Goal: Task Accomplishment & Management: Manage account settings

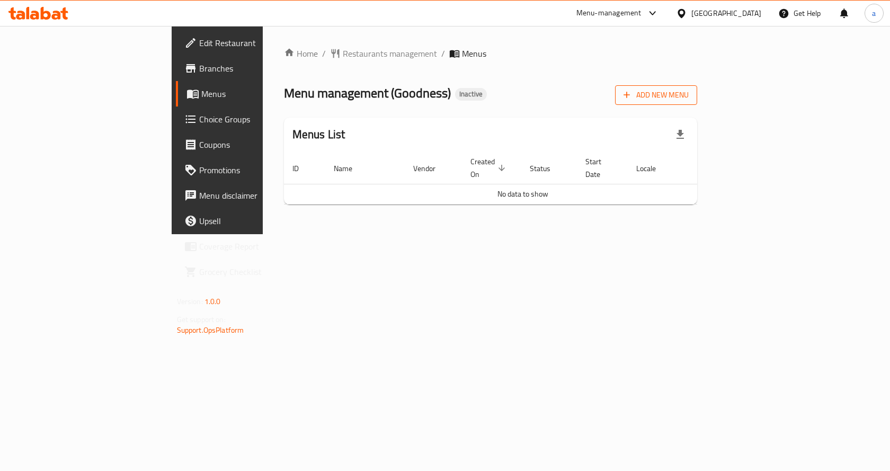
click at [632, 97] on icon "button" at bounding box center [626, 95] width 11 height 11
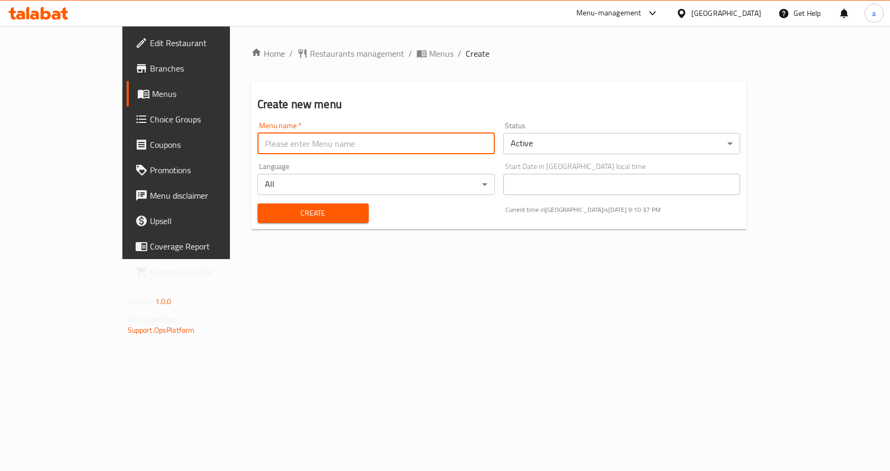
click at [388, 148] on input "text" at bounding box center [375, 143] width 237 height 21
type input "9/8"
click at [406, 179] on body "​ Menu-management Kuwait Get Help a Edit Restaurant Branches Menus Choice Group…" at bounding box center [445, 248] width 890 height 445
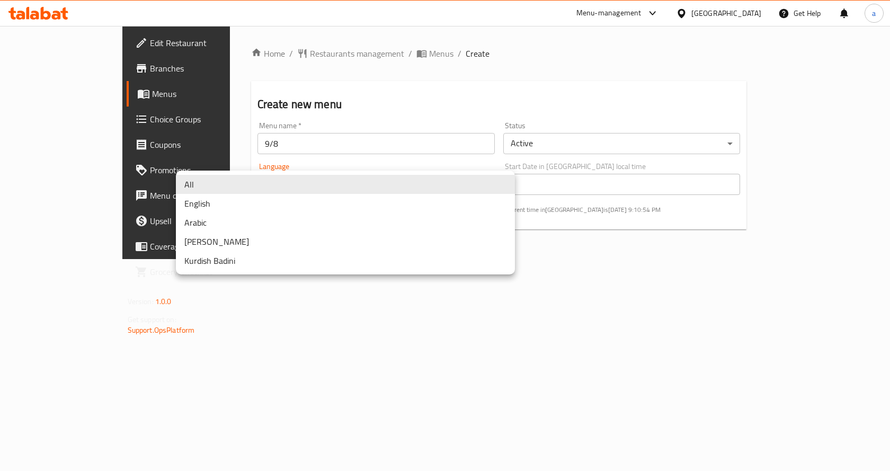
click at [489, 319] on div at bounding box center [445, 235] width 890 height 471
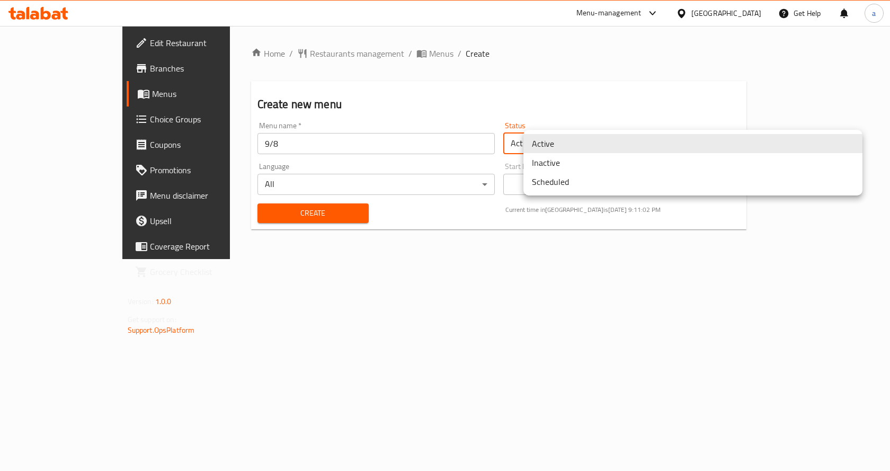
click at [715, 151] on body "​ Menu-management Kuwait Get Help a Edit Restaurant Branches Menus Choice Group…" at bounding box center [445, 248] width 890 height 445
click at [668, 232] on div at bounding box center [445, 235] width 890 height 471
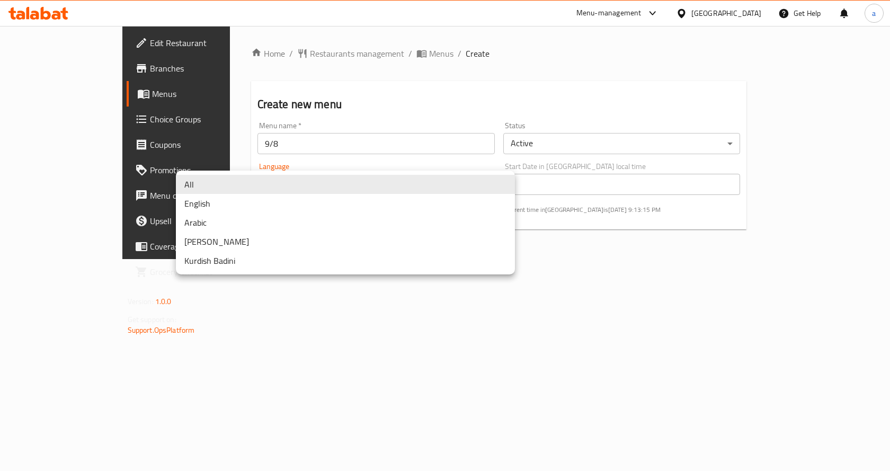
click at [424, 190] on body "​ Menu-management Kuwait Get Help a Edit Restaurant Branches Menus Choice Group…" at bounding box center [445, 248] width 890 height 445
click at [319, 323] on div at bounding box center [445, 235] width 890 height 471
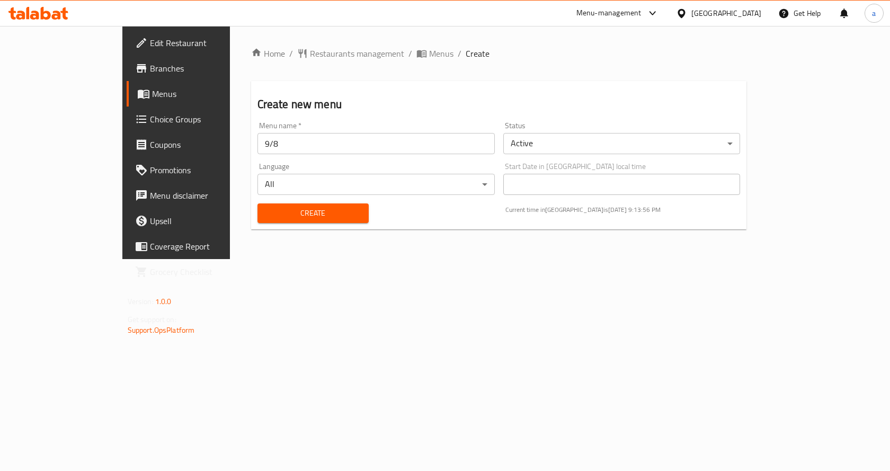
click at [297, 212] on span "Create" at bounding box center [313, 213] width 94 height 13
click at [429, 54] on span "Menus" at bounding box center [441, 53] width 24 height 13
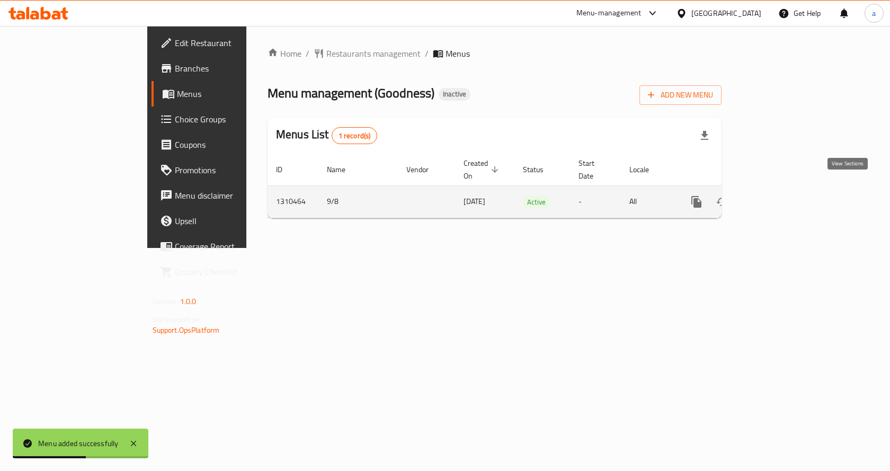
click at [779, 195] on icon "enhanced table" at bounding box center [772, 201] width 13 height 13
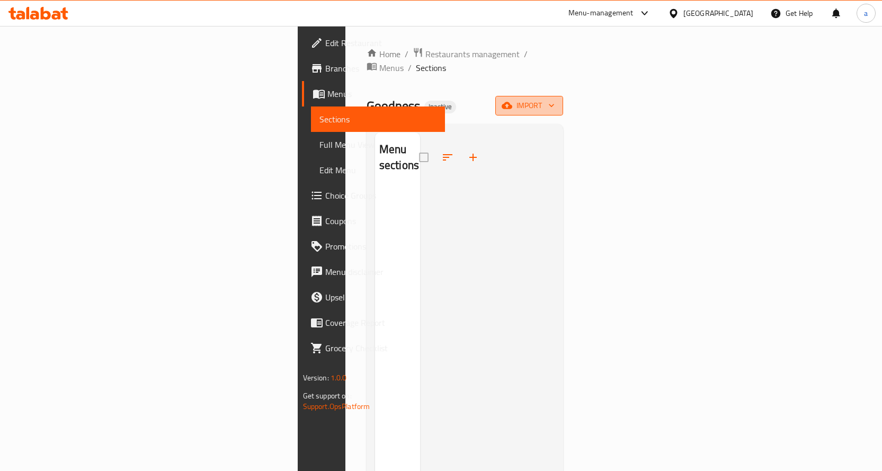
click at [555, 99] on span "import" at bounding box center [529, 105] width 51 height 13
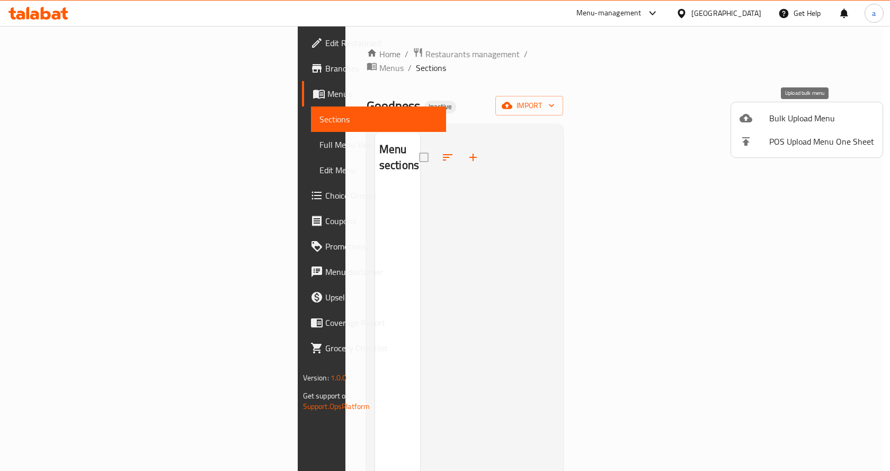
click at [800, 119] on span "Bulk Upload Menu" at bounding box center [821, 118] width 105 height 13
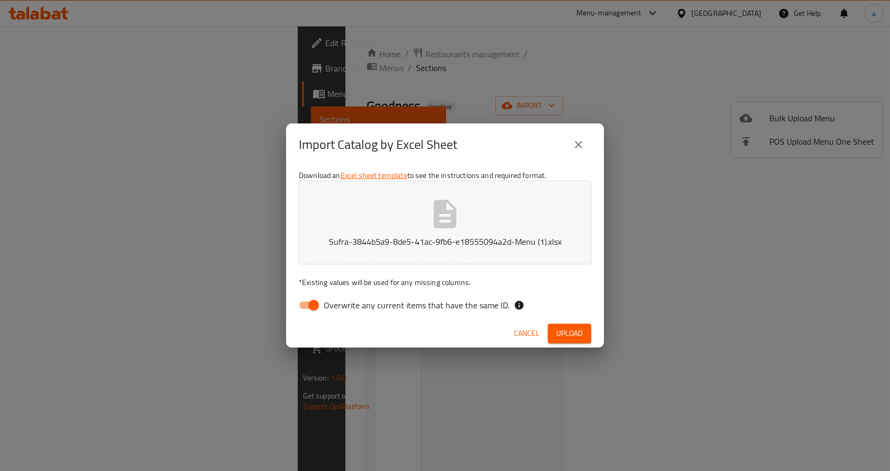
click at [305, 304] on input "Overwrite any current items that have the same ID." at bounding box center [313, 305] width 60 height 20
checkbox input "false"
click at [567, 331] on span "Upload" at bounding box center [569, 333] width 26 height 13
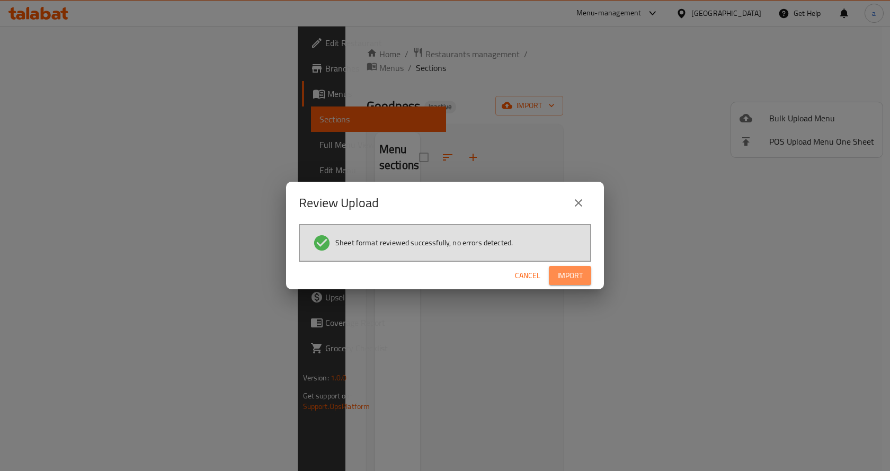
click at [572, 275] on span "Import" at bounding box center [569, 275] width 25 height 13
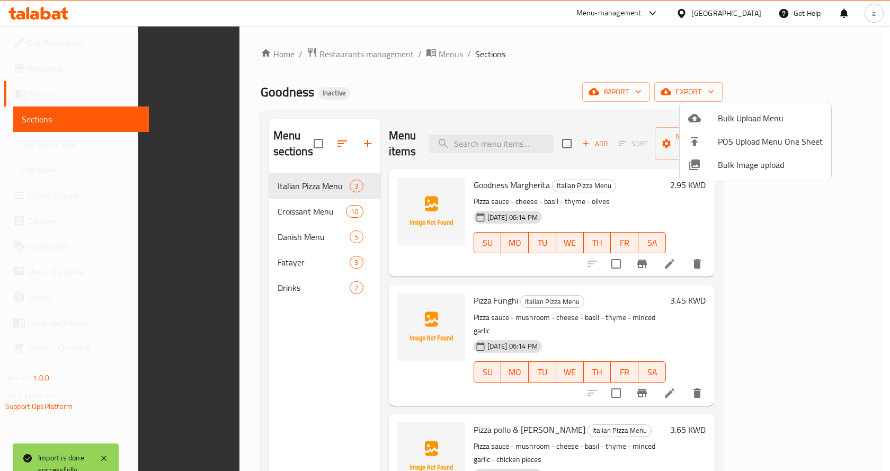
scroll to position [148, 0]
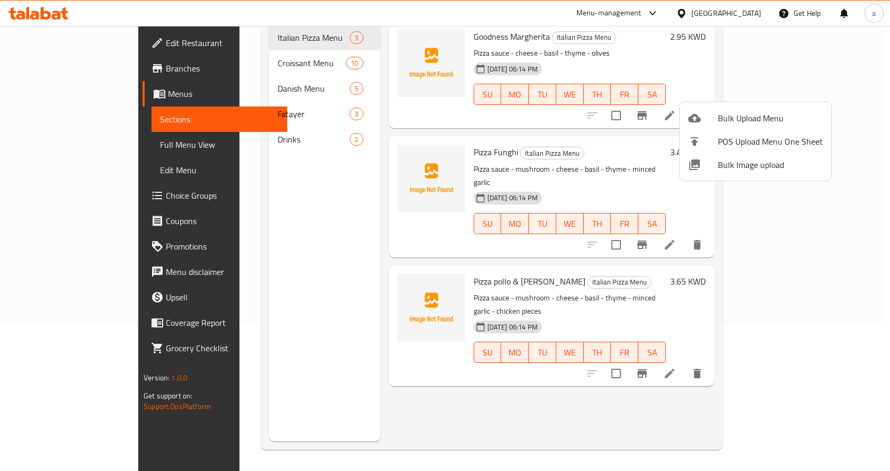
click at [99, 141] on div at bounding box center [445, 235] width 890 height 471
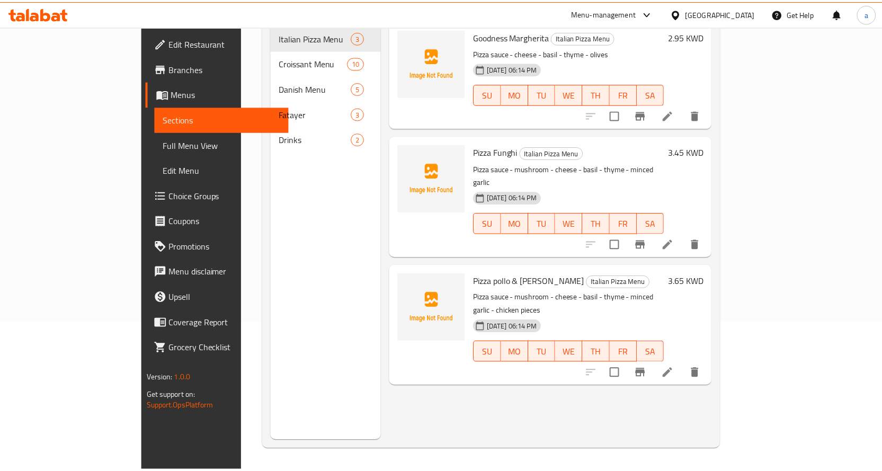
scroll to position [0, 0]
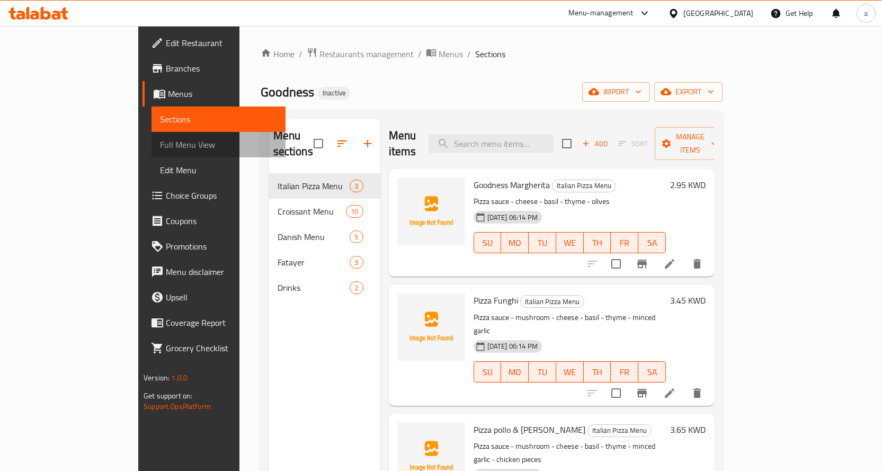
click at [151, 136] on link "Full Menu View" at bounding box center [218, 144] width 134 height 25
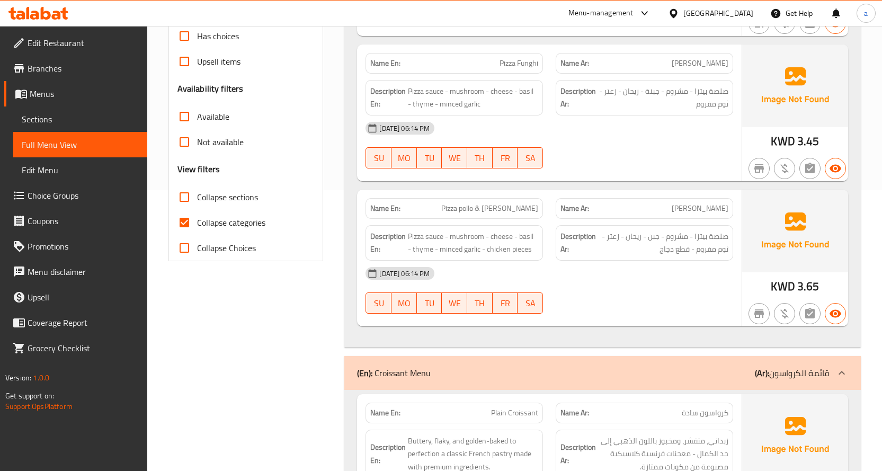
scroll to position [265, 0]
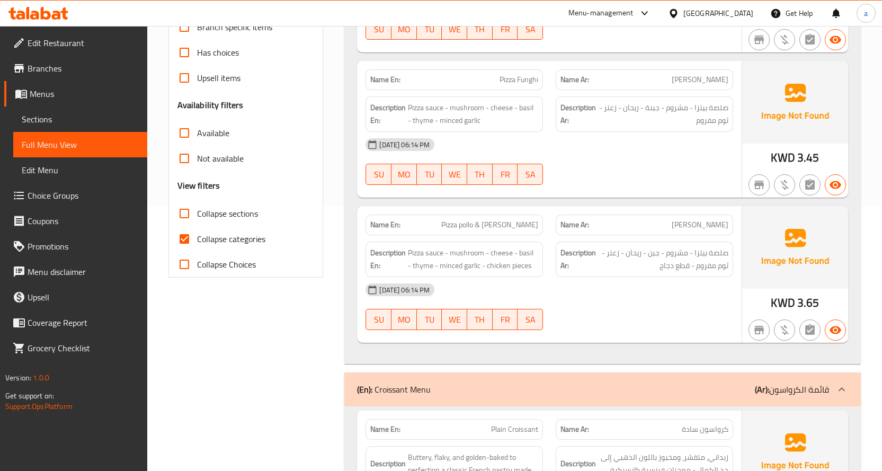
click at [190, 264] on input "Collapse Choices" at bounding box center [184, 264] width 25 height 25
checkbox input "false"
click at [187, 240] on input "Collapse categories" at bounding box center [184, 238] width 25 height 25
checkbox input "false"
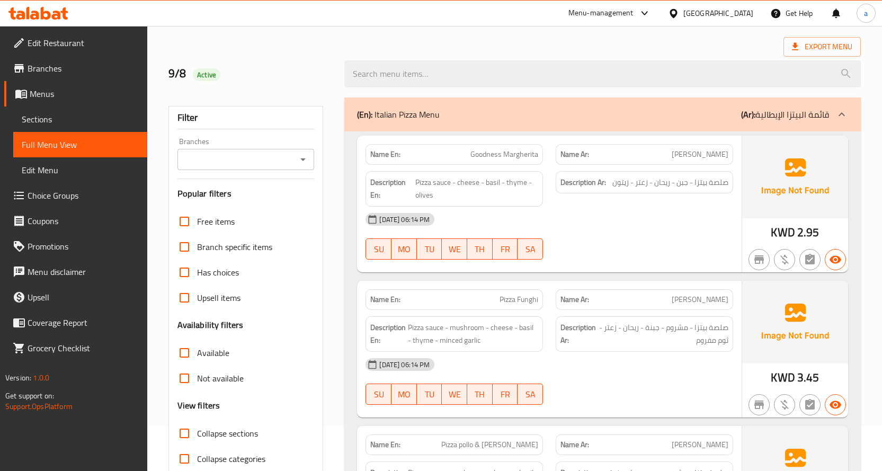
scroll to position [106, 0]
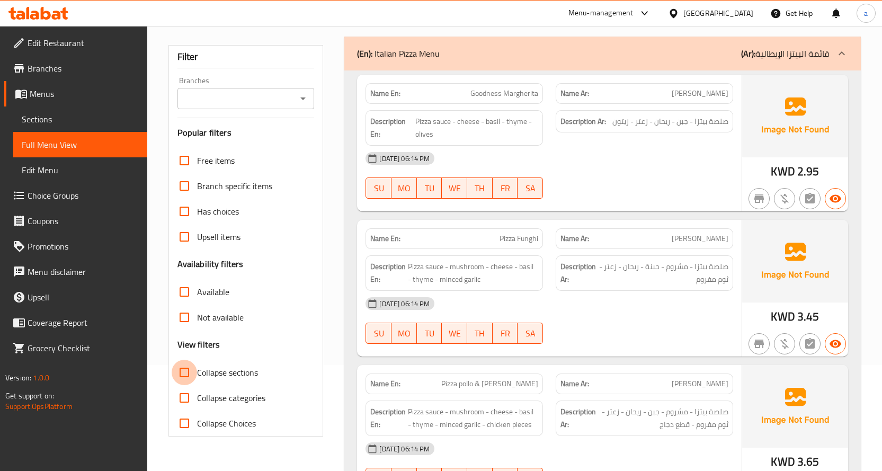
click at [188, 375] on input "Collapse sections" at bounding box center [184, 372] width 25 height 25
checkbox input "true"
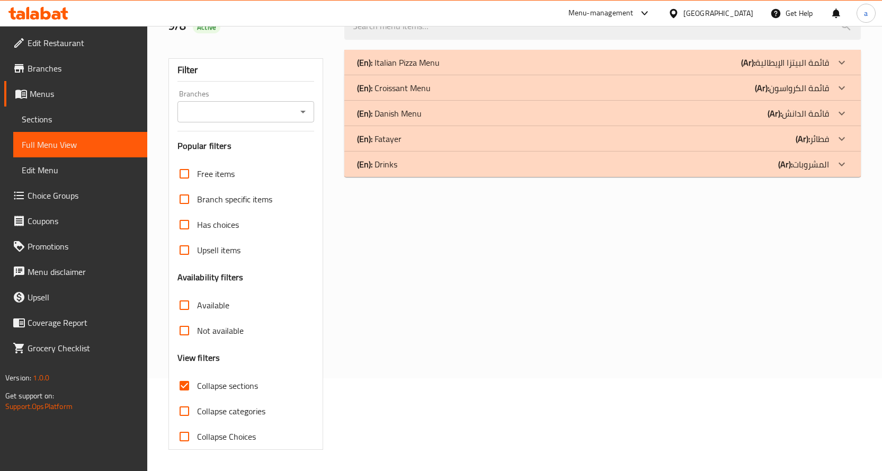
scroll to position [93, 0]
click at [835, 58] on div at bounding box center [841, 62] width 25 height 25
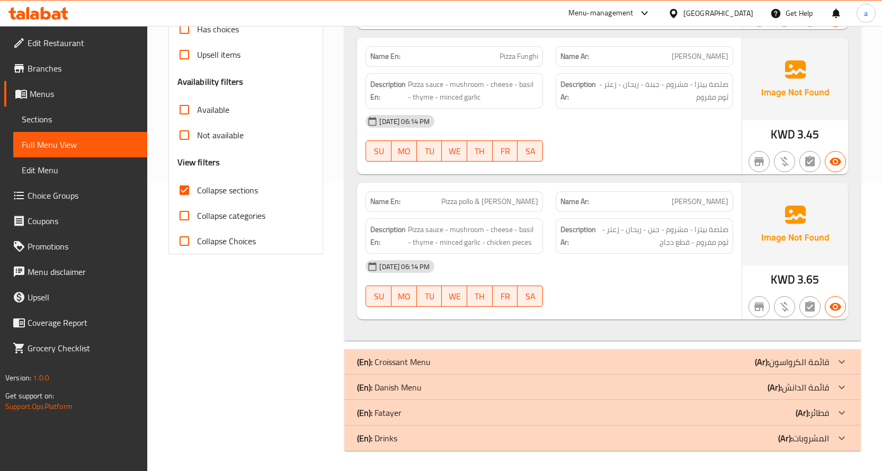
scroll to position [289, 0]
click at [694, 202] on span "بيتزا بولو وفونجي" at bounding box center [700, 200] width 57 height 11
click at [694, 200] on span "بيتزا بولو وفونجي" at bounding box center [700, 200] width 57 height 11
click at [710, 362] on div "(En): Croissant Menu (Ar): قائمة الكرواسون" at bounding box center [593, 360] width 472 height 13
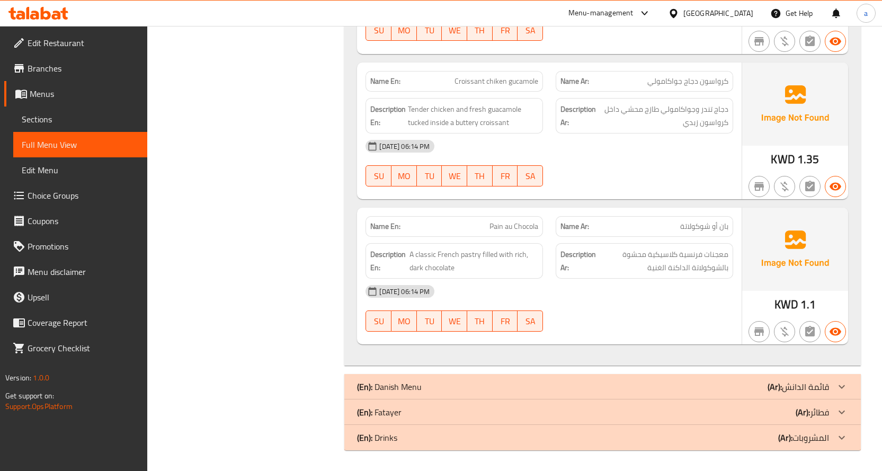
scroll to position [1840, 0]
click at [689, 384] on div "(En): Danish Menu (Ar): قائمة الدانش" at bounding box center [593, 386] width 472 height 13
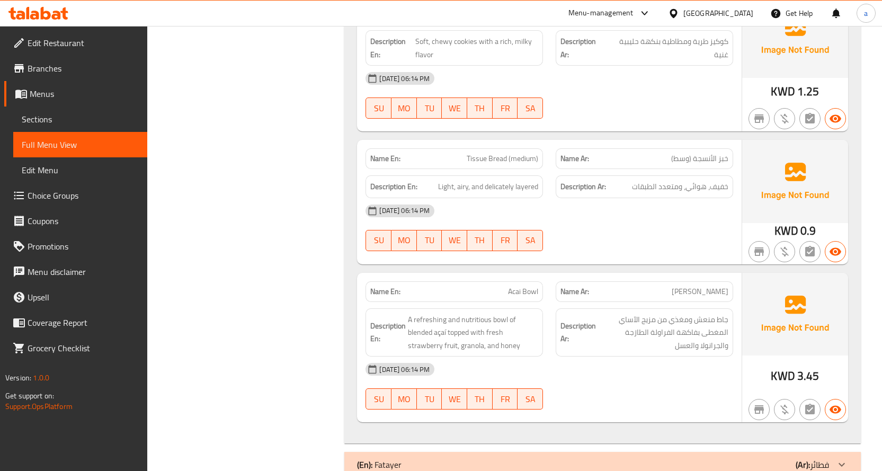
scroll to position [2626, 0]
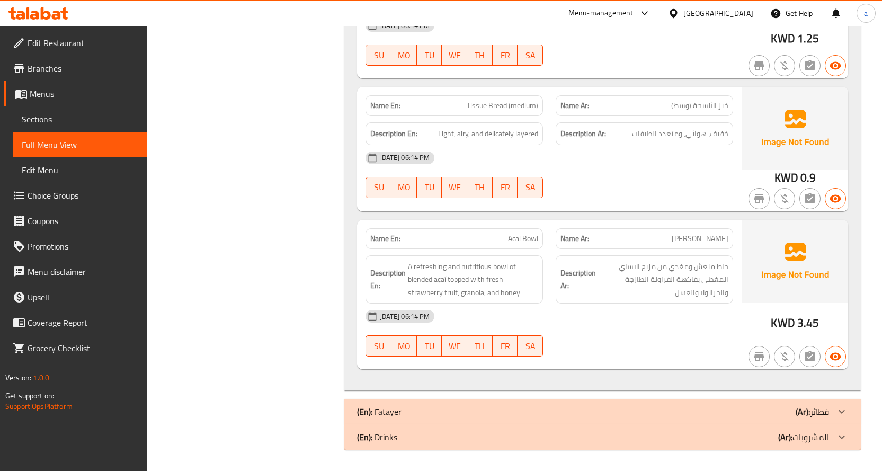
click at [690, 406] on div "(En): Fatayer (Ar): فطائر" at bounding box center [593, 411] width 472 height 13
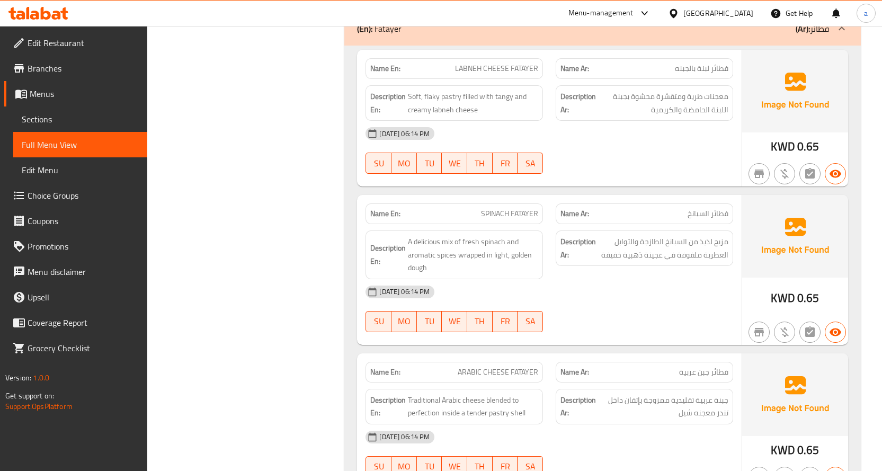
scroll to position [3108, 0]
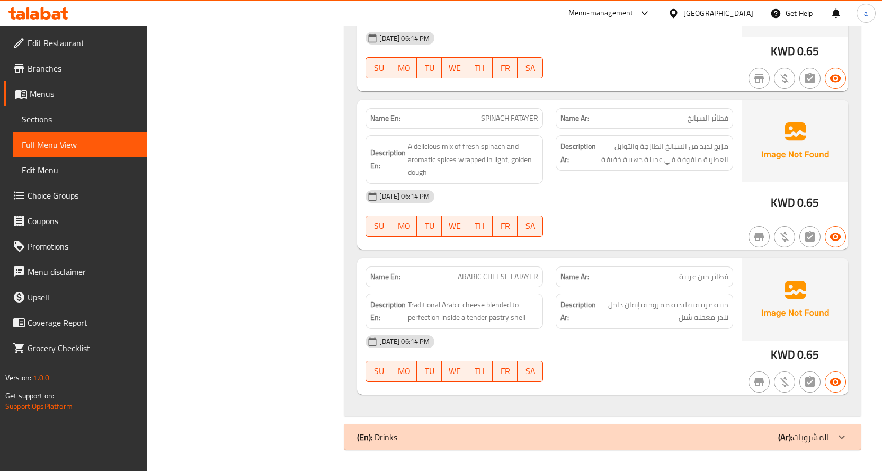
click at [664, 436] on div "(En): Drinks (Ar): المشروبات" at bounding box center [593, 437] width 472 height 13
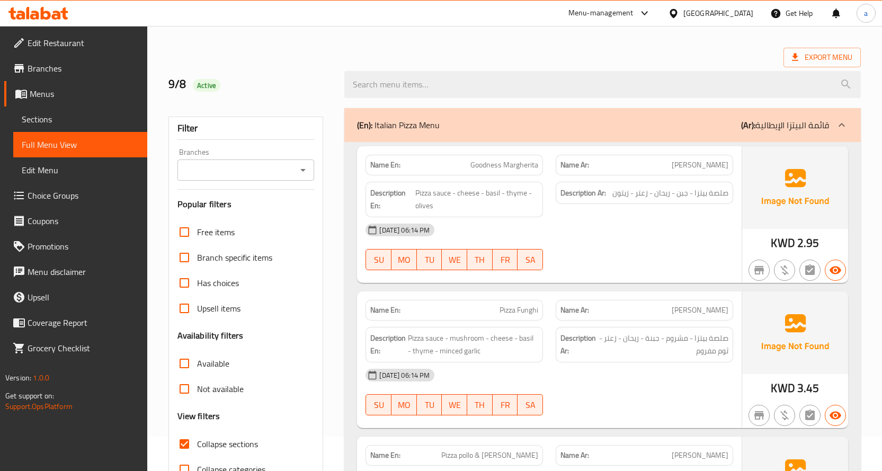
scroll to position [53, 0]
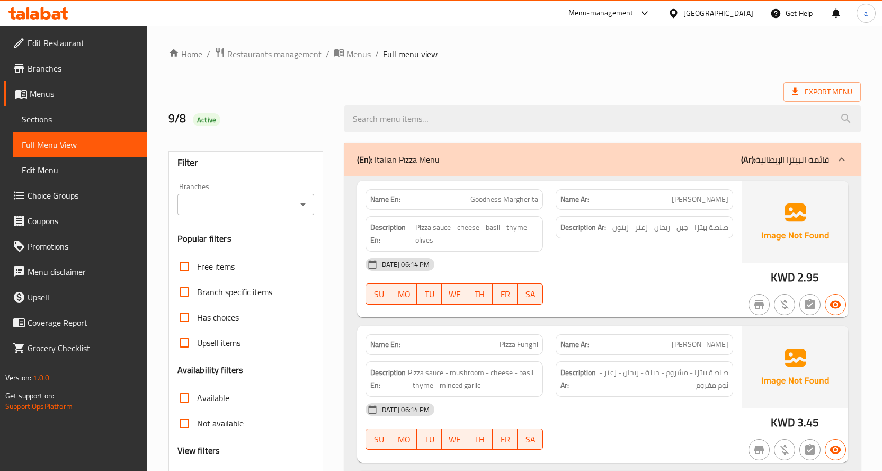
click at [111, 116] on span "Sections" at bounding box center [80, 119] width 117 height 13
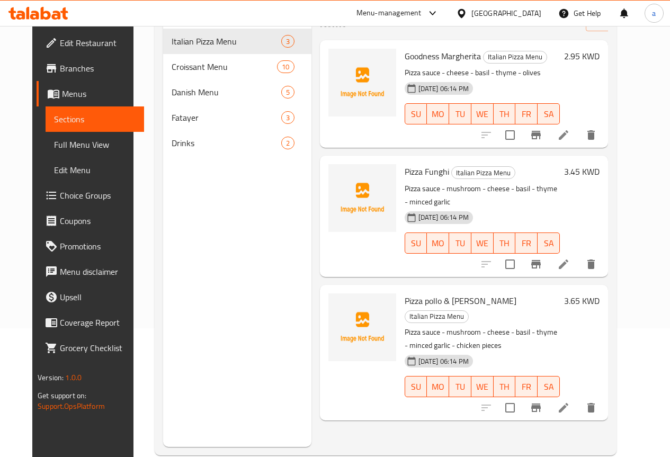
scroll to position [148, 0]
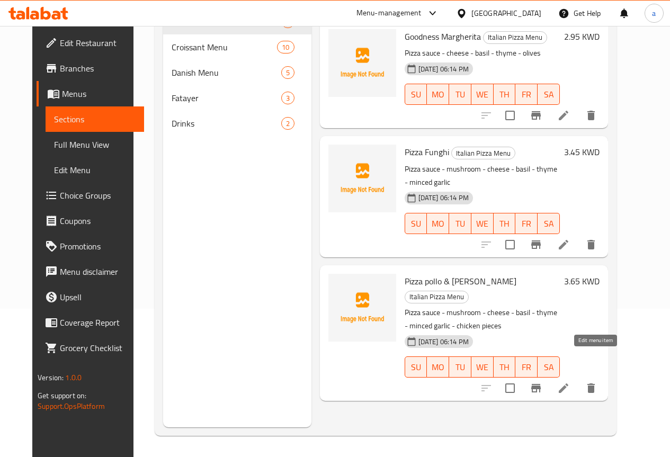
click at [568, 384] on icon at bounding box center [564, 389] width 10 height 10
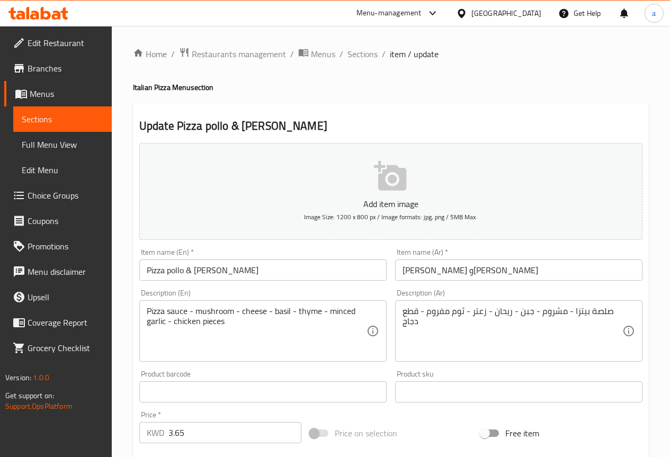
click at [427, 272] on input "بيتزا بولو وفونجي" at bounding box center [518, 270] width 247 height 21
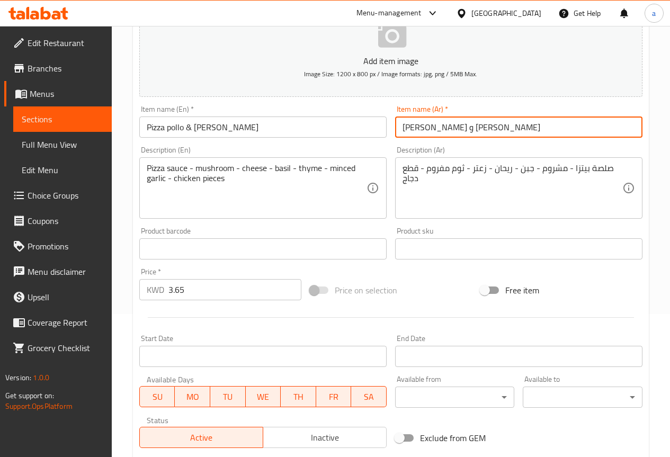
scroll to position [291, 0]
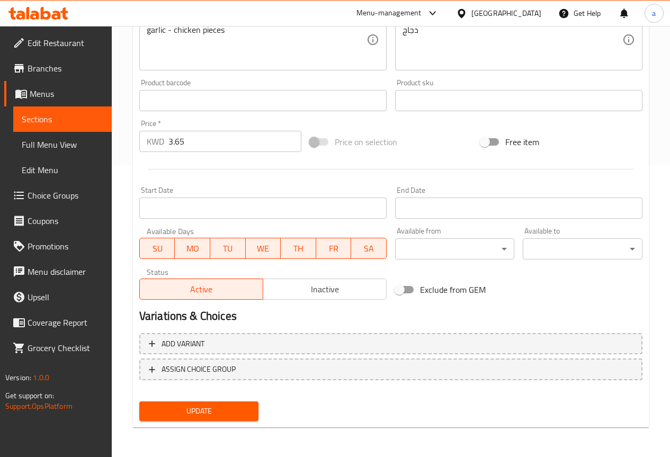
type input "[PERSON_NAME] و [PERSON_NAME]"
click at [210, 411] on span "Update" at bounding box center [199, 411] width 103 height 13
click at [227, 408] on span "Update" at bounding box center [199, 411] width 103 height 13
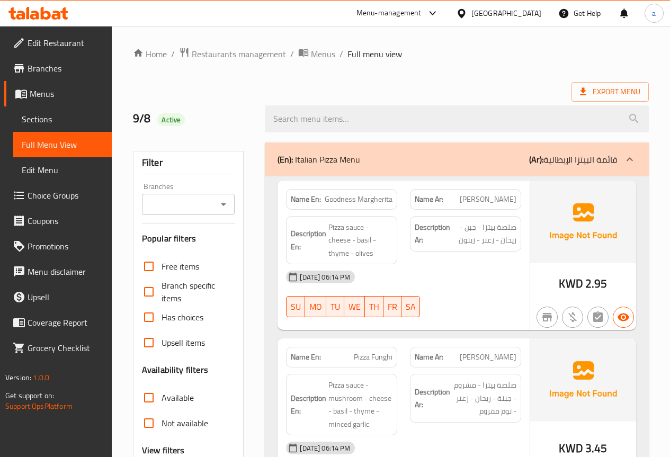
click at [74, 119] on span "Sections" at bounding box center [63, 119] width 82 height 13
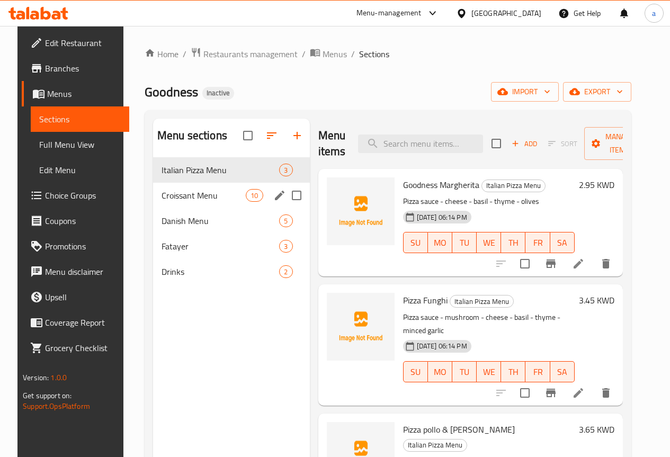
click at [171, 204] on div "Croissant Menu 10" at bounding box center [231, 195] width 157 height 25
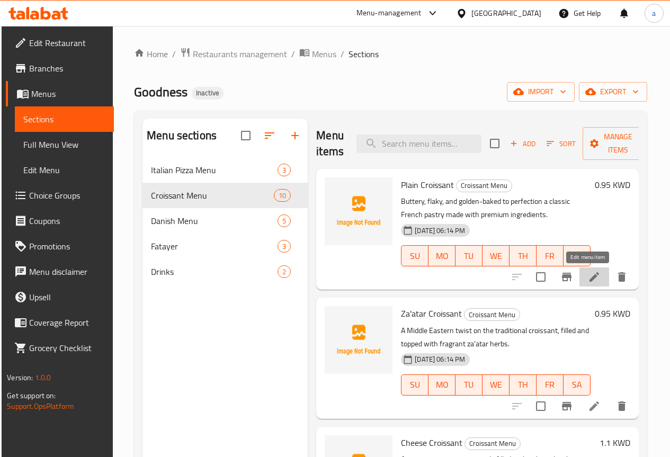
click at [590, 275] on icon at bounding box center [595, 277] width 10 height 10
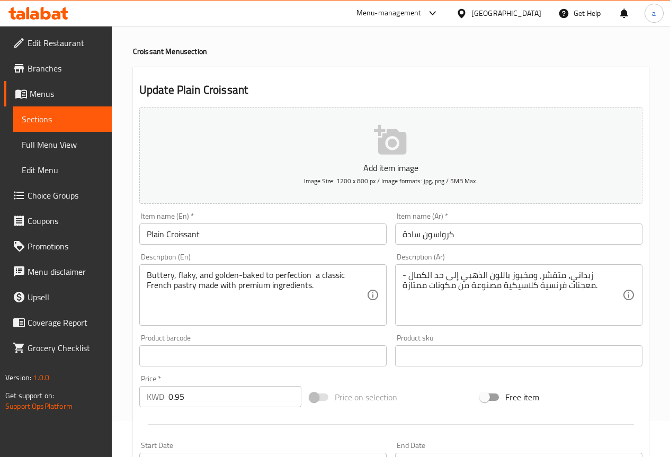
scroll to position [53, 0]
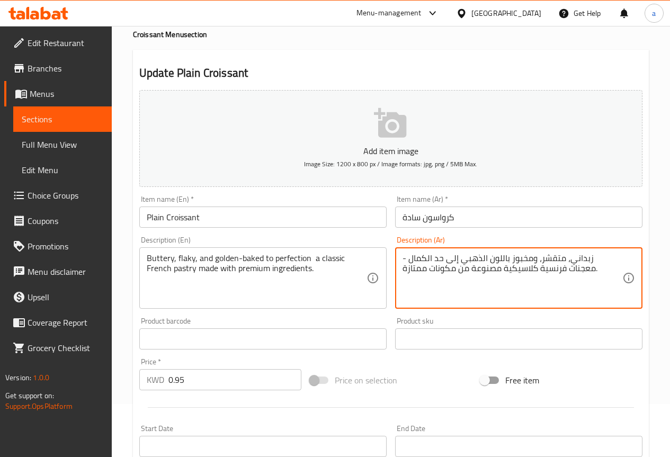
drag, startPoint x: 569, startPoint y: 256, endPoint x: 593, endPoint y: 259, distance: 24.0
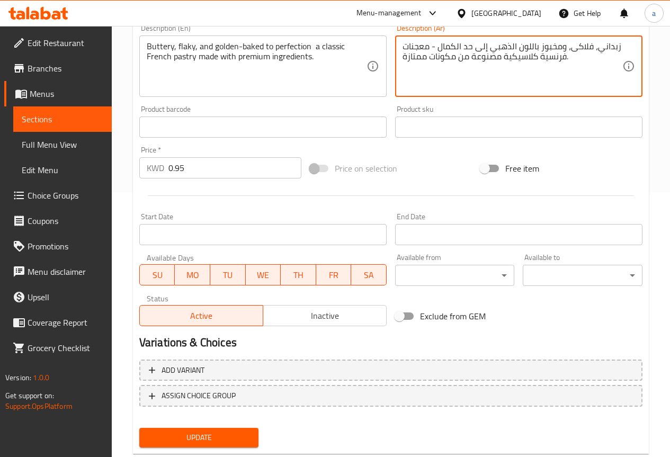
scroll to position [291, 0]
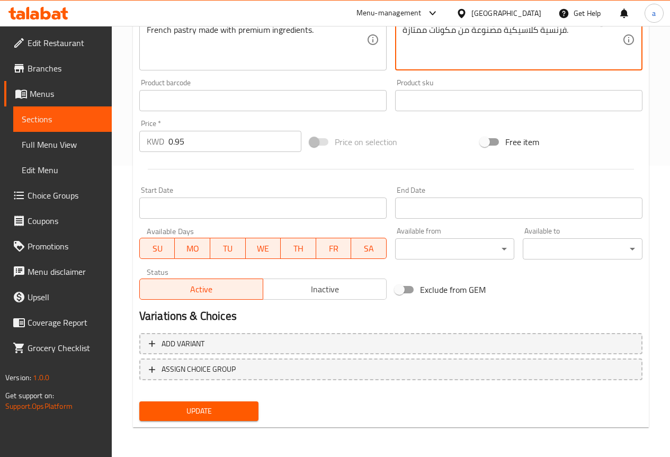
type textarea "زبداني، فلاكى، ومخبوز باللون الذهبي إلى حد الكمال - معجنات فرنسية كلاسيكية مصنو…"
click at [180, 405] on span "Update" at bounding box center [199, 411] width 103 height 13
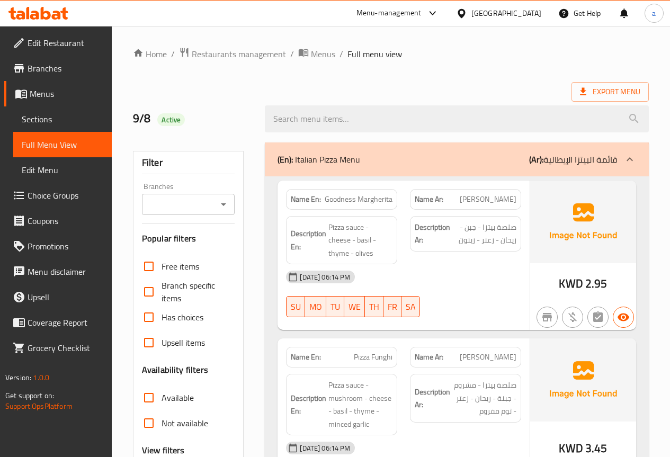
click at [47, 120] on span "Sections" at bounding box center [63, 119] width 82 height 13
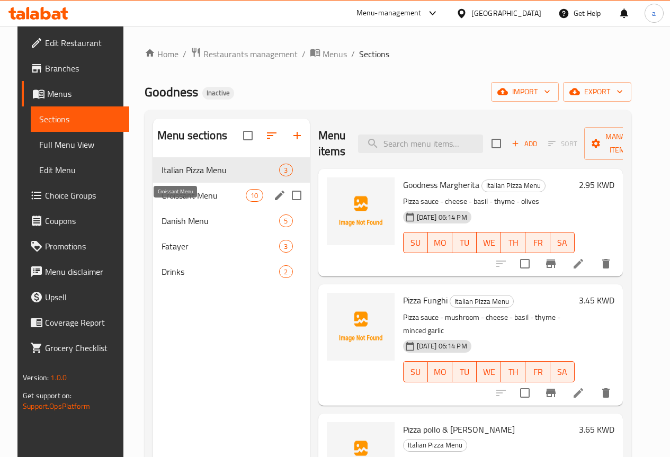
click at [194, 202] on span "Croissant Menu" at bounding box center [204, 195] width 84 height 13
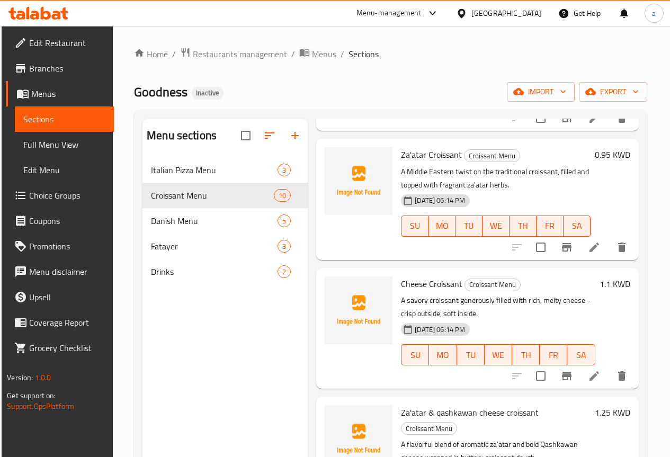
scroll to position [212, 0]
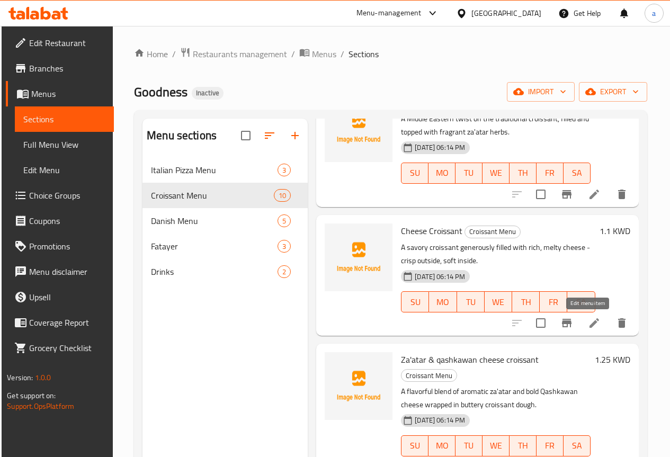
click at [588, 320] on icon at bounding box center [594, 323] width 13 height 13
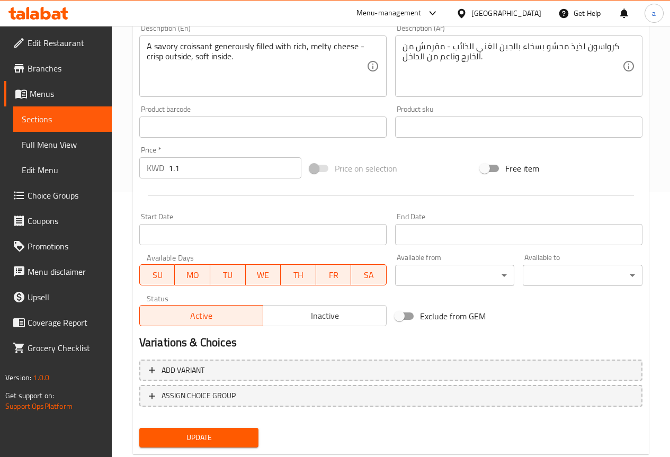
scroll to position [212, 0]
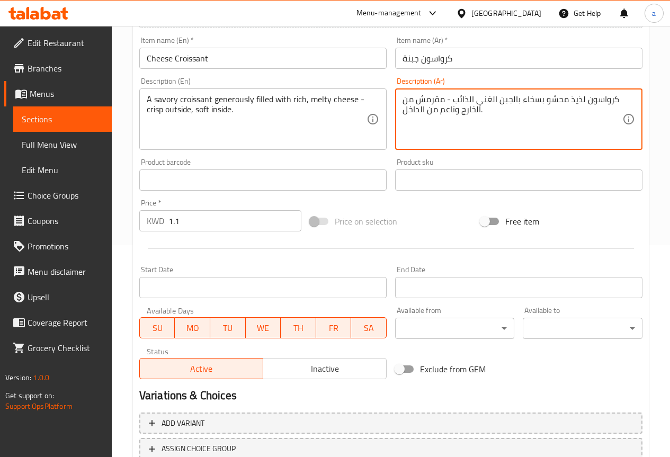
drag, startPoint x: 570, startPoint y: 97, endPoint x: 582, endPoint y: 98, distance: 11.7
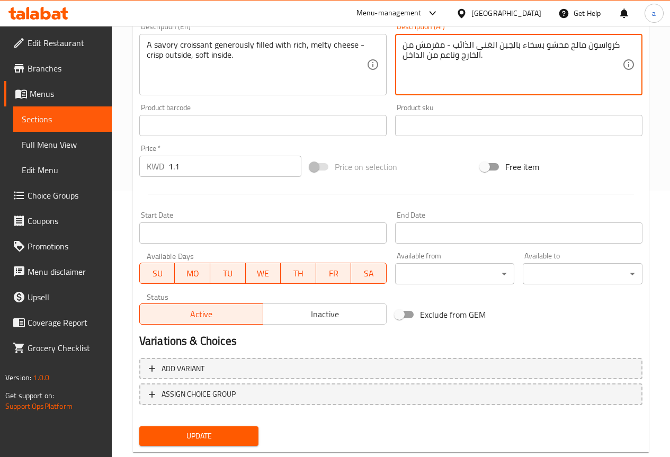
scroll to position [291, 0]
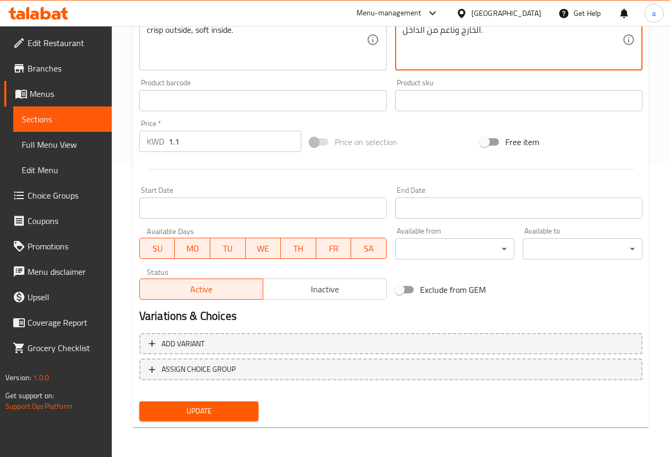
type textarea "كرواسون مالح محشو بسخاء بالجبن الغني الذائب - مقرمش من الخارج وناعم من الداخل."
click at [182, 414] on span "Update" at bounding box center [199, 411] width 103 height 13
click at [70, 119] on span "Sections" at bounding box center [63, 119] width 82 height 13
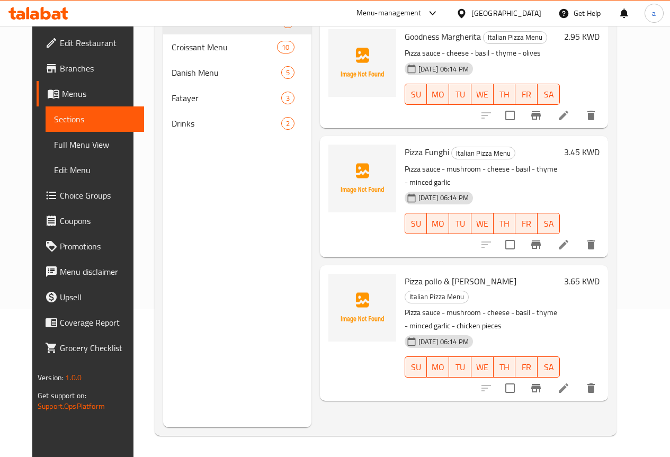
scroll to position [148, 0]
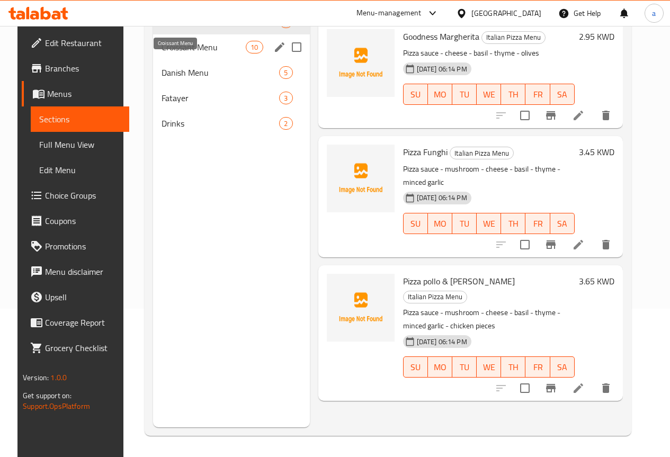
click at [189, 54] on span "Croissant Menu" at bounding box center [204, 47] width 84 height 13
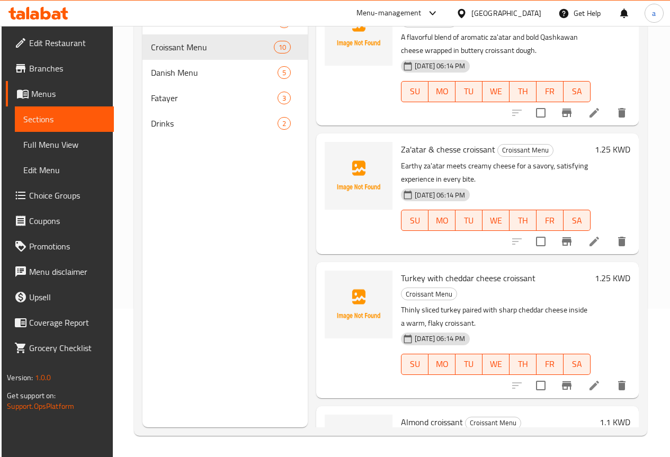
scroll to position [424, 0]
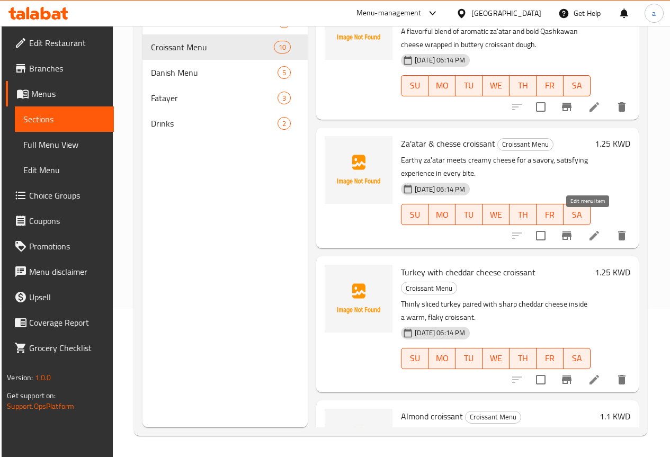
click at [589, 229] on icon at bounding box center [594, 235] width 13 height 13
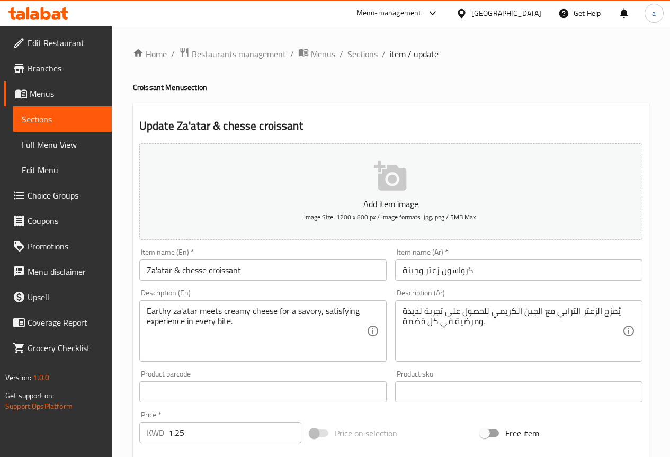
click at [401, 310] on div "يُمزج الزعتر الترابي مع الجبن الكريمي للحصول على تجربة لذيذة ومرضية في كل قضمة.…" at bounding box center [518, 330] width 247 height 61
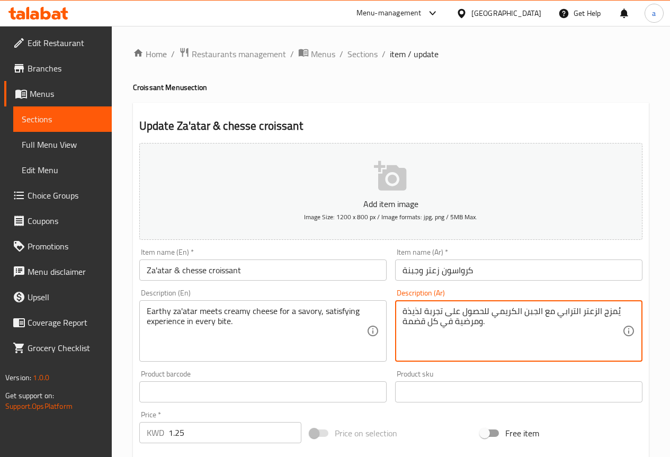
click at [403, 310] on textarea "يُمزج الزعتر الترابي مع الجبن الكريمي للحصول على تجربة لذيذة ومرضية في كل قضمة." at bounding box center [513, 331] width 220 height 50
drag, startPoint x: 404, startPoint y: 311, endPoint x: 421, endPoint y: 312, distance: 17.5
click at [421, 312] on textarea "يُمزج الزعتر الترابي مع الجبن الكريمي للحصول على تجربة لذيذة ومرضية في كل قضمة." at bounding box center [513, 331] width 220 height 50
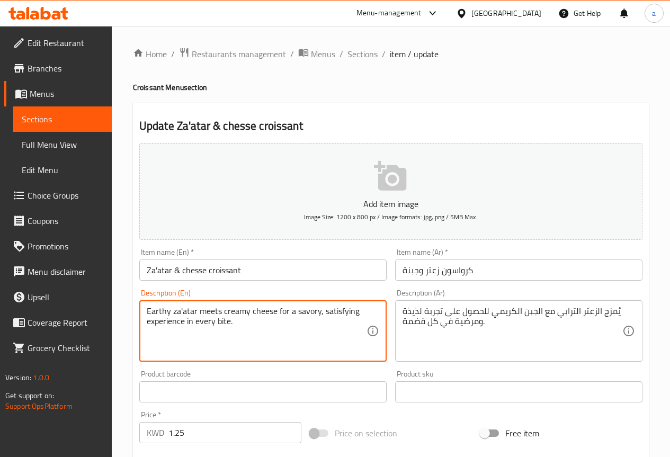
drag, startPoint x: 241, startPoint y: 317, endPoint x: 144, endPoint y: 316, distance: 96.9
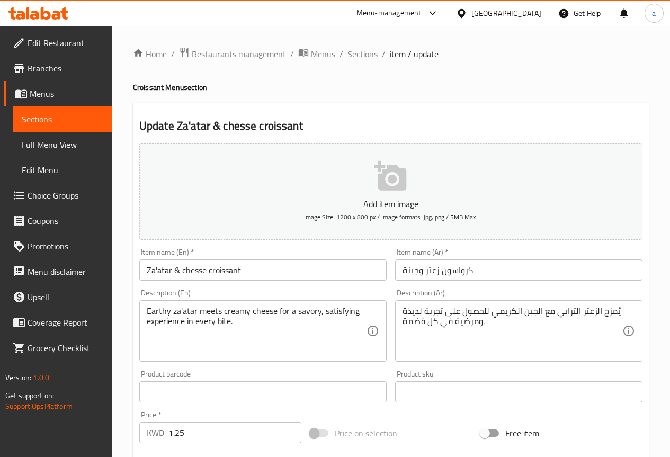
drag, startPoint x: 400, startPoint y: 309, endPoint x: 417, endPoint y: 309, distance: 17.0
click at [417, 309] on div "يُمزج الزعتر الترابي مع الجبن الكريمي للحصول على تجربة لذيذة ومرضية في كل قضمة.…" at bounding box center [518, 330] width 247 height 61
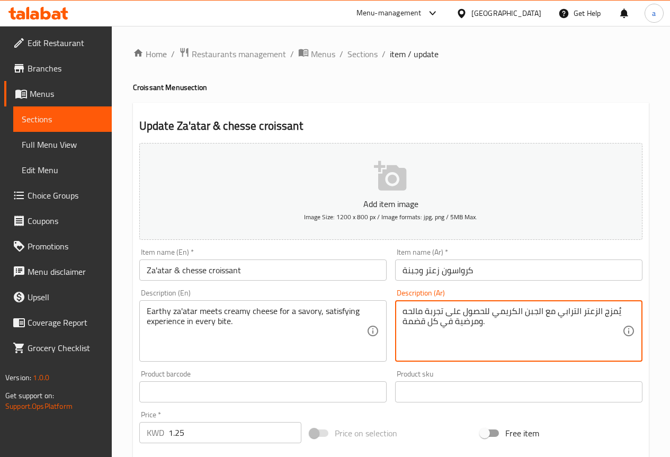
type textarea "يُمزج الزعتر الترابي مع الجبن الكريمي للحصول على تجربة مالحه ومرضية في كل قضمة."
click at [418, 269] on input "كرواسون زعتر وجبنة" at bounding box center [518, 270] width 247 height 21
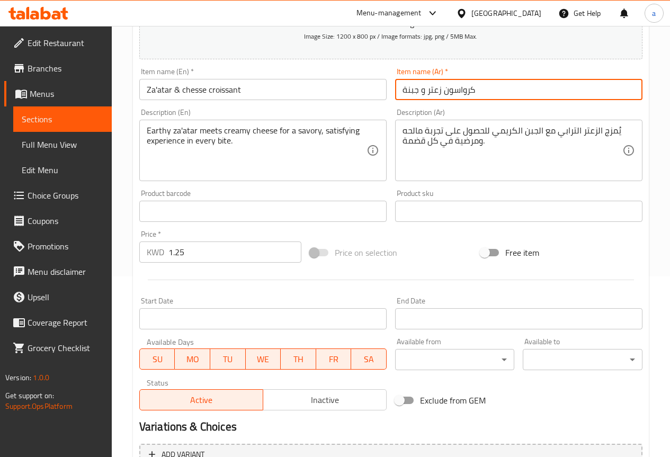
scroll to position [291, 0]
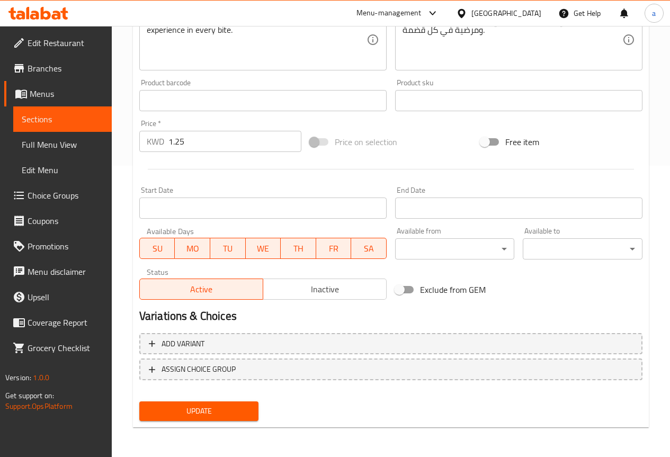
type input "كرواسون زعتر و جبنة"
click at [223, 413] on span "Update" at bounding box center [199, 411] width 103 height 13
click at [60, 120] on span "Sections" at bounding box center [63, 119] width 82 height 13
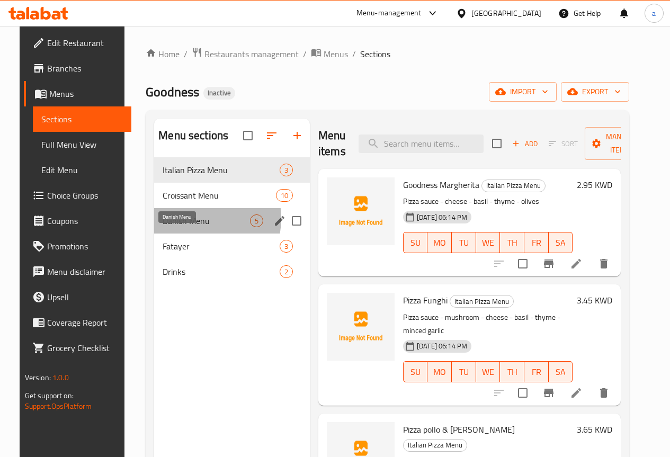
click at [180, 227] on span "Danish Menu" at bounding box center [206, 221] width 87 height 13
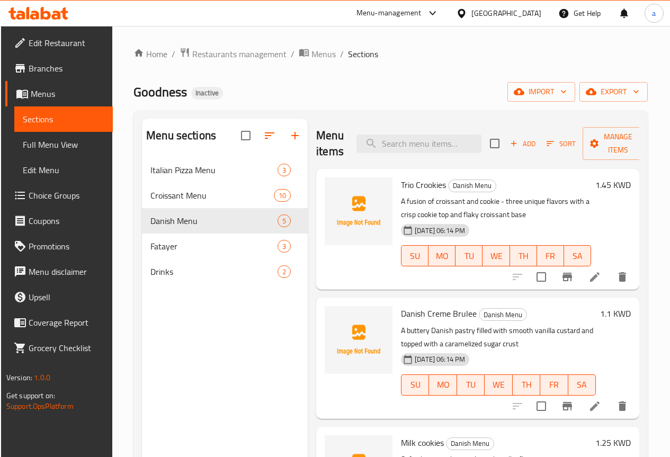
click at [590, 282] on icon at bounding box center [595, 277] width 13 height 13
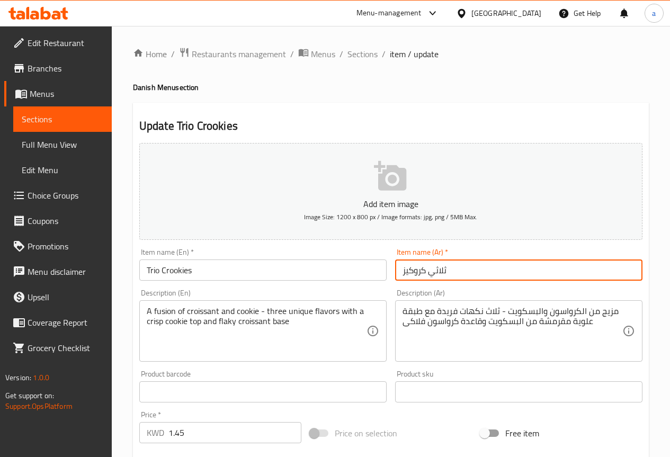
click at [454, 265] on input "ثلاثي كروكيز" at bounding box center [518, 270] width 247 height 21
drag, startPoint x: 447, startPoint y: 270, endPoint x: 428, endPoint y: 271, distance: 19.1
click at [428, 271] on input "ثلاثي كروكيز" at bounding box center [518, 270] width 247 height 21
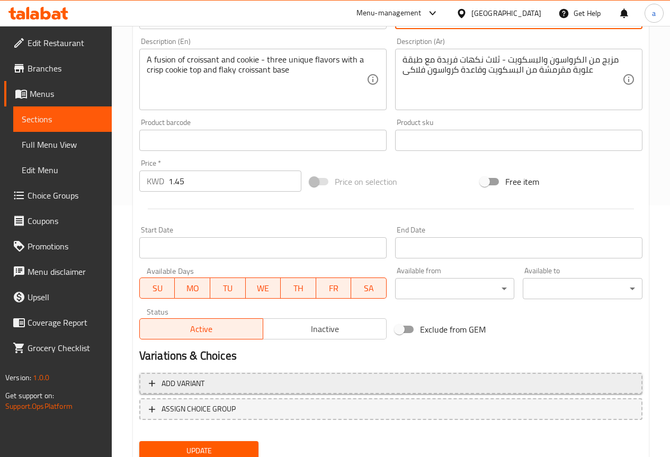
scroll to position [291, 0]
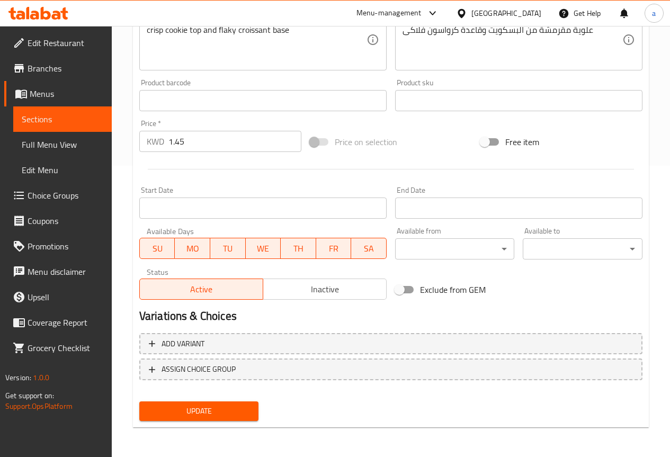
type input "[PERSON_NAME]"
click at [217, 415] on span "Update" at bounding box center [199, 411] width 103 height 13
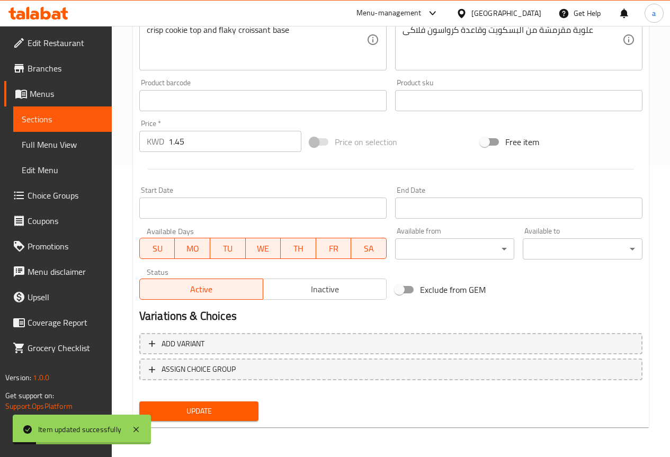
click at [77, 112] on link "Sections" at bounding box center [62, 118] width 99 height 25
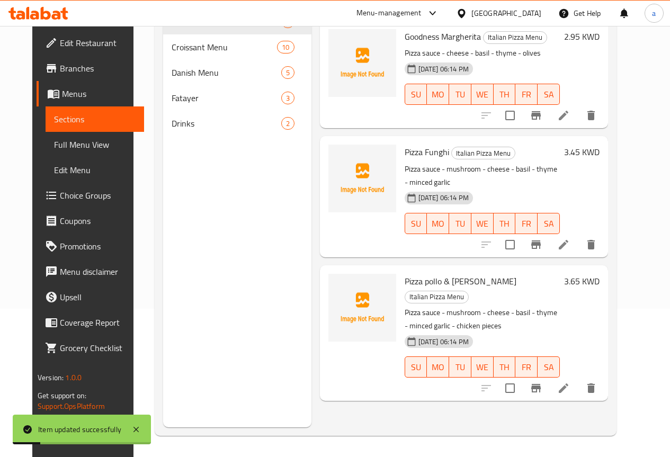
scroll to position [148, 0]
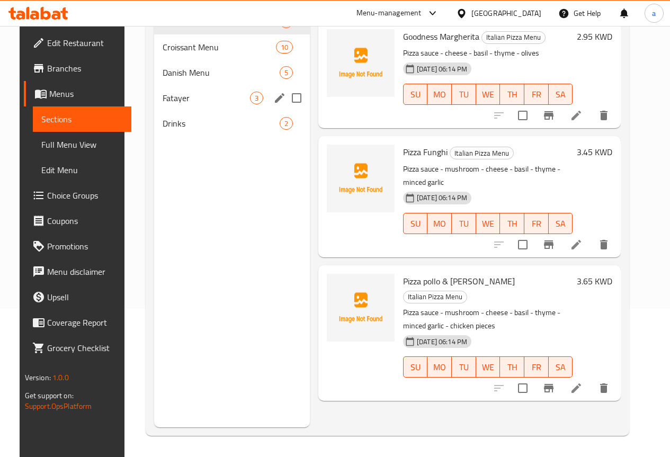
click at [185, 104] on span "Fatayer" at bounding box center [206, 98] width 87 height 13
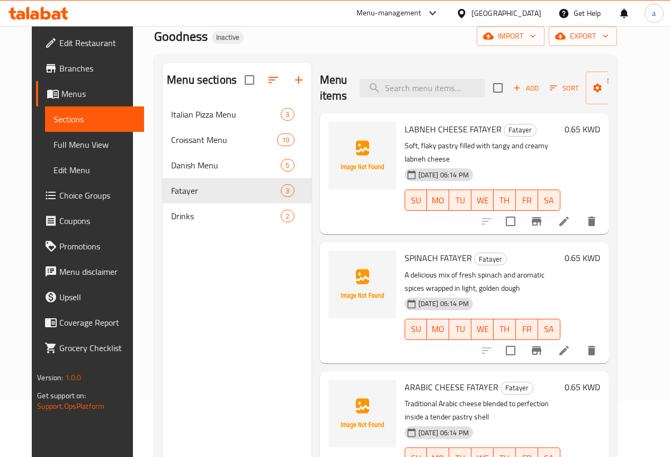
scroll to position [42, 0]
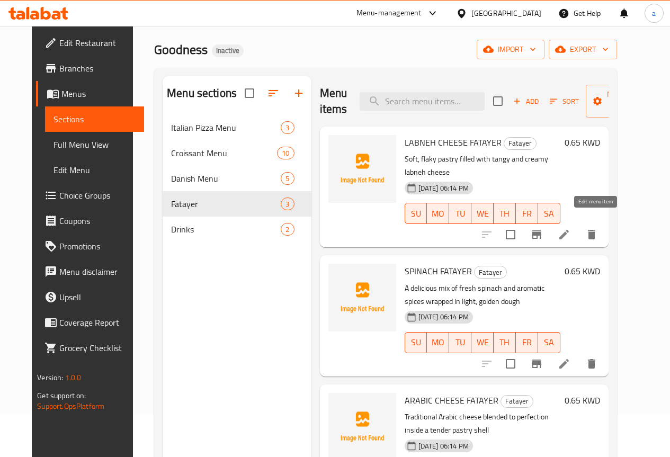
click at [570, 228] on icon at bounding box center [564, 234] width 13 height 13
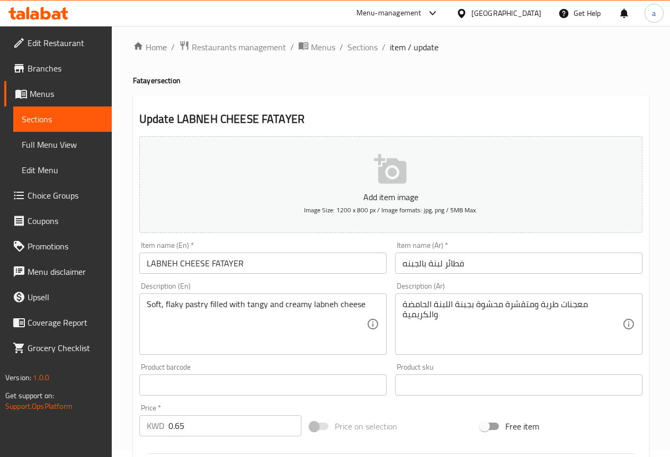
scroll to position [106, 0]
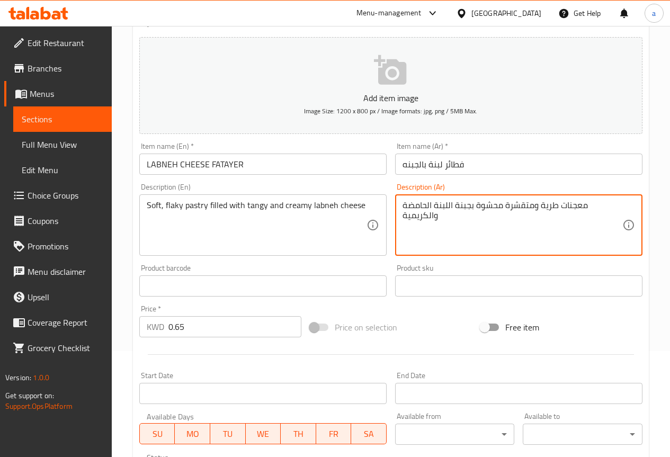
drag, startPoint x: 505, startPoint y: 204, endPoint x: 533, endPoint y: 207, distance: 28.7
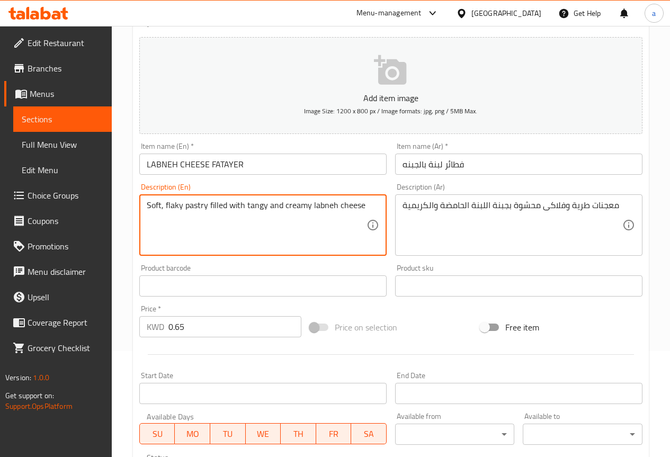
drag, startPoint x: 263, startPoint y: 203, endPoint x: 253, endPoint y: 207, distance: 11.4
drag, startPoint x: 266, startPoint y: 204, endPoint x: 246, endPoint y: 206, distance: 20.2
click at [246, 206] on textarea "Soft, flaky pastry filled with tangy and creamy labneh cheese" at bounding box center [257, 225] width 220 height 50
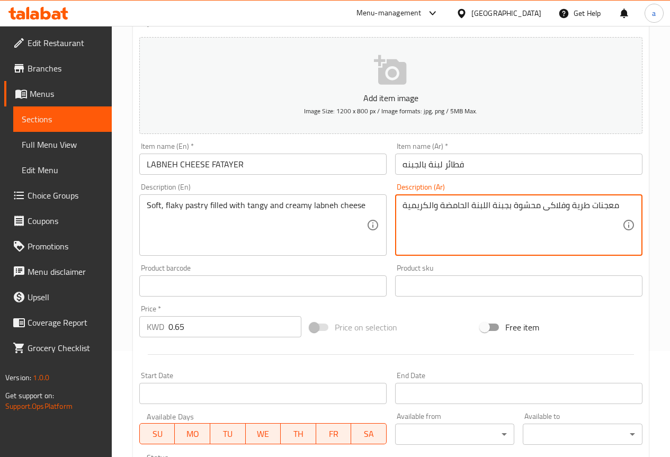
drag, startPoint x: 438, startPoint y: 205, endPoint x: 469, endPoint y: 206, distance: 31.3
click at [432, 207] on textarea "معجنات طرية وفلاكى محشوة بجبنة اللبنة المنعشه والكريمية" at bounding box center [513, 225] width 220 height 50
click at [433, 206] on textarea "معجنات طرية وفلاكى محشوة بجبنة اللبنة المنعشه والكريمية" at bounding box center [513, 225] width 220 height 50
click at [569, 204] on textarea "معجنات طرية وفلاكى محشوة بجبنة اللبنة المنعشه و الكريمية" at bounding box center [513, 225] width 220 height 50
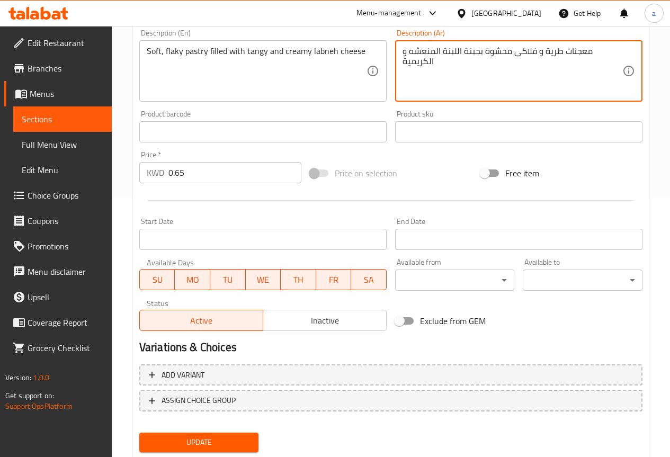
scroll to position [291, 0]
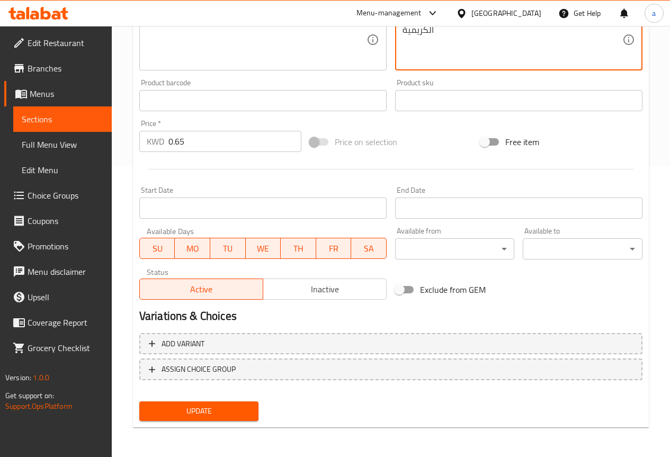
type textarea "معجنات طرية و فلاكى محشوة بجبنة اللبنة المنعشه و الكريمية"
click at [206, 416] on span "Update" at bounding box center [199, 411] width 103 height 13
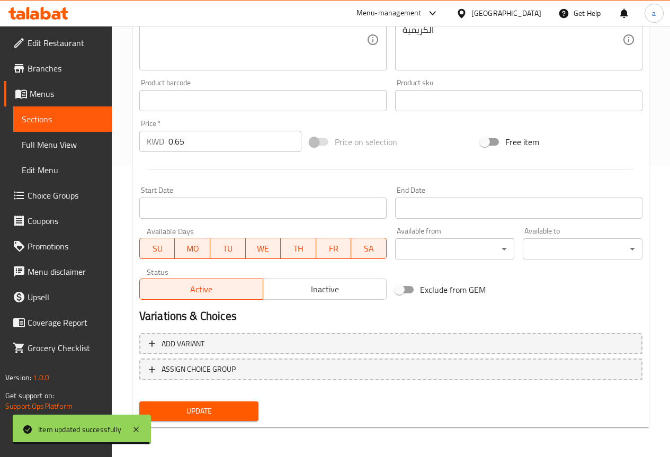
click at [43, 126] on span "Sections" at bounding box center [63, 119] width 82 height 13
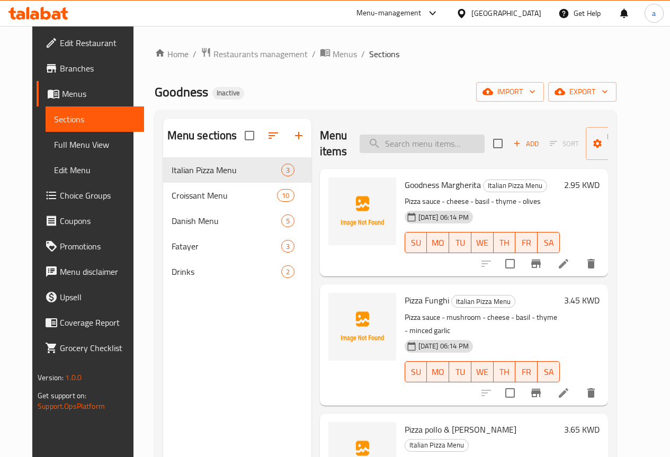
click at [405, 141] on input "search" at bounding box center [422, 144] width 125 height 19
paste input "Turkey with cheddar cheese croissant"
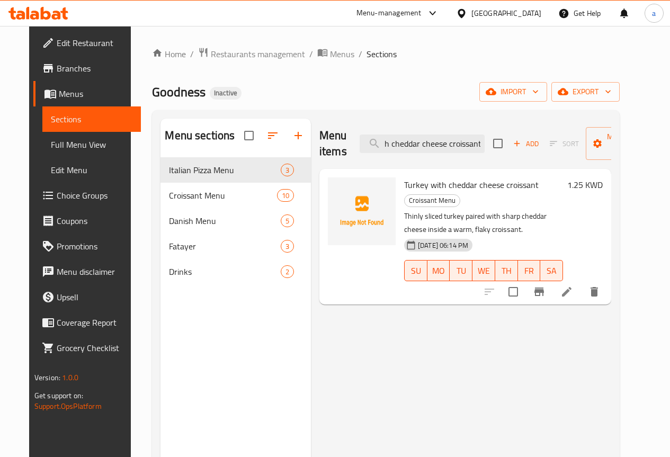
type input "Turkey with cheddar cheese croissant"
click at [573, 286] on icon at bounding box center [566, 292] width 13 height 13
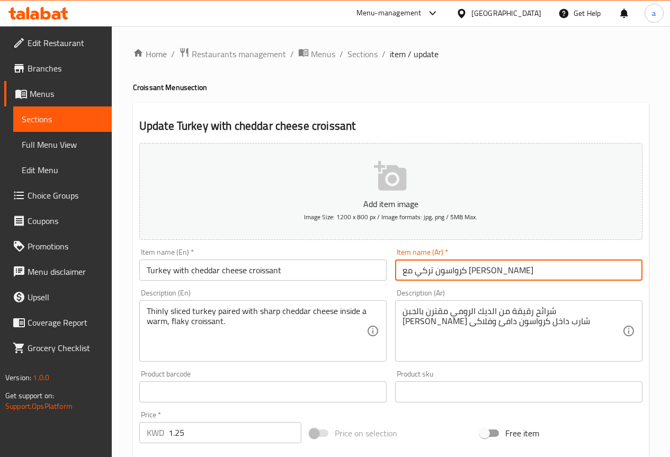
click at [461, 272] on input "كرواسون تركي مع [PERSON_NAME]" at bounding box center [518, 270] width 247 height 21
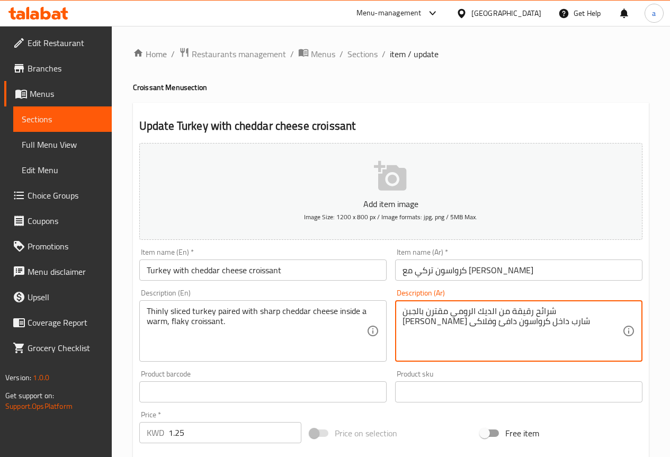
drag, startPoint x: 554, startPoint y: 316, endPoint x: 525, endPoint y: 311, distance: 29.0
click at [525, 311] on textarea "شرائح رقيقة من الديك الرومي مقترن بالجبن الشيدر شارب داخل كرواسون دافئ وفلاكى" at bounding box center [513, 331] width 220 height 50
paste textarea "ركي"
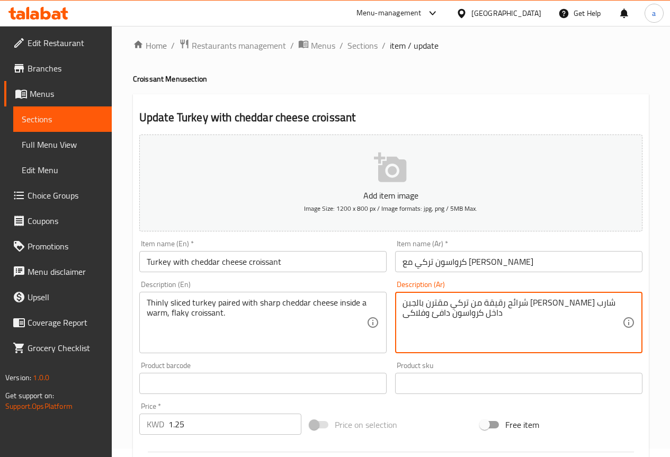
scroll to position [265, 0]
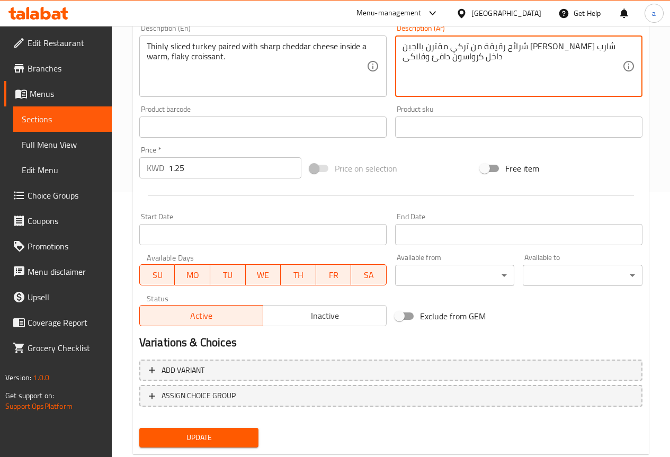
type textarea "شرائح رقيقة من تركي مقترن بالجبن [PERSON_NAME] شارب داخل كرواسون دافئ وفلاكى"
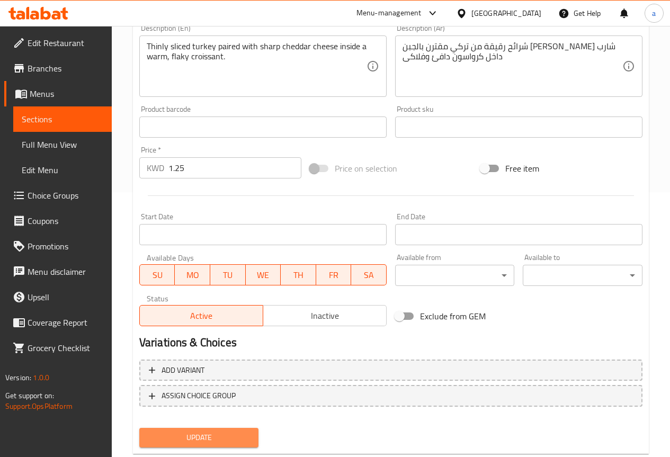
click at [190, 438] on span "Update" at bounding box center [199, 437] width 103 height 13
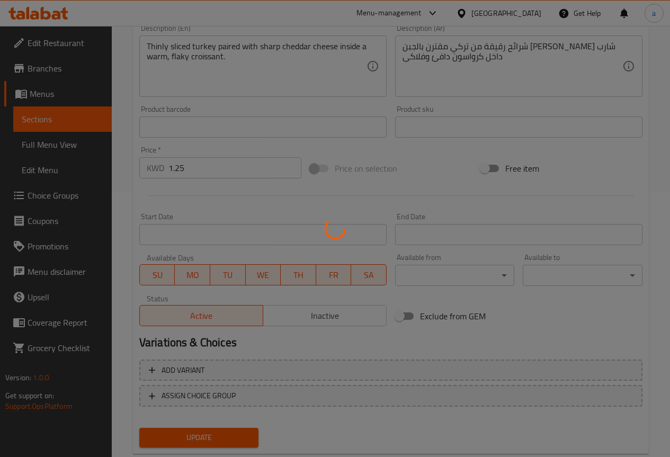
scroll to position [0, 0]
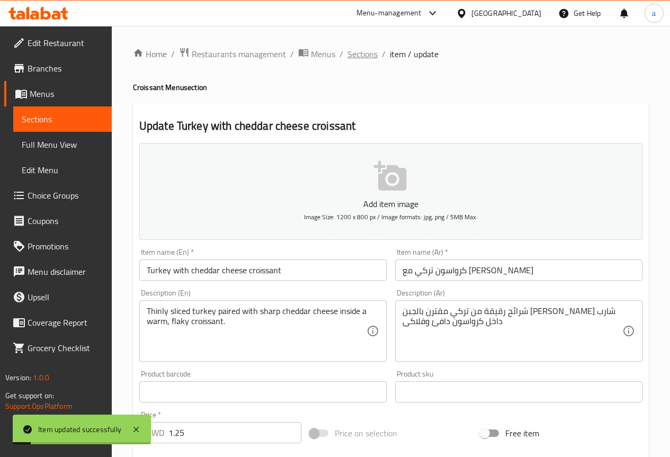
click at [353, 54] on span "Sections" at bounding box center [362, 54] width 30 height 13
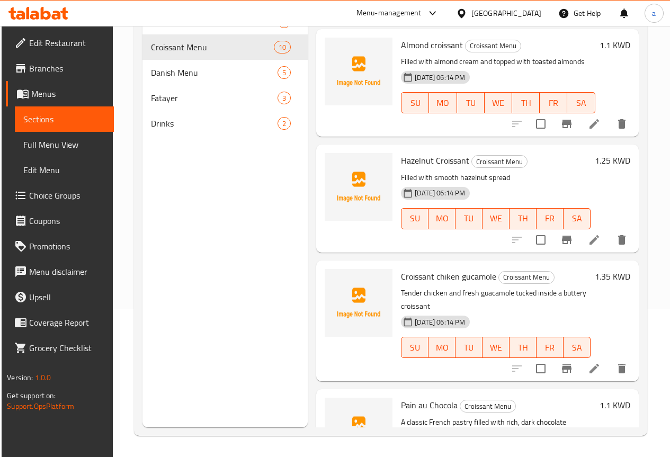
scroll to position [769, 0]
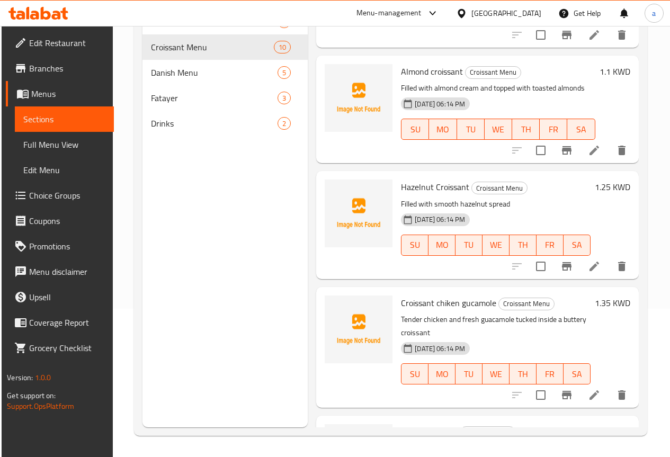
click at [593, 260] on icon at bounding box center [594, 266] width 13 height 13
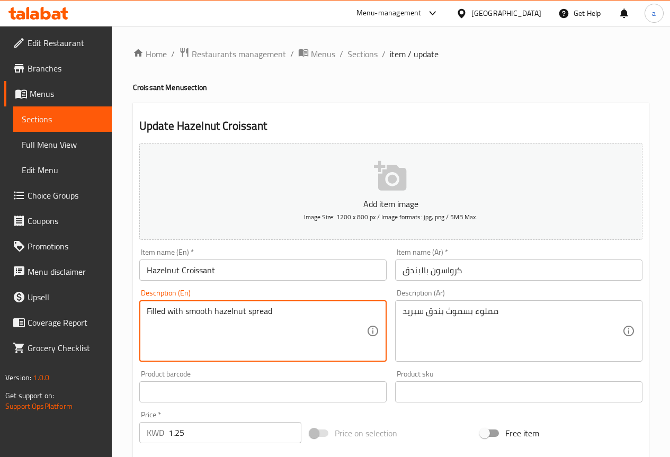
click at [210, 310] on textarea "Filled with smooth hazelnut spread" at bounding box center [257, 331] width 220 height 50
paste textarea "A sweet delight f"
click at [219, 313] on textarea "A sweet delight filled with smooth hazelnut spread" at bounding box center [257, 331] width 220 height 50
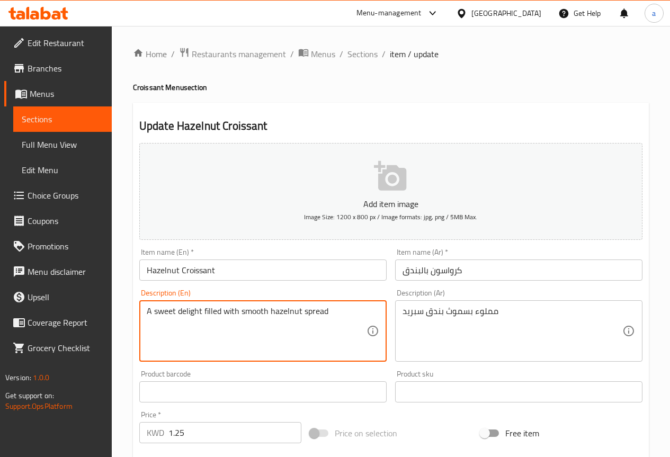
click at [218, 313] on textarea "A sweet delight filled with smooth hazelnut spread" at bounding box center [257, 331] width 220 height 50
type textarea "Filled with smooth hazelnut spread"
click at [367, 58] on span "Sections" at bounding box center [362, 54] width 30 height 13
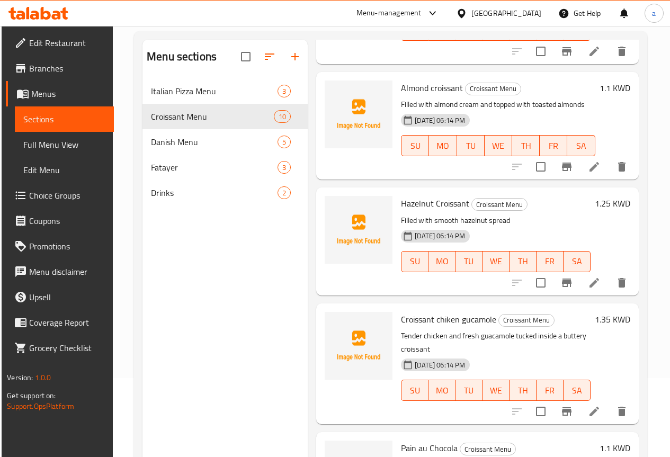
scroll to position [148, 0]
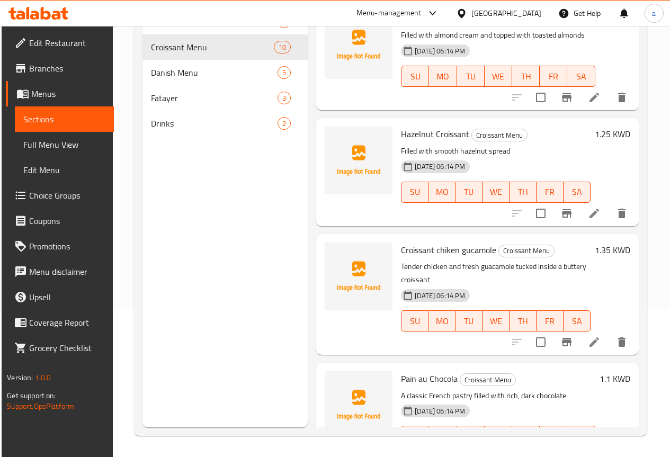
click at [588, 451] on icon at bounding box center [594, 457] width 13 height 13
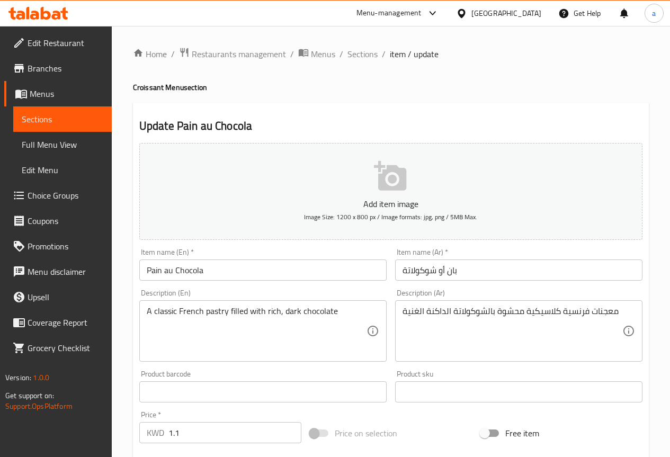
click at [402, 269] on input "بان أو شوكولاتة" at bounding box center [518, 270] width 247 height 21
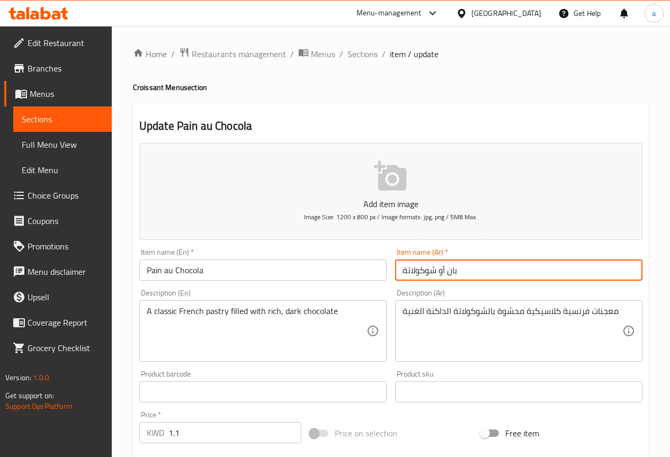
click at [493, 267] on input "بان أو شوكولاتة" at bounding box center [518, 270] width 247 height 21
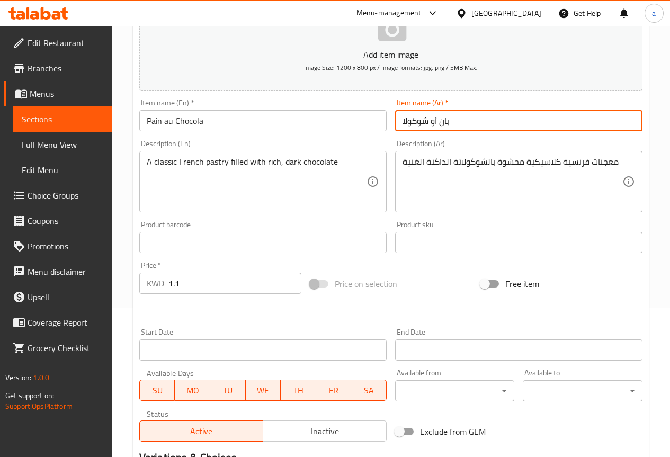
scroll to position [265, 0]
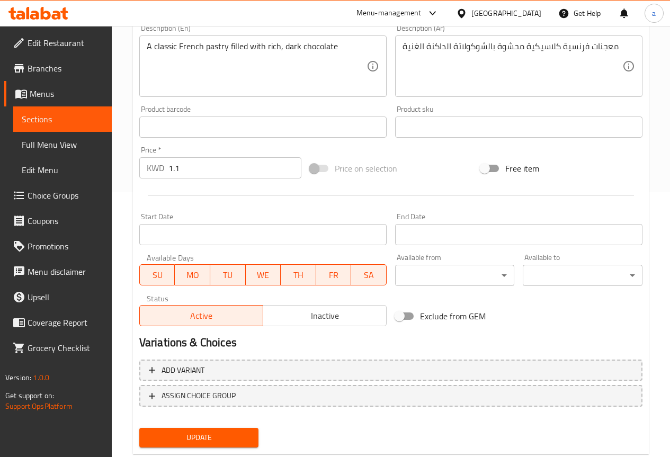
type input "بان أو شوكولا"
click at [198, 438] on span "Update" at bounding box center [199, 437] width 103 height 13
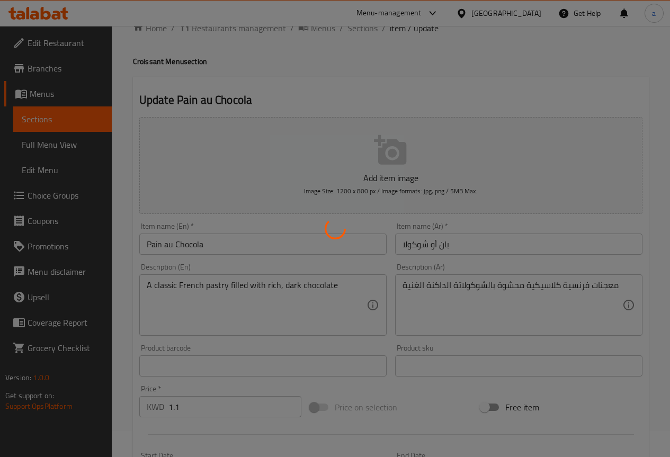
scroll to position [0, 0]
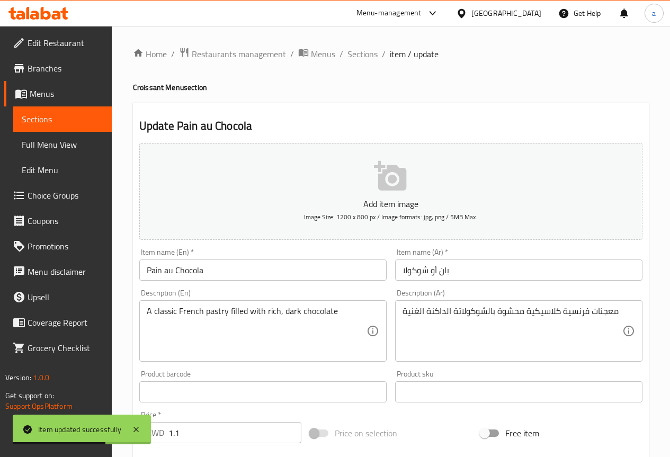
click at [363, 56] on span "Sections" at bounding box center [362, 54] width 30 height 13
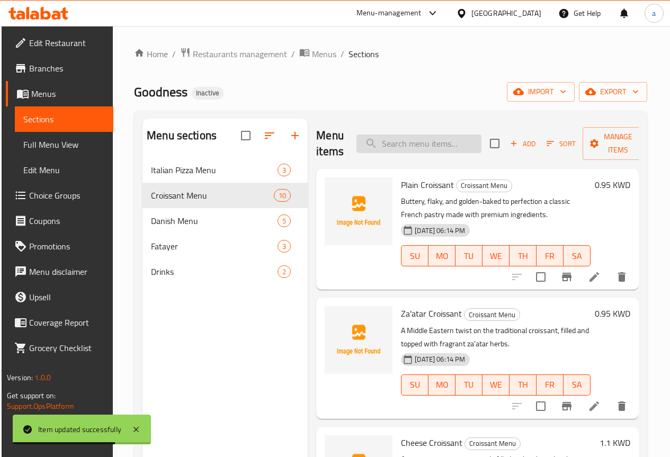
click at [432, 143] on input "search" at bounding box center [418, 144] width 125 height 19
paste input "Trio Crookies"
type input "Trio Crookies"
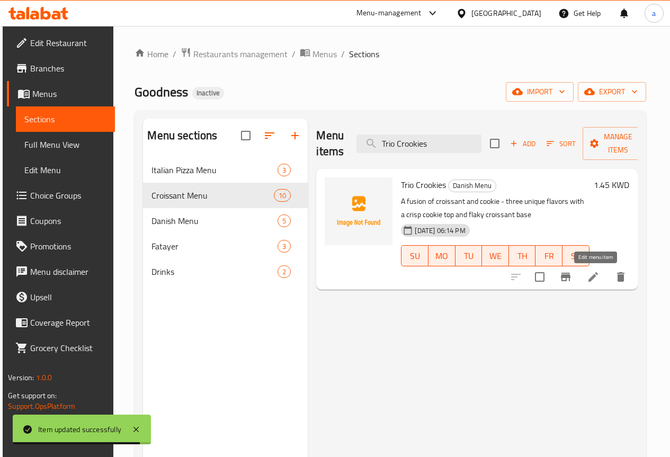
click at [598, 278] on icon at bounding box center [593, 277] width 13 height 13
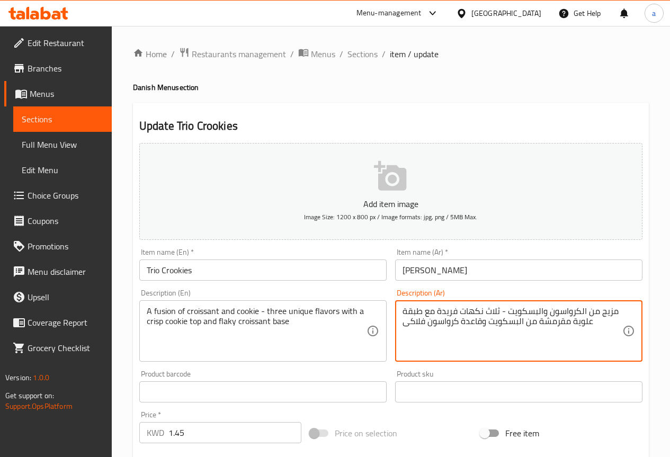
click at [609, 314] on textarea "مزيج من الكرواسون والبسكويت - ثلاث نكهات فريدة مع طبقة علوية مقرمشة من البسكويت…" at bounding box center [513, 331] width 220 height 50
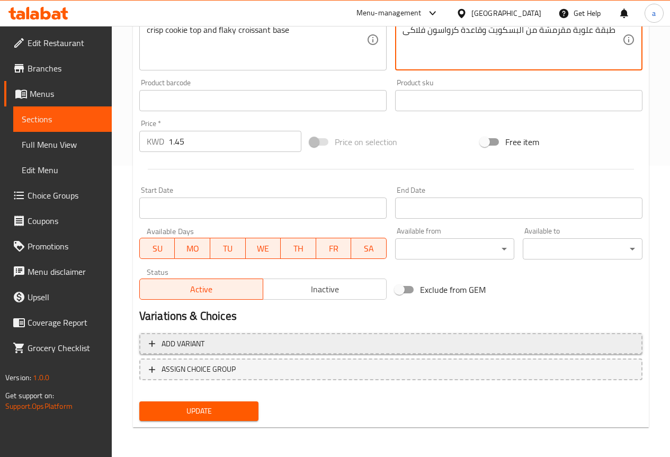
type textarea "فيوجن من الكرواسون والبسكويت - ثلاث نكهات فريدة مع طبقة علوية مقرمشة من البسكوي…"
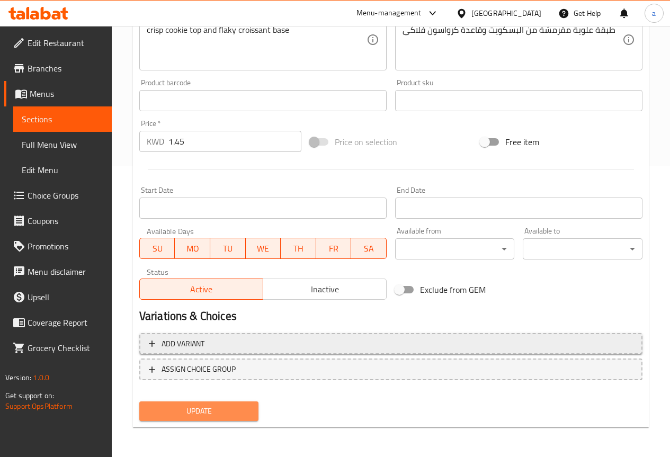
click at [210, 417] on span "Update" at bounding box center [199, 411] width 103 height 13
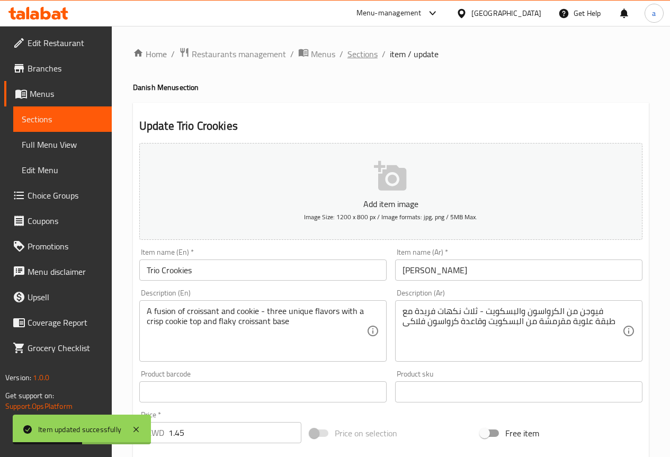
click at [355, 57] on span "Sections" at bounding box center [362, 54] width 30 height 13
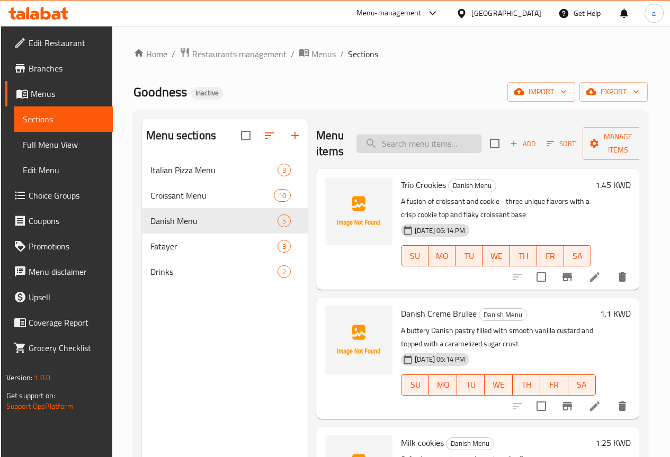
click at [373, 147] on input "search" at bounding box center [418, 144] width 125 height 19
paste input "Acai Bowl"
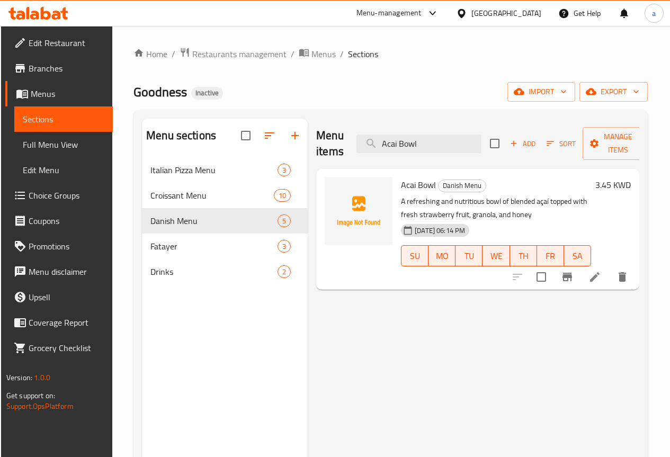
type input "Acai Bowl"
click at [607, 275] on li at bounding box center [595, 277] width 30 height 19
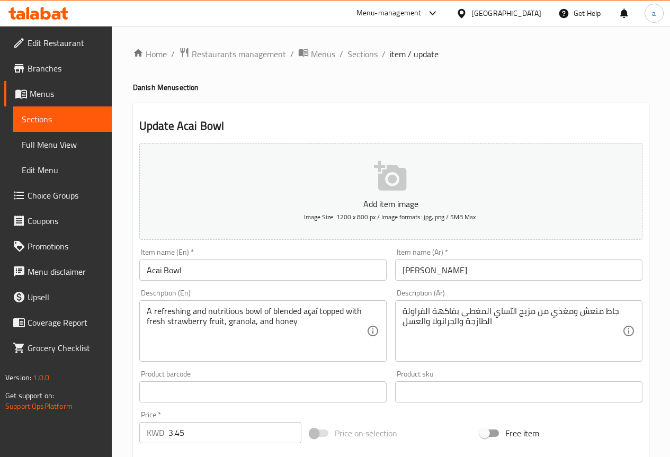
click at [154, 269] on input "Acai Bowl" at bounding box center [262, 270] width 247 height 21
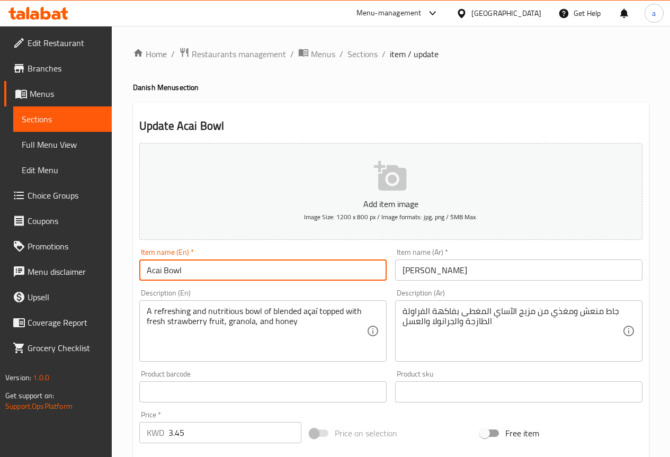
click at [154, 269] on input "Acai Bowl" at bounding box center [262, 270] width 247 height 21
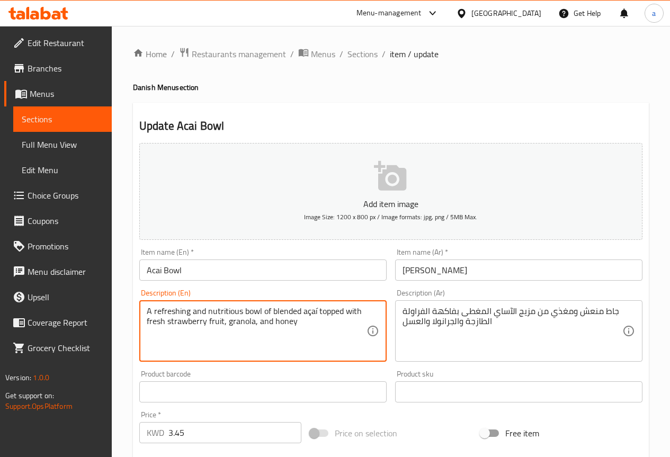
click at [313, 314] on textarea "A refreshing and nutritious bowl of blended açaí topped with fresh strawberry f…" at bounding box center [257, 331] width 220 height 50
paste textarea "Acai"
type textarea "A refreshing and nutritious bowl of blended Acai topped with fresh strawberry f…"
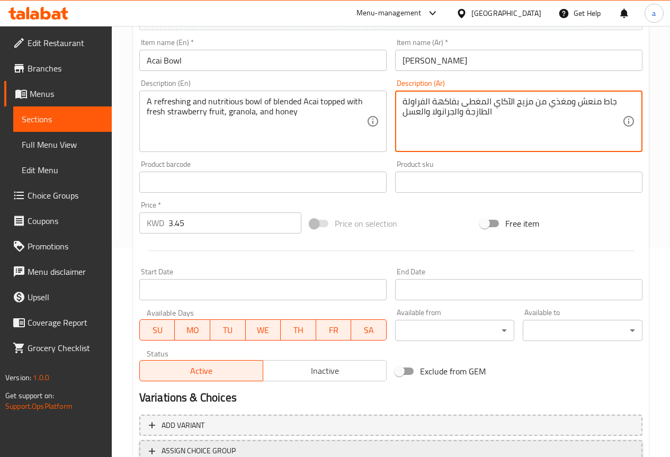
scroll to position [265, 0]
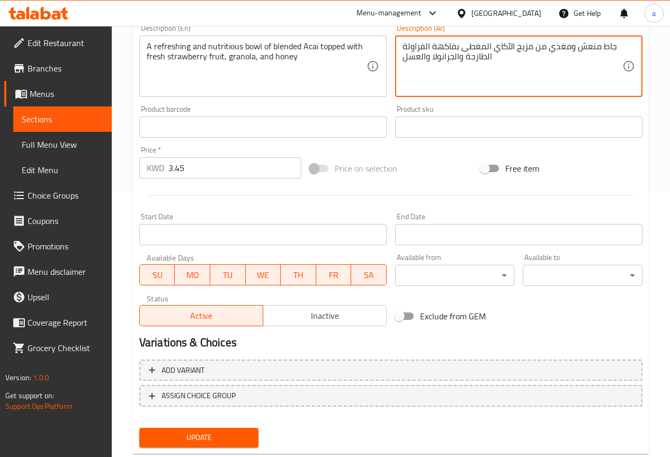
type textarea "جاط منعش ومغذي من مزيج الآكاي المغطى بفاكهة الفراولة الطازجة والجرانولا والعسل"
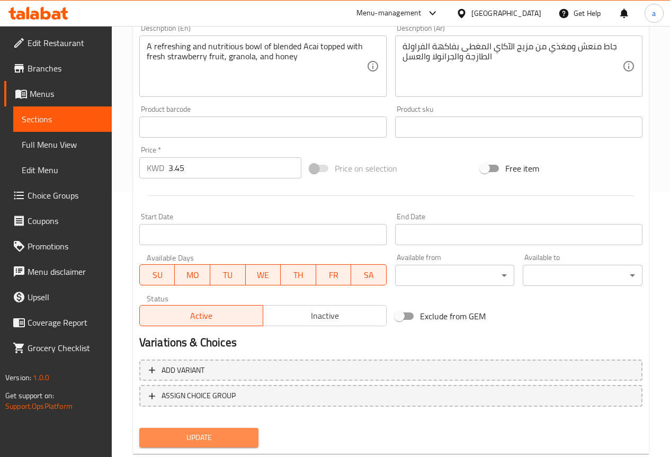
click at [171, 432] on span "Update" at bounding box center [199, 437] width 103 height 13
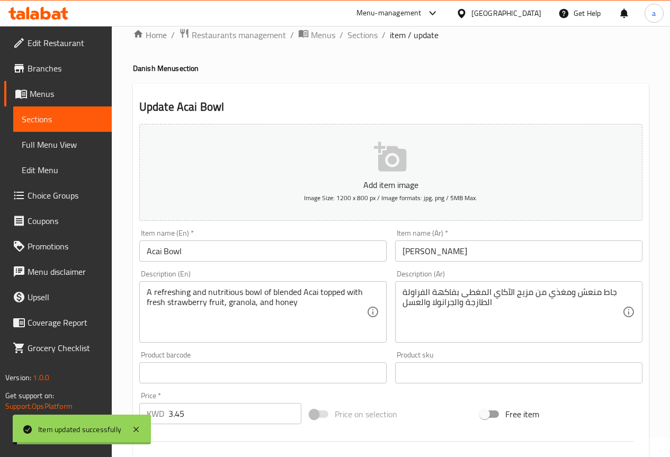
scroll to position [0, 0]
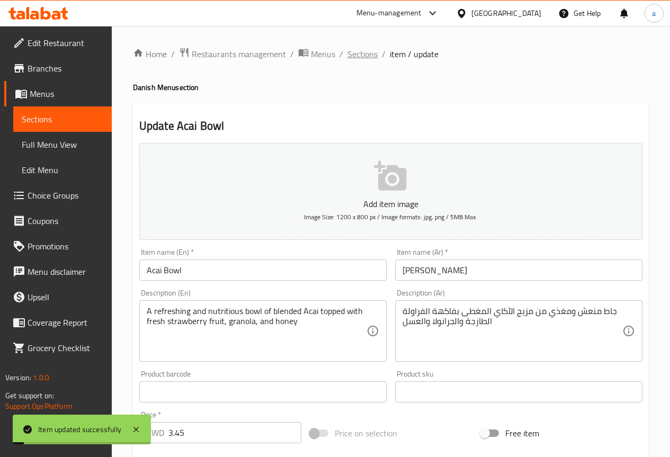
click at [365, 60] on span "Sections" at bounding box center [362, 54] width 30 height 13
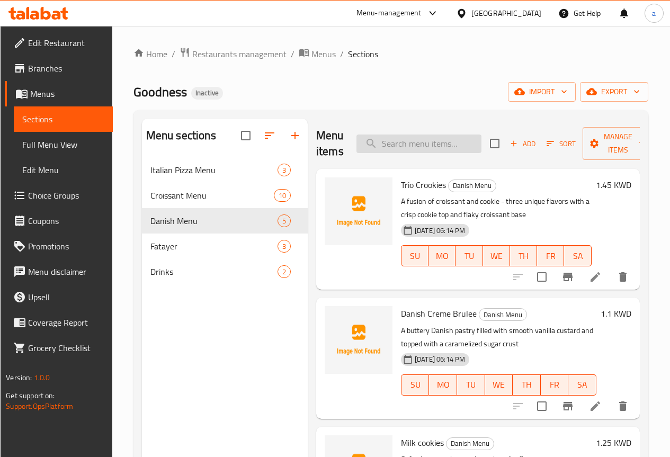
click at [414, 142] on input "search" at bounding box center [418, 144] width 125 height 19
paste input "ARABIC CHEESE FATAYER"
type input "ARABIC CHEESE FATAYER"
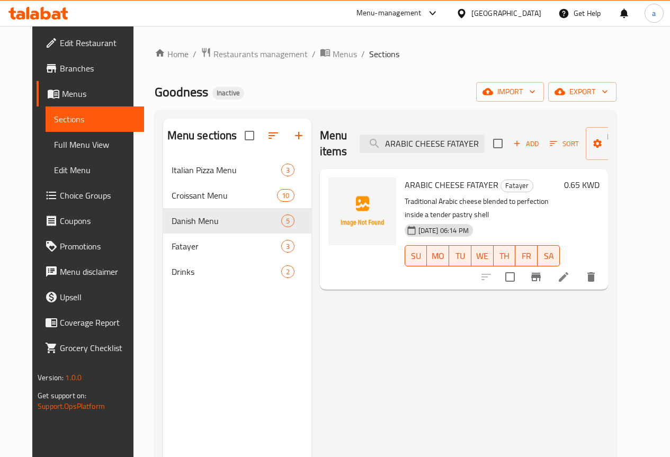
click at [568, 272] on icon at bounding box center [564, 277] width 10 height 10
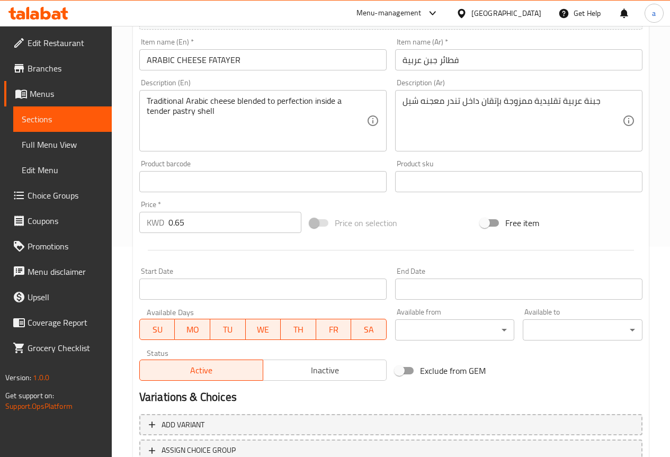
scroll to position [212, 0]
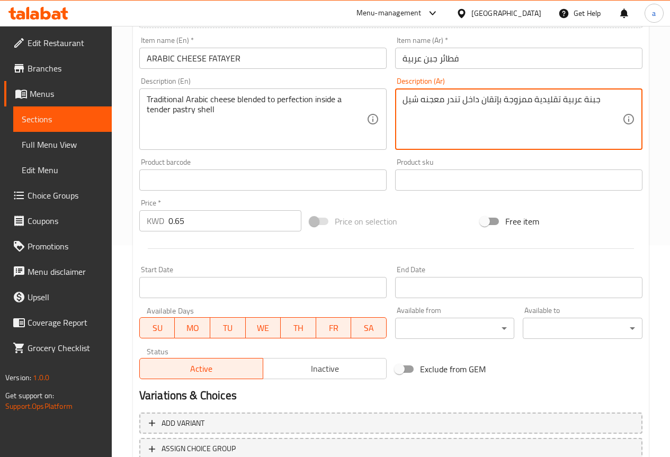
click at [491, 105] on textarea "جبنة عربية تقليدية ممزوجة بإتقان داخل تندر معجنه شيل" at bounding box center [513, 119] width 220 height 50
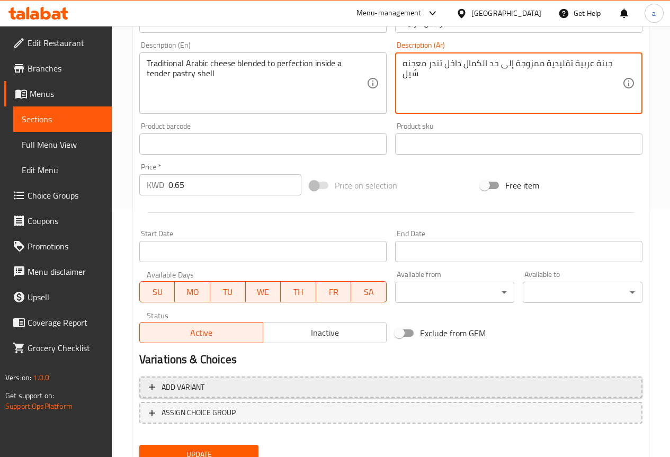
scroll to position [291, 0]
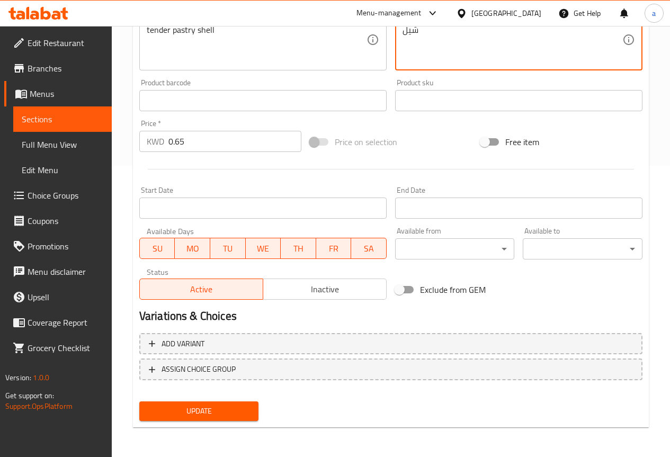
type textarea "جبنة عربية تقليدية ممزوجة إلى حد الكمال داخل تندر معجنه شيل"
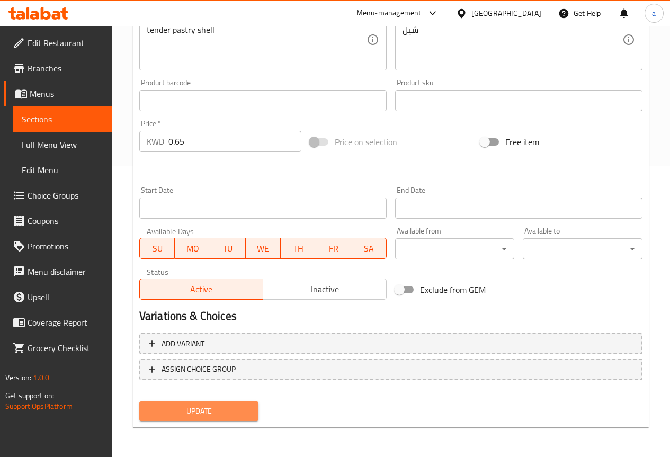
click at [159, 411] on span "Update" at bounding box center [199, 411] width 103 height 13
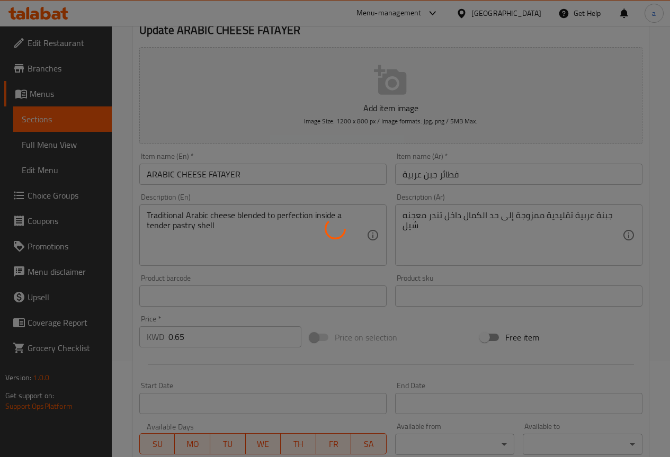
scroll to position [0, 0]
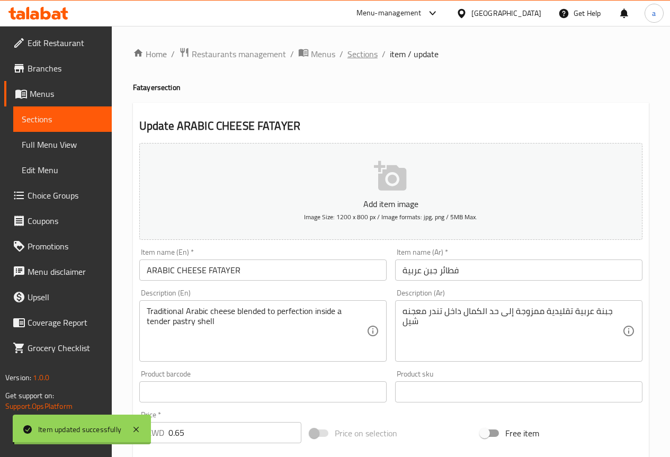
click at [356, 51] on span "Sections" at bounding box center [362, 54] width 30 height 13
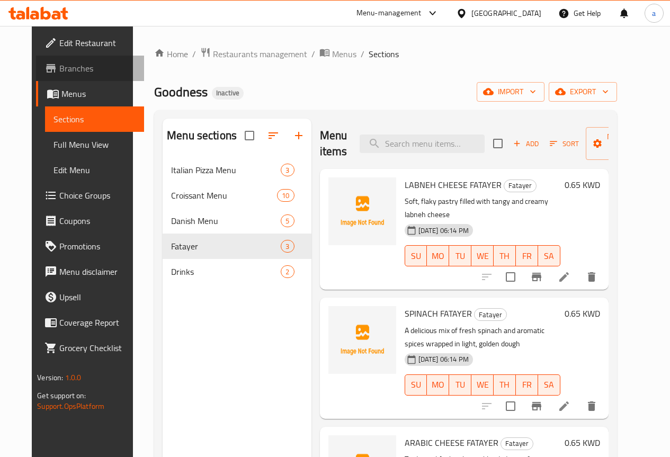
click at [59, 72] on span "Branches" at bounding box center [97, 68] width 76 height 13
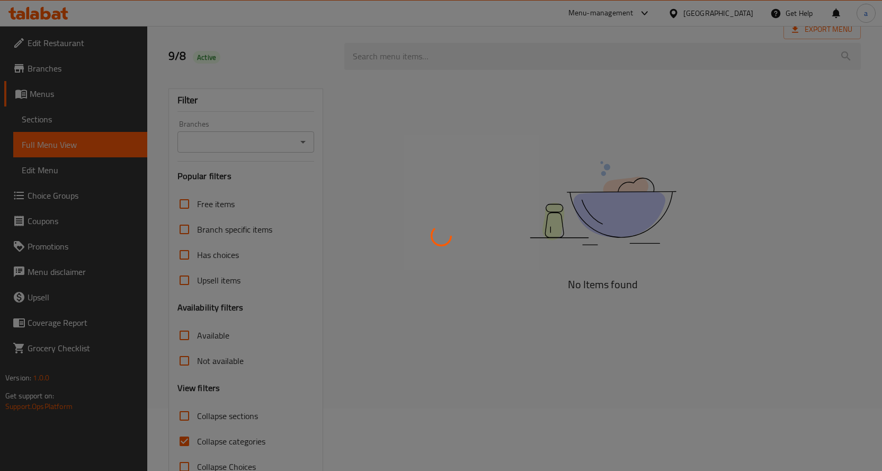
scroll to position [93, 0]
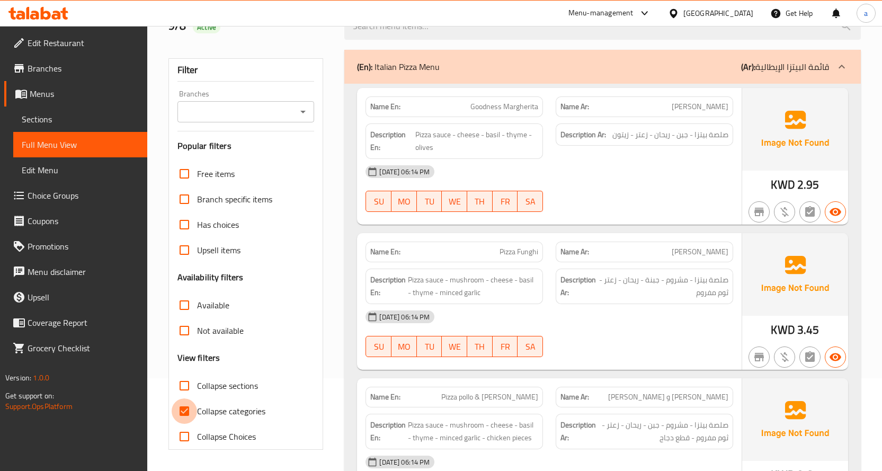
click at [183, 411] on input "Collapse categories" at bounding box center [184, 410] width 25 height 25
checkbox input "false"
click at [485, 111] on span "Goodness Margherita" at bounding box center [504, 106] width 68 height 11
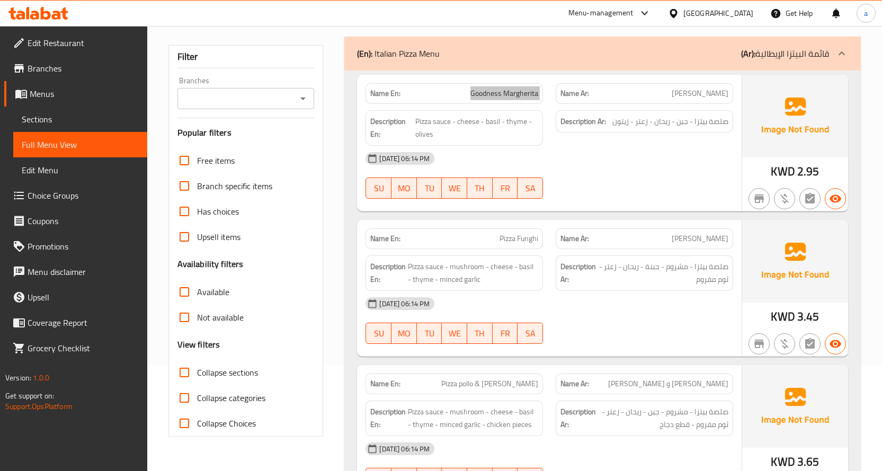
scroll to position [159, 0]
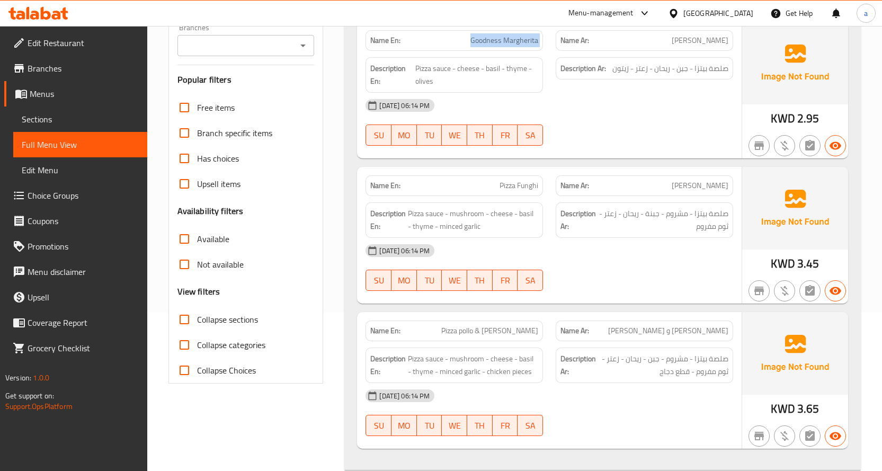
click at [503, 191] on span "Pizza Funghi" at bounding box center [519, 185] width 39 height 11
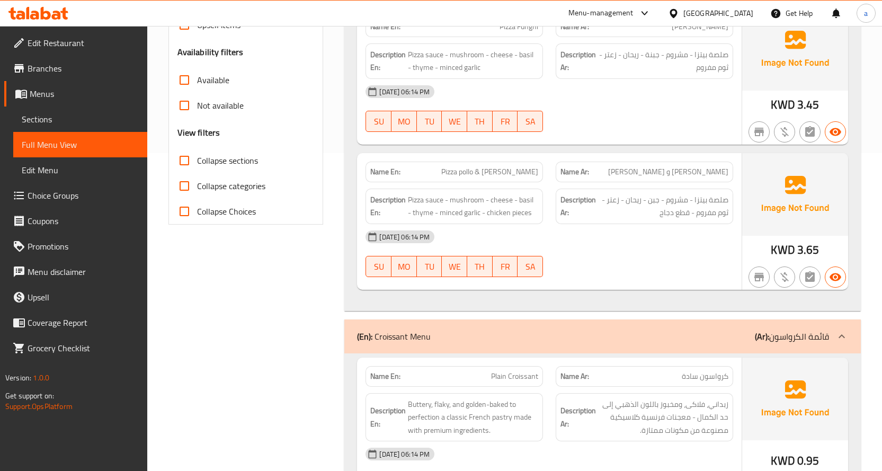
click at [462, 174] on p "Name En: Pizza pollo & Funghi" at bounding box center [454, 171] width 168 height 11
click at [518, 175] on span "Pizza pollo & [PERSON_NAME]" at bounding box center [489, 171] width 97 height 11
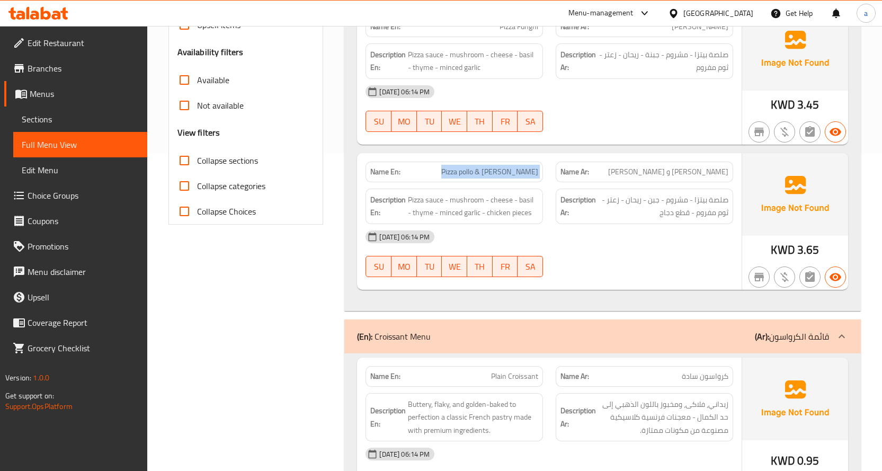
click at [518, 175] on span "Pizza pollo & [PERSON_NAME]" at bounding box center [489, 171] width 97 height 11
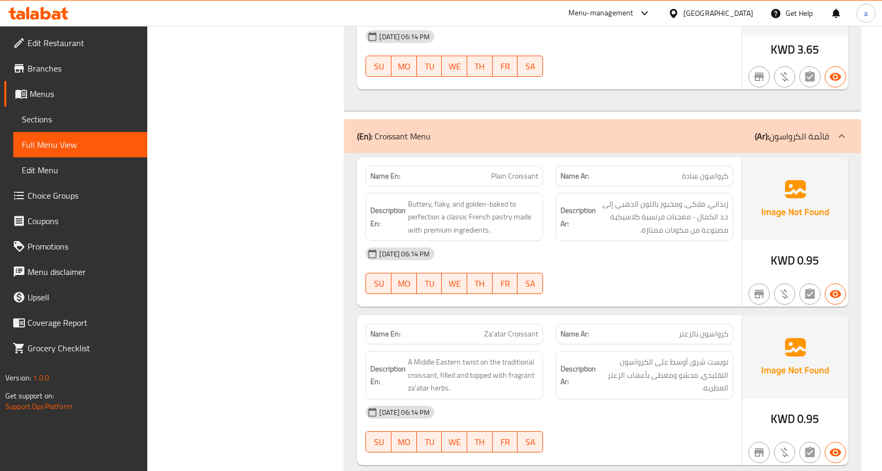
scroll to position [530, 0]
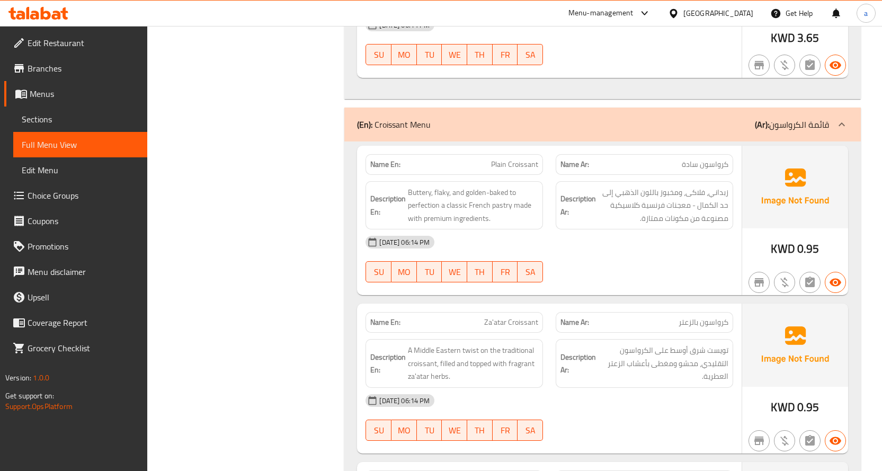
click at [456, 162] on p "Name En: Plain Croissant" at bounding box center [454, 164] width 168 height 11
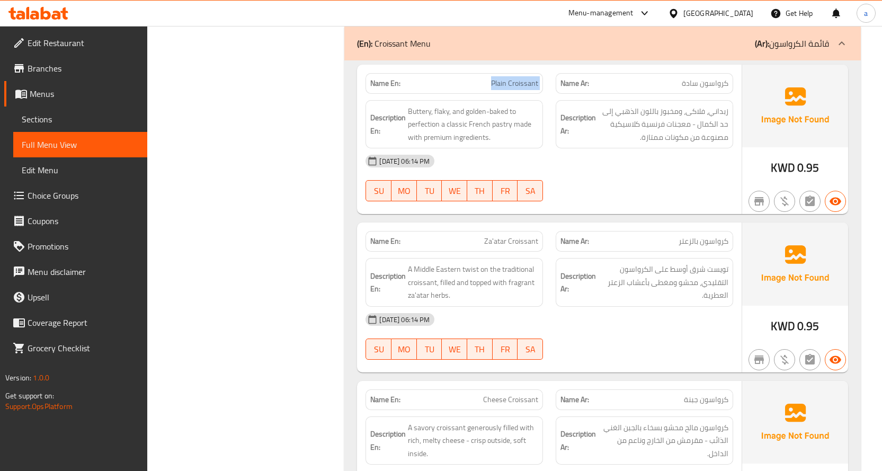
scroll to position [636, 0]
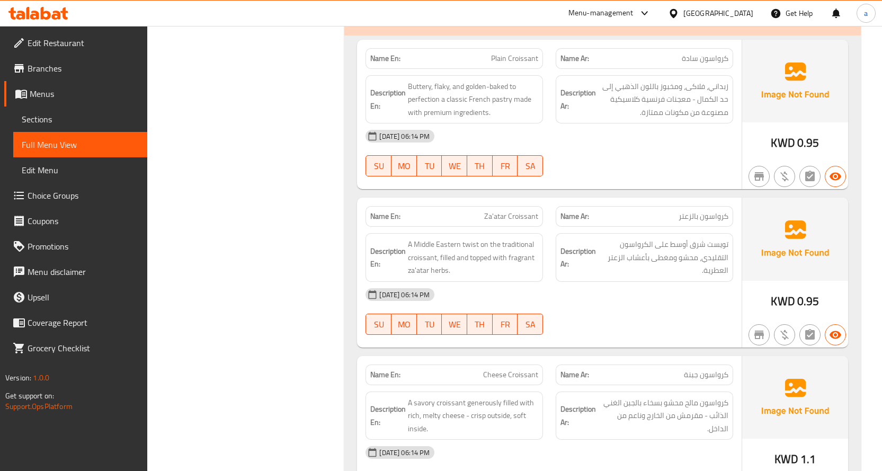
click at [463, 217] on p "Name En: Za'atar Croissant" at bounding box center [454, 216] width 168 height 11
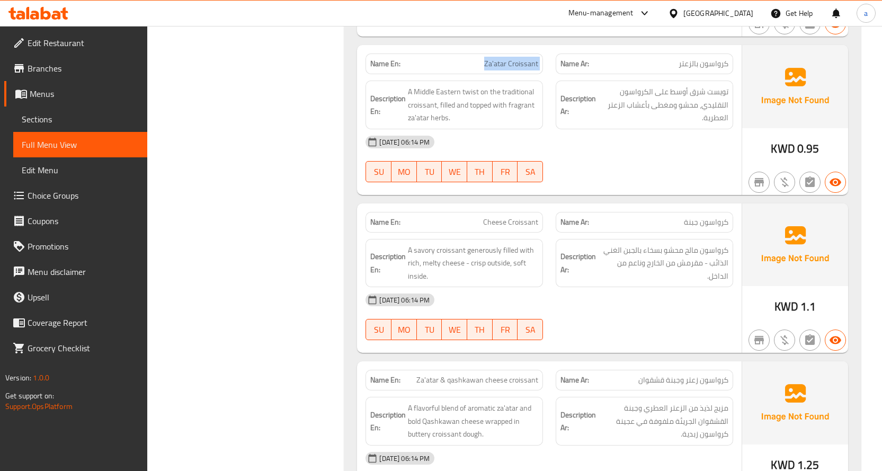
scroll to position [795, 0]
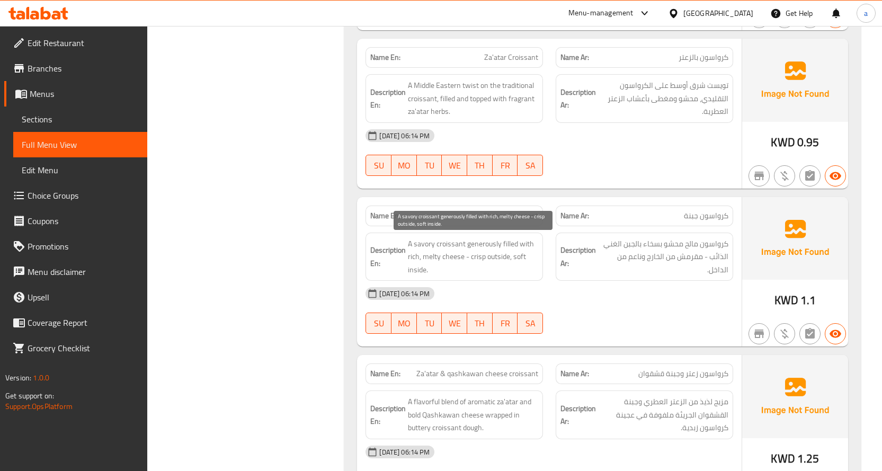
click at [416, 260] on span "A savory croissant generously filled with rich, melty cheese - crisp outside, s…" at bounding box center [473, 256] width 130 height 39
click at [460, 216] on p "Name En: Cheese Croissant" at bounding box center [454, 215] width 168 height 11
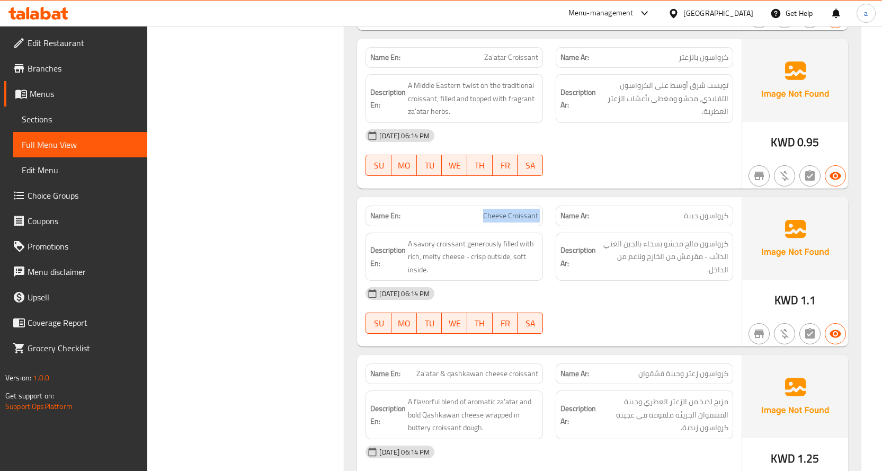
click at [460, 216] on p "Name En: Cheese Croissant" at bounding box center [454, 215] width 168 height 11
click at [434, 252] on span "A savory croissant generously filled with rich, melty cheese - crisp outside, s…" at bounding box center [473, 256] width 130 height 39
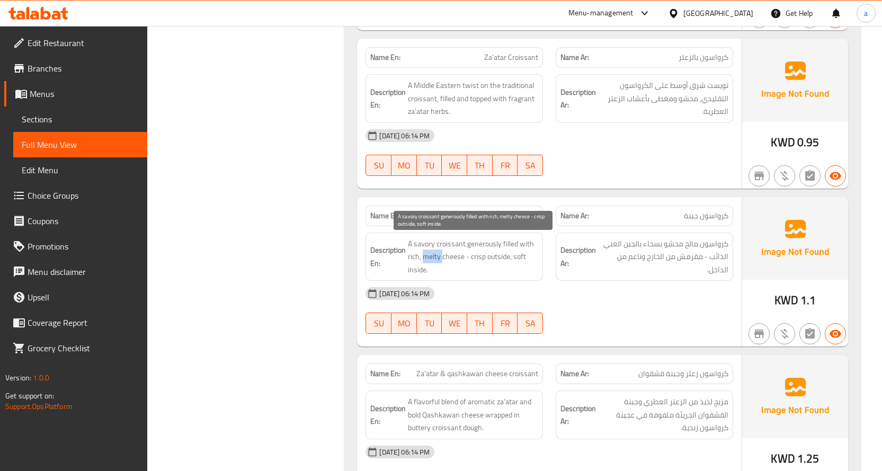
click at [434, 252] on span "A savory croissant generously filled with rich, melty cheese - crisp outside, s…" at bounding box center [473, 256] width 130 height 39
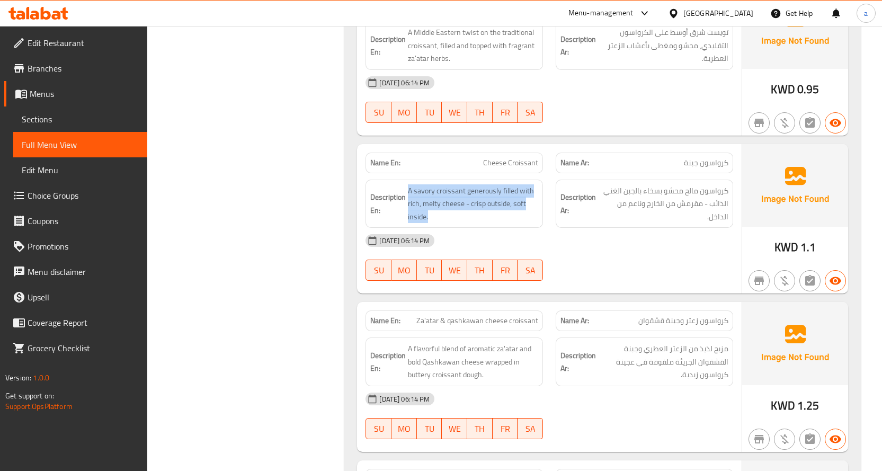
scroll to position [901, 0]
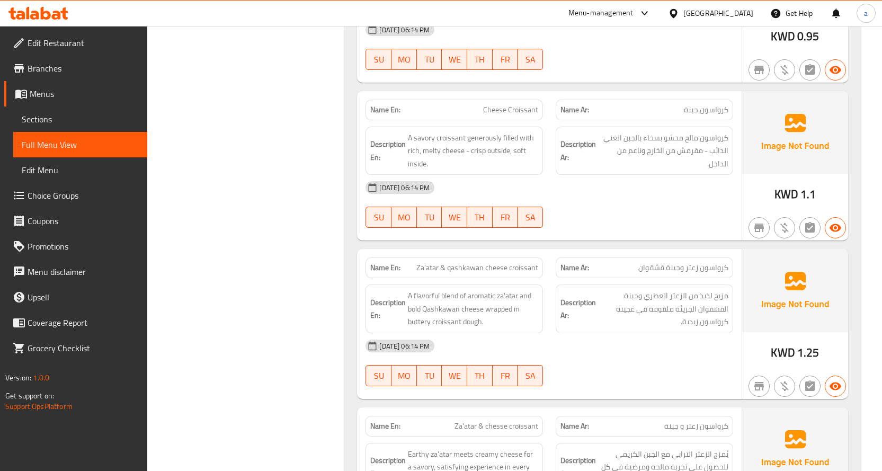
click at [460, 272] on span "Za'atar & qashkawan cheese croissant" at bounding box center [477, 267] width 122 height 11
click at [459, 272] on span "Za'atar & qashkawan cheese croissant" at bounding box center [477, 267] width 122 height 11
click at [458, 273] on span "Za'atar & qashkawan cheese croissant" at bounding box center [477, 267] width 122 height 11
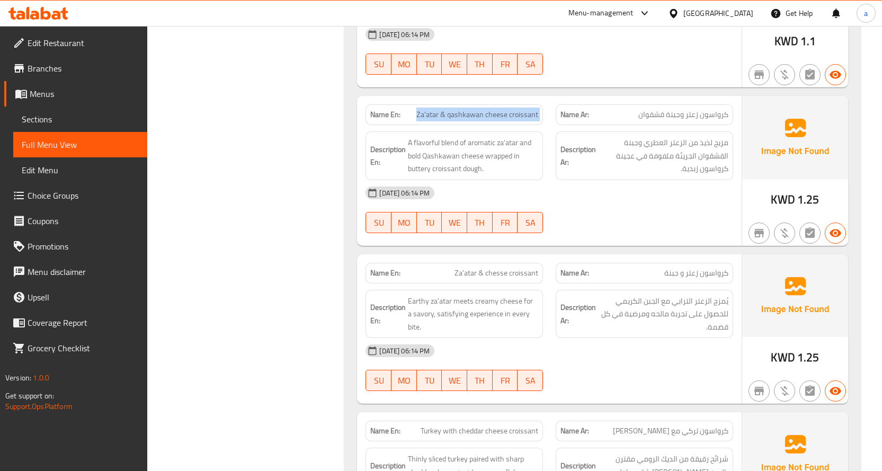
scroll to position [1112, 0]
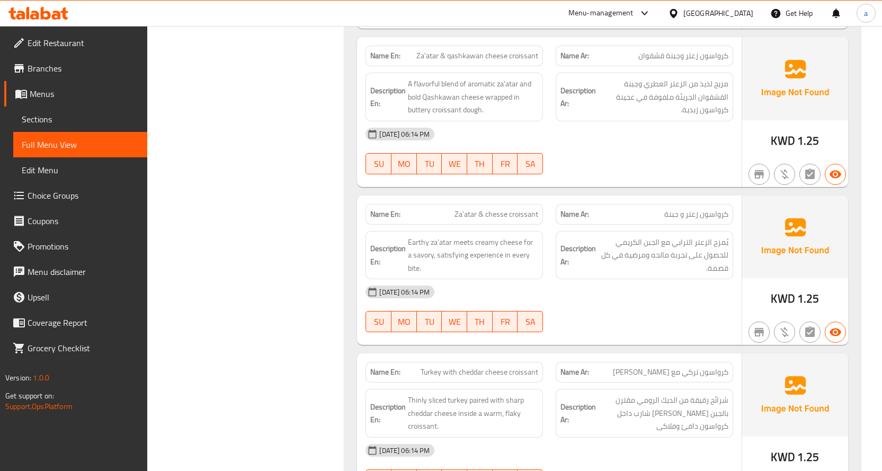
click at [449, 211] on p "Name En: Za'atar & chesse croissant" at bounding box center [454, 214] width 168 height 11
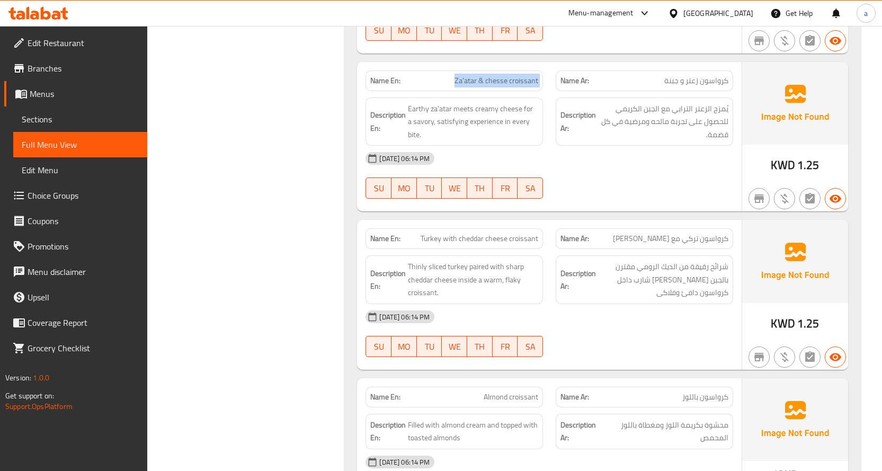
scroll to position [1271, 0]
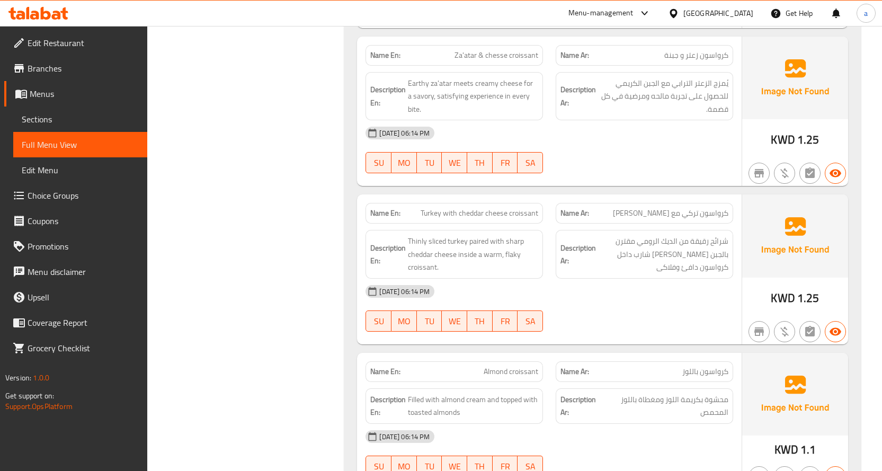
click at [438, 220] on div "Name En: Turkey with cheddar cheese croissant" at bounding box center [453, 213] width 177 height 21
click at [427, 215] on span "Turkey with cheddar cheese croissant" at bounding box center [480, 213] width 118 height 11
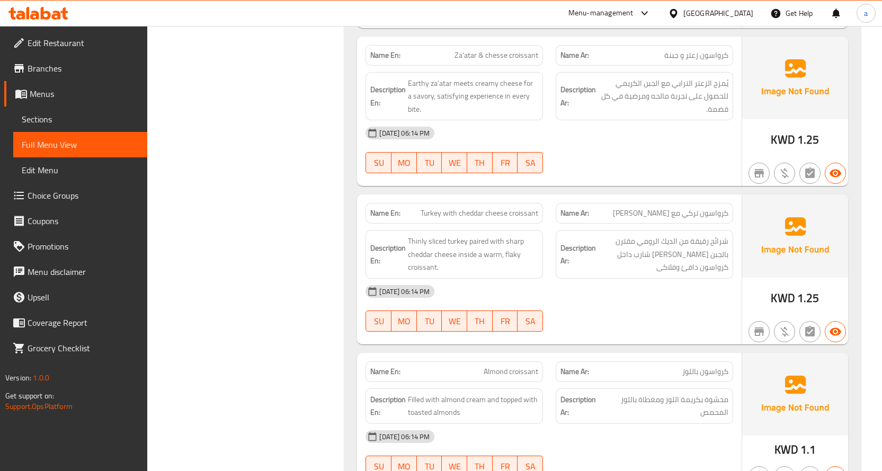
click at [613, 232] on div "Description Ar: شرائح رقيقة من الديك الرومي مقترن بالجبن الشيدر شارب داخل كرواس…" at bounding box center [644, 254] width 177 height 49
click at [450, 237] on span "Thinly sliced turkey paired with sharp cheddar cheese inside a warm, flaky croi…" at bounding box center [473, 254] width 130 height 39
click at [695, 220] on div "Name Ar: كرواسون تركي مع جبن شيدر" at bounding box center [644, 213] width 177 height 21
click at [690, 215] on span "كرواسون تركي مع [PERSON_NAME]" at bounding box center [670, 213] width 115 height 11
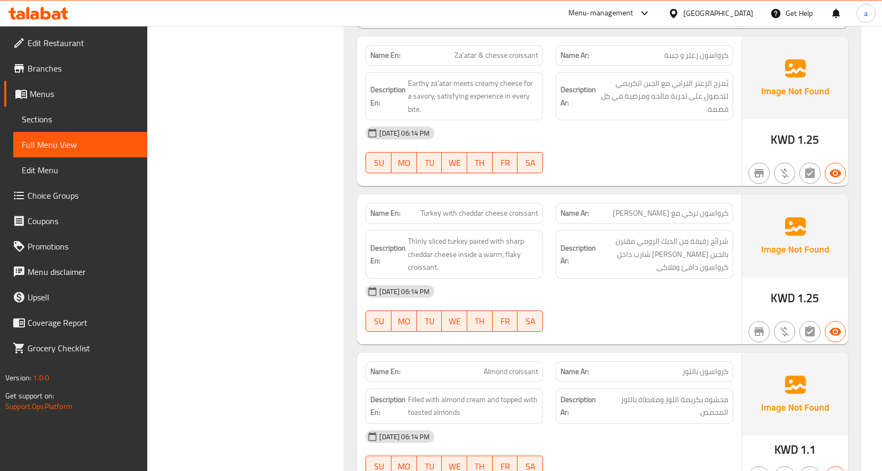
click at [690, 215] on span "كرواسون تركي مع [PERSON_NAME]" at bounding box center [670, 213] width 115 height 11
click at [474, 208] on span "Turkey with cheddar cheese croissant" at bounding box center [480, 213] width 118 height 11
copy span "Turkey with cheddar cheese croissant"
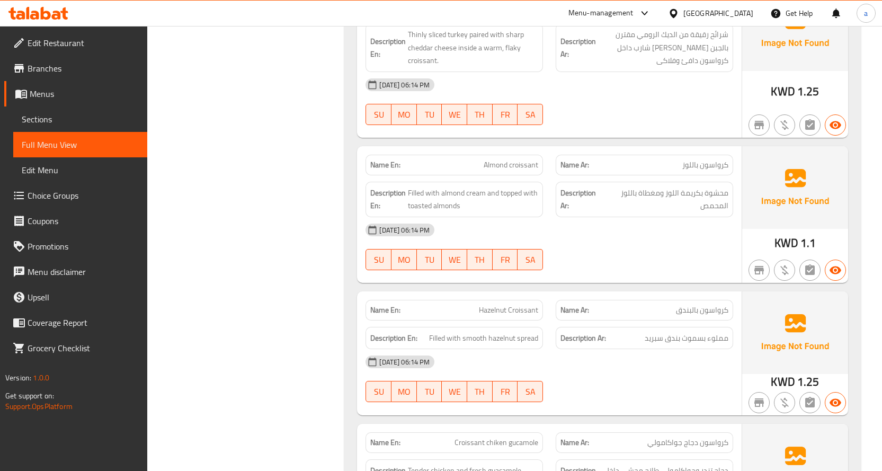
scroll to position [1536, 0]
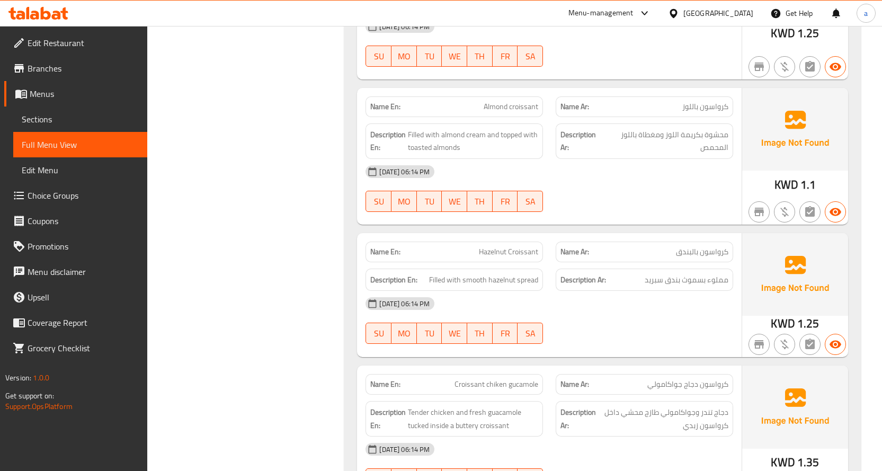
click at [487, 112] on span "Almond croissant" at bounding box center [511, 106] width 55 height 11
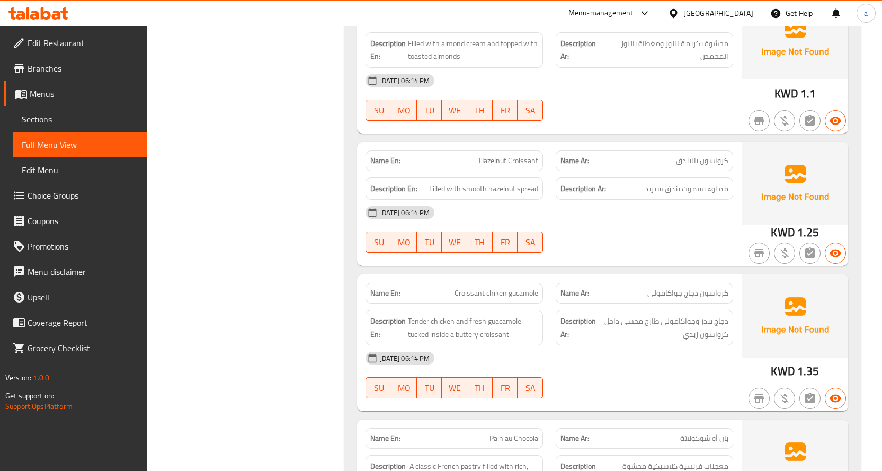
scroll to position [1642, 0]
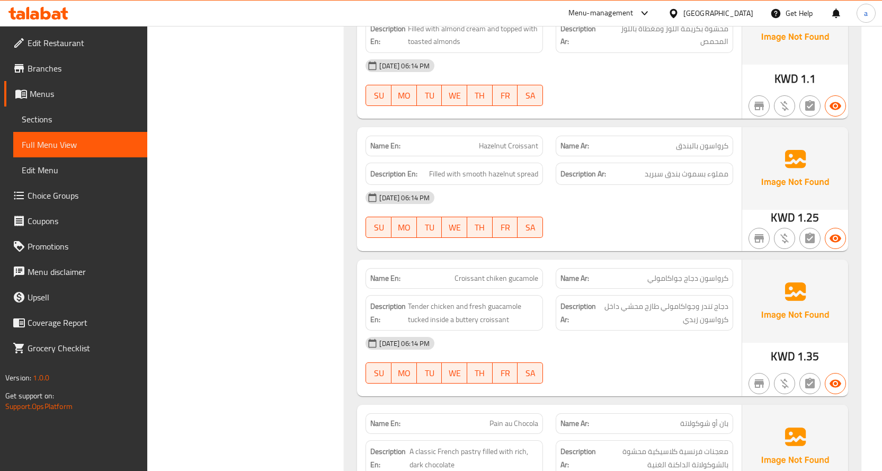
click at [491, 150] on span "Hazelnut Croissant" at bounding box center [508, 145] width 59 height 11
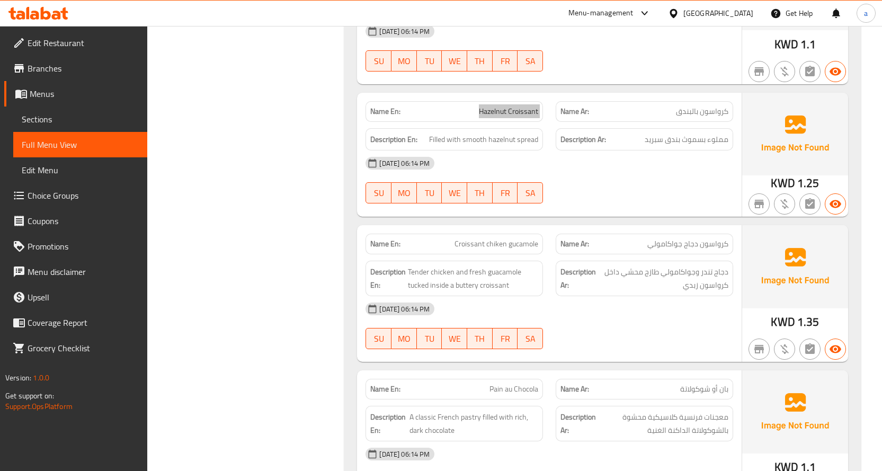
scroll to position [1695, 0]
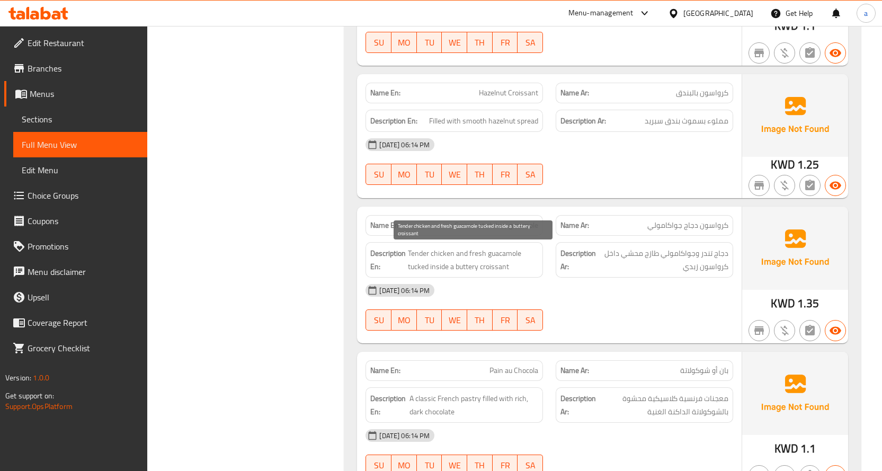
click at [442, 260] on span "Tender chicken and fresh guacamole tucked inside a buttery croissant" at bounding box center [473, 260] width 130 height 26
click at [445, 261] on span "Tender chicken and fresh guacamole tucked inside a buttery croissant" at bounding box center [473, 260] width 130 height 26
click at [427, 227] on p "Name En: Croissant chiken gucamole" at bounding box center [454, 225] width 168 height 11
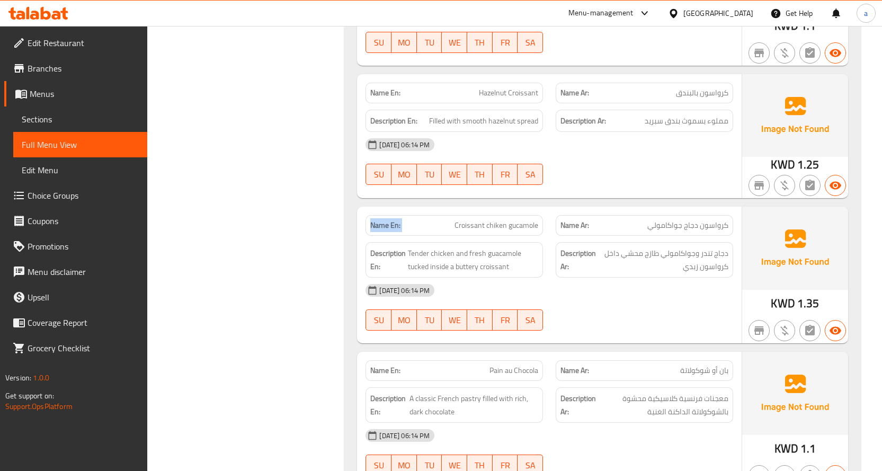
click at [427, 227] on p "Name En: Croissant chiken gucamole" at bounding box center [454, 225] width 168 height 11
click at [478, 221] on span "Croissant chiken gucamole" at bounding box center [496, 225] width 84 height 11
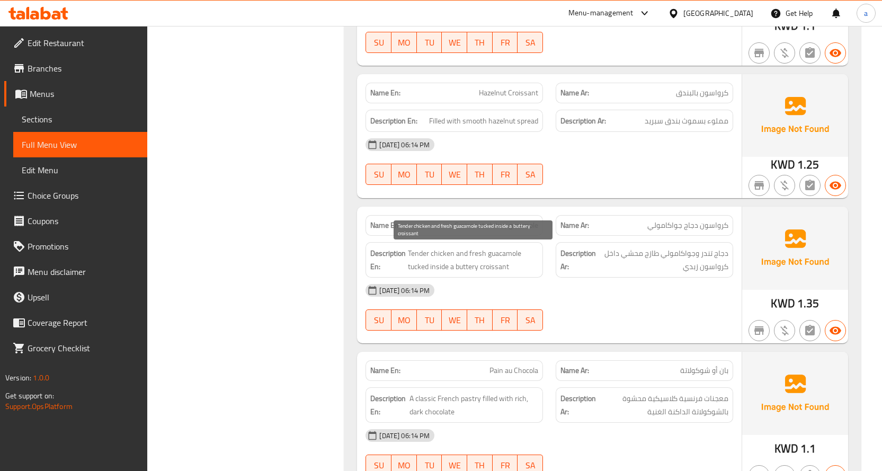
click at [458, 265] on span "Tender chicken and fresh guacamole tucked inside a buttery croissant" at bounding box center [473, 260] width 130 height 26
click at [572, 295] on div "[DATE] 06:14 PM" at bounding box center [549, 290] width 380 height 25
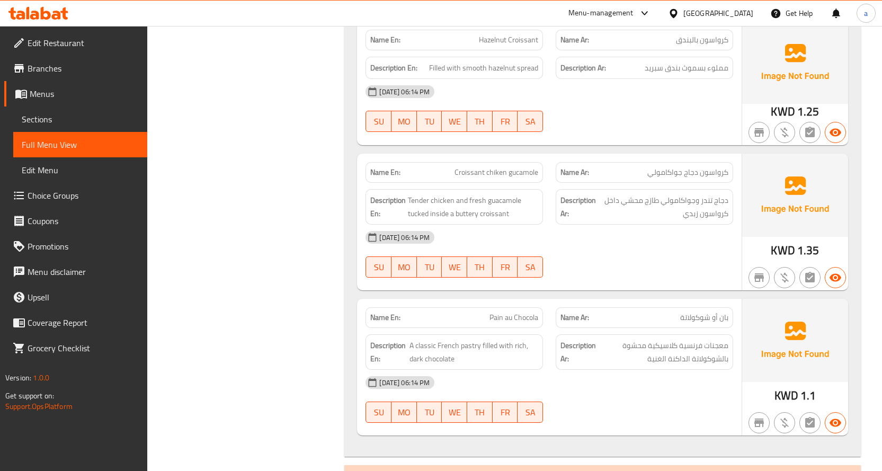
scroll to position [1801, 0]
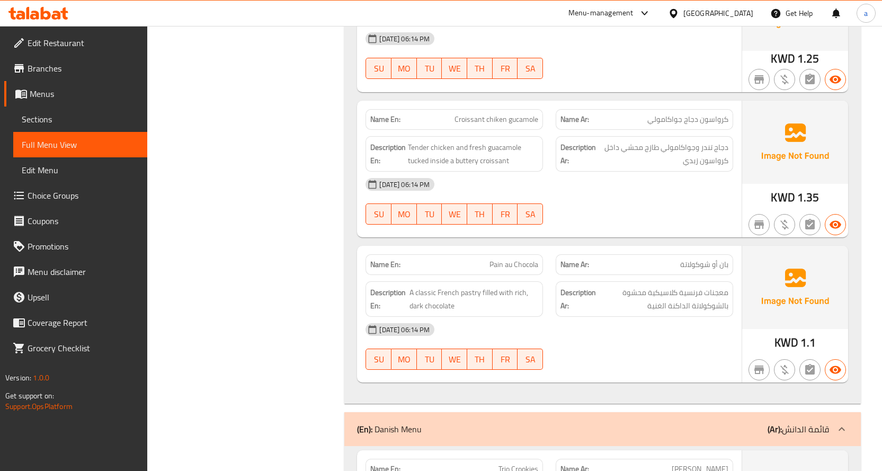
click at [482, 268] on p "Name En: Pain au Chocola" at bounding box center [454, 264] width 168 height 11
copy span "Pain au Chocola"
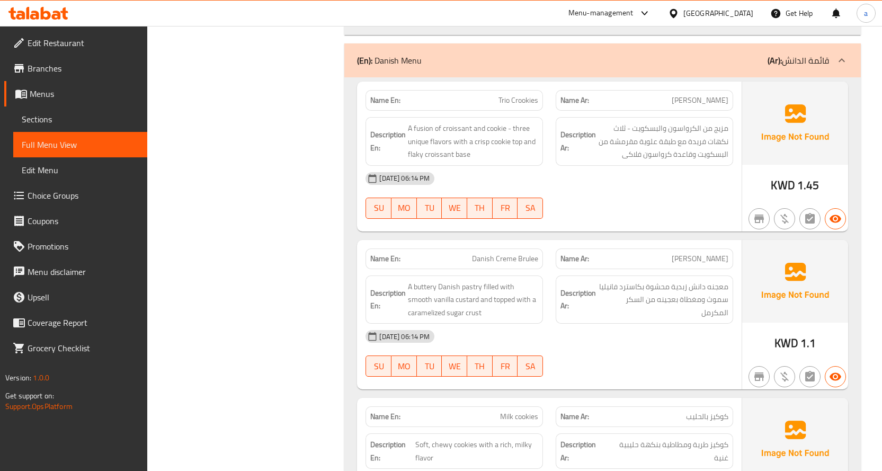
scroll to position [2172, 0]
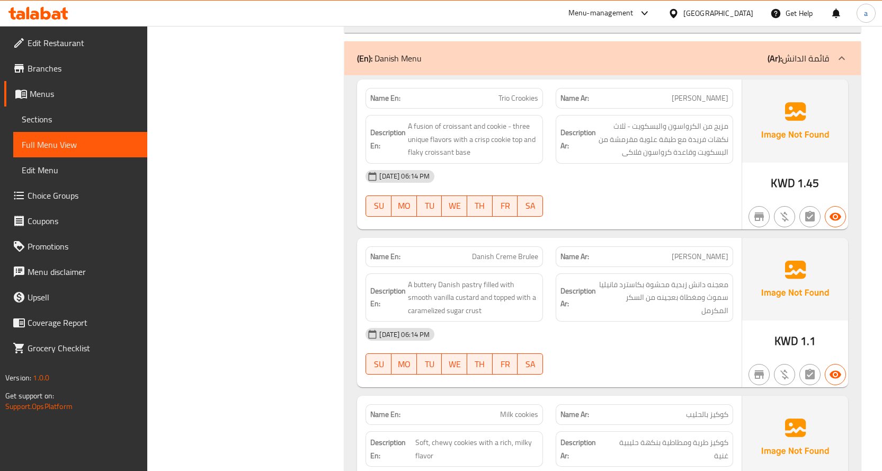
click at [497, 94] on p "Name En: Trio Crookies" at bounding box center [454, 98] width 168 height 11
click at [508, 93] on span "Trio Crookies" at bounding box center [518, 98] width 40 height 11
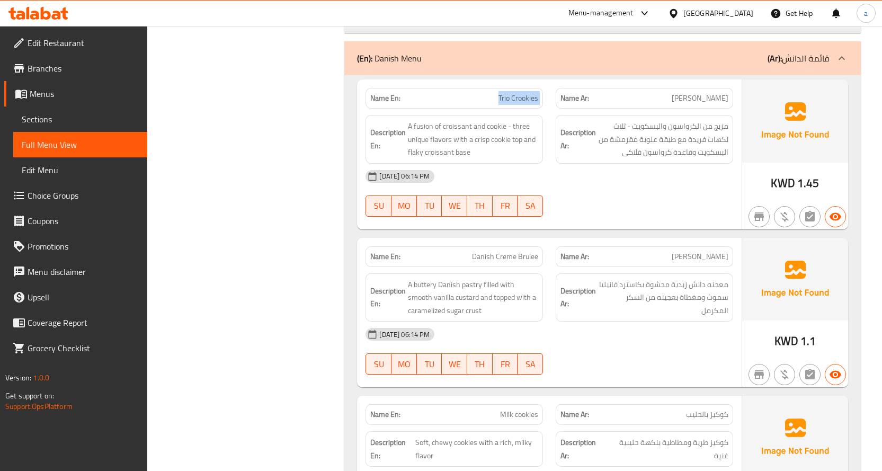
click at [509, 93] on span "Trio Crookies" at bounding box center [518, 98] width 40 height 11
click at [411, 122] on span "A fusion of croissant and cookie - three unique flavors with a crisp cookie top…" at bounding box center [473, 139] width 130 height 39
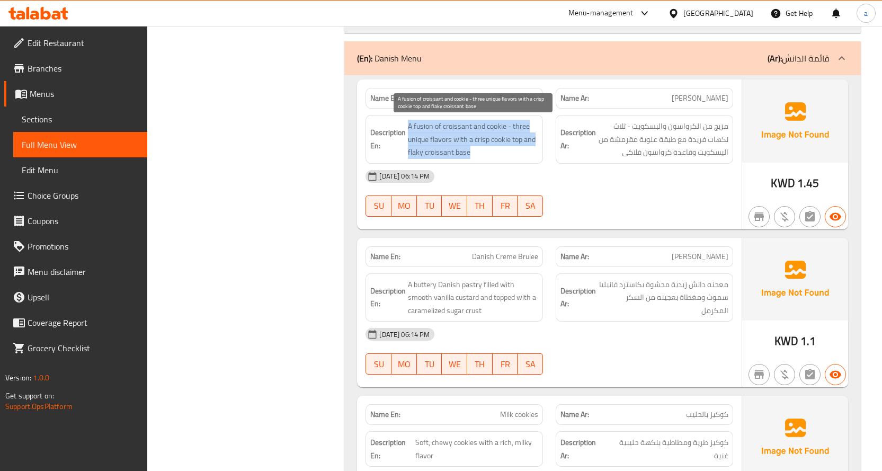
click at [411, 122] on span "A fusion of croissant and cookie - three unique flavors with a crisp cookie top…" at bounding box center [473, 139] width 130 height 39
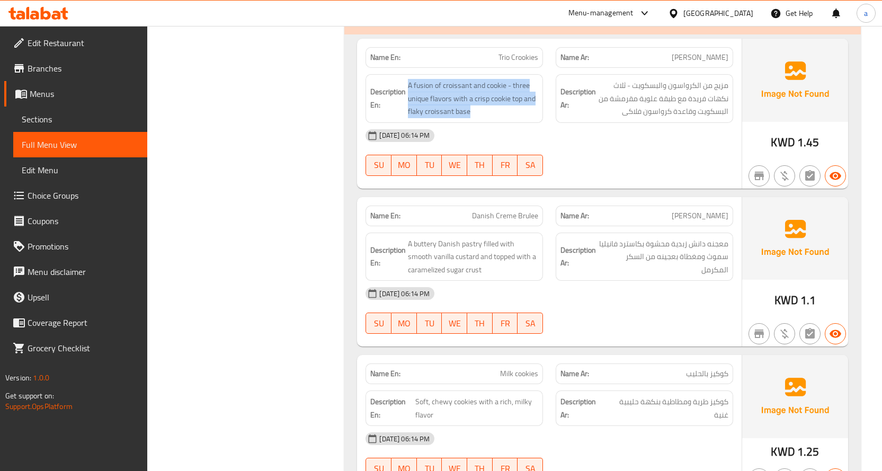
scroll to position [2225, 0]
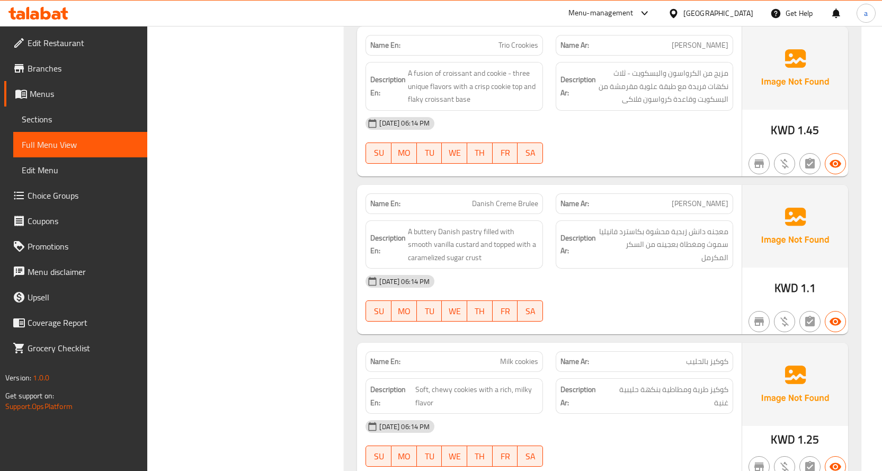
click at [484, 209] on span "Danish Creme Brulee" at bounding box center [505, 203] width 66 height 11
click at [443, 253] on span "A buttery Danish pastry filled with smooth vanilla custard and topped with a ca…" at bounding box center [473, 244] width 130 height 39
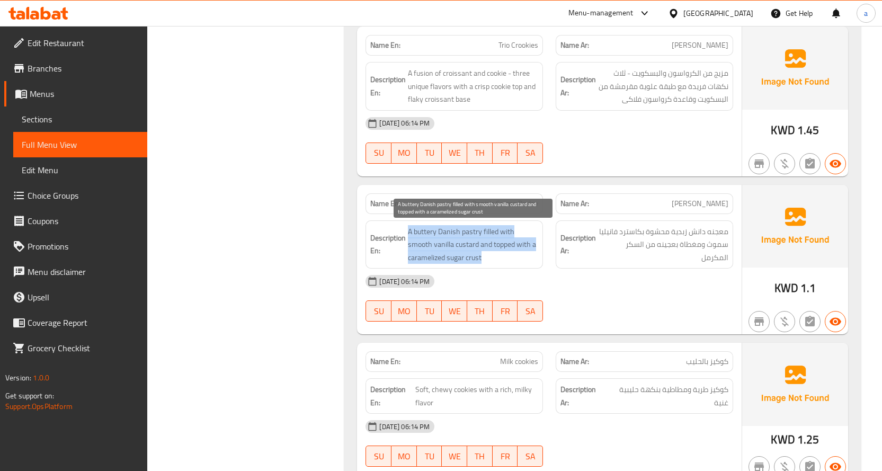
click at [443, 253] on span "A buttery Danish pastry filled with smooth vanilla custard and topped with a ca…" at bounding box center [473, 244] width 130 height 39
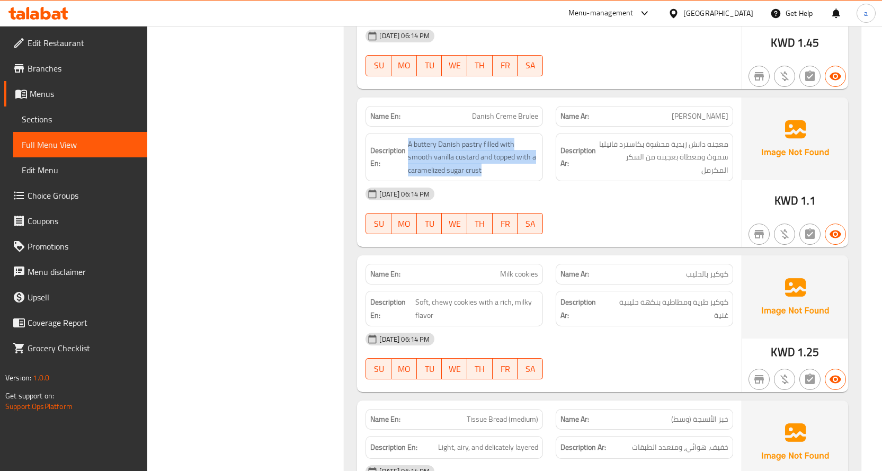
scroll to position [2331, 0]
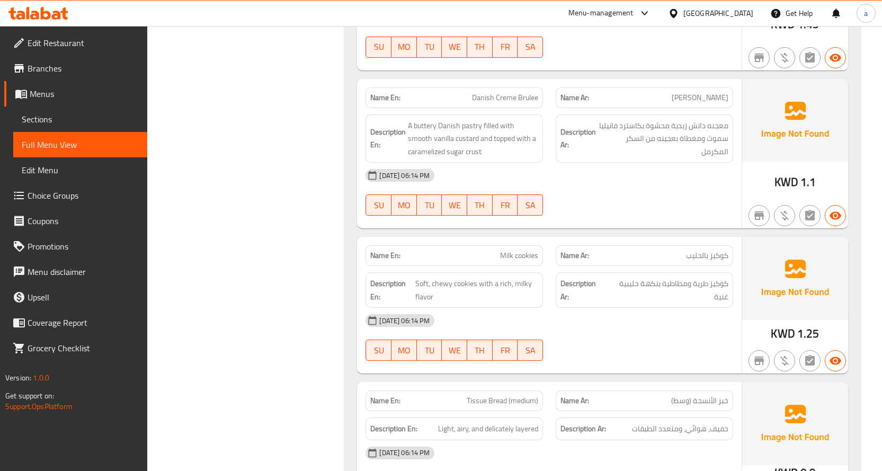
click at [482, 254] on p "Name En: Milk cookies" at bounding box center [454, 255] width 168 height 11
click at [436, 290] on span "Soft, chewy cookies with a rich, milky flavor" at bounding box center [476, 290] width 123 height 26
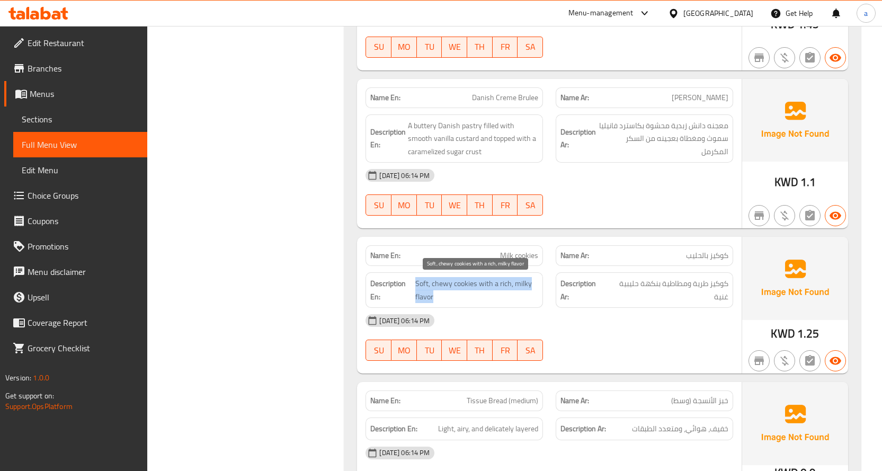
click at [436, 290] on span "Soft, chewy cookies with a rich, milky flavor" at bounding box center [476, 290] width 123 height 26
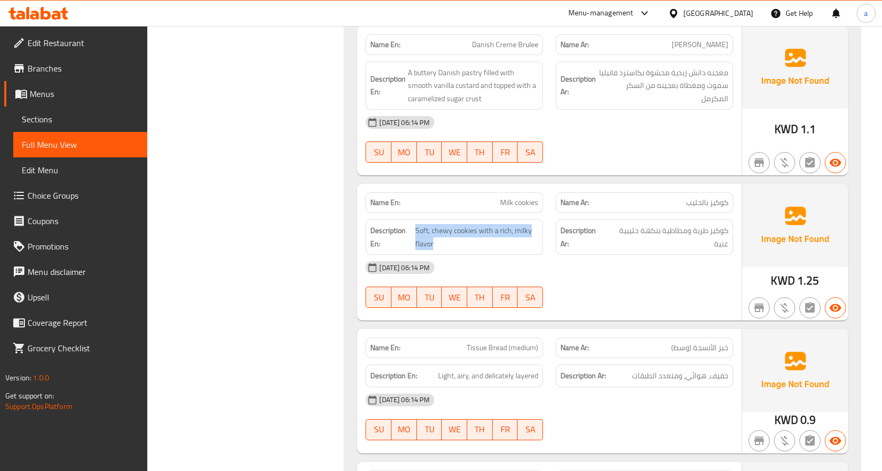
scroll to position [2437, 0]
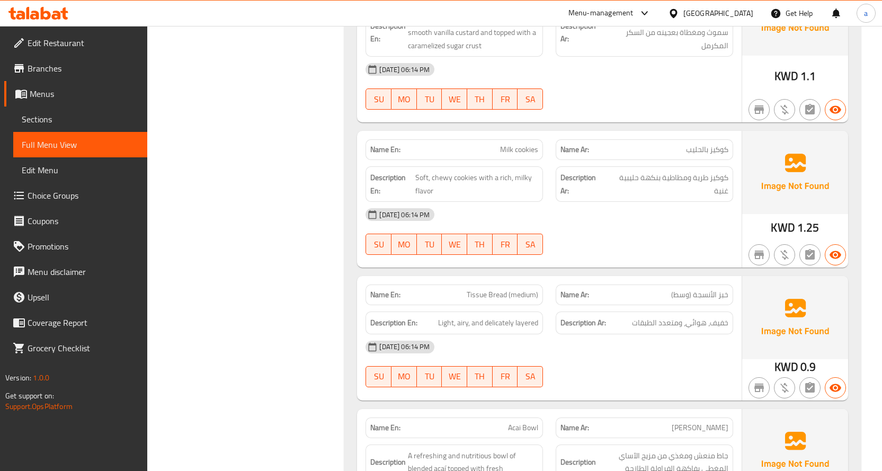
click at [450, 296] on p "Name En: Tissue Bread (medium)" at bounding box center [454, 294] width 168 height 11
click at [427, 331] on div "Description En: Light, airy, and delicately layered" at bounding box center [453, 322] width 177 height 23
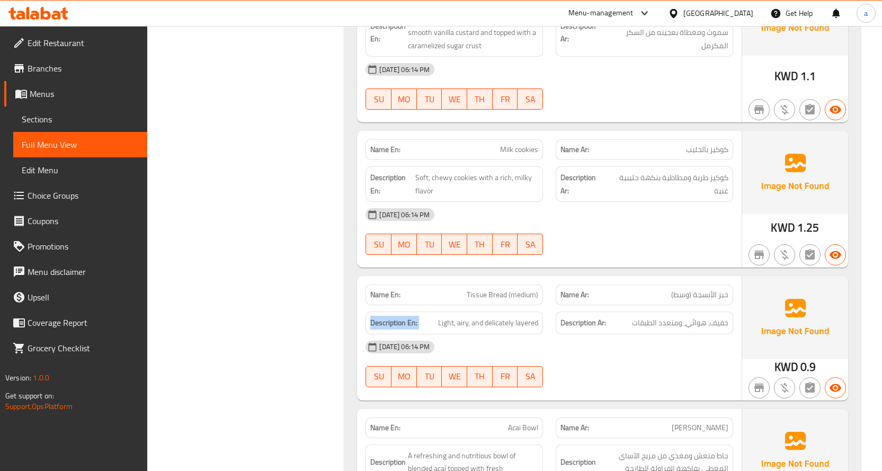
click at [427, 331] on div "Description En: Light, airy, and delicately layered" at bounding box center [453, 322] width 177 height 23
click at [460, 318] on span "Light, airy, and delicately layered" at bounding box center [488, 322] width 100 height 13
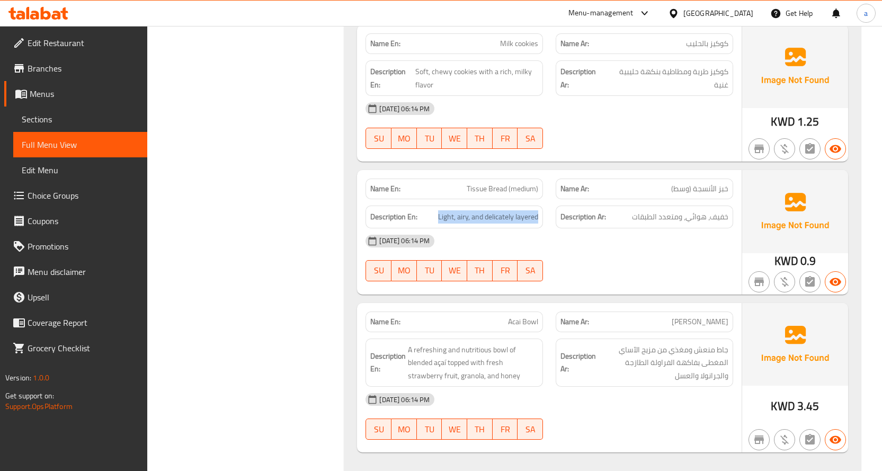
scroll to position [2596, 0]
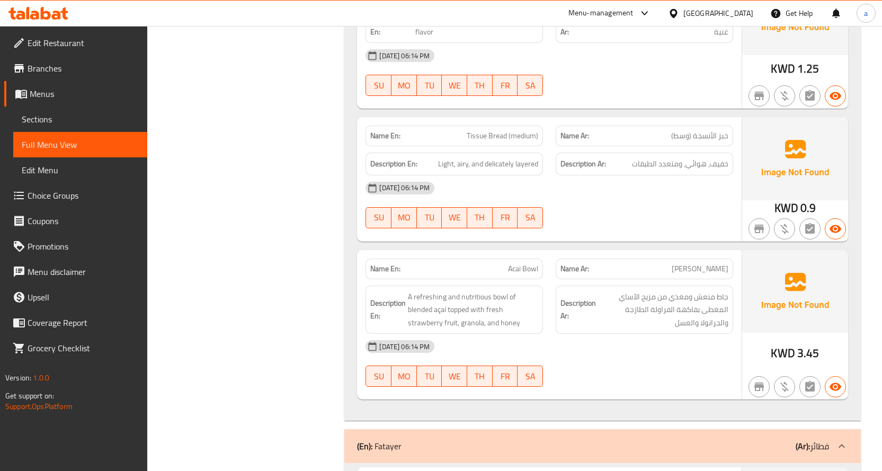
click at [492, 270] on p "Name En: Acai Bowl" at bounding box center [454, 268] width 168 height 11
click at [512, 166] on span "Light, airy, and delicately layered" at bounding box center [488, 163] width 100 height 13
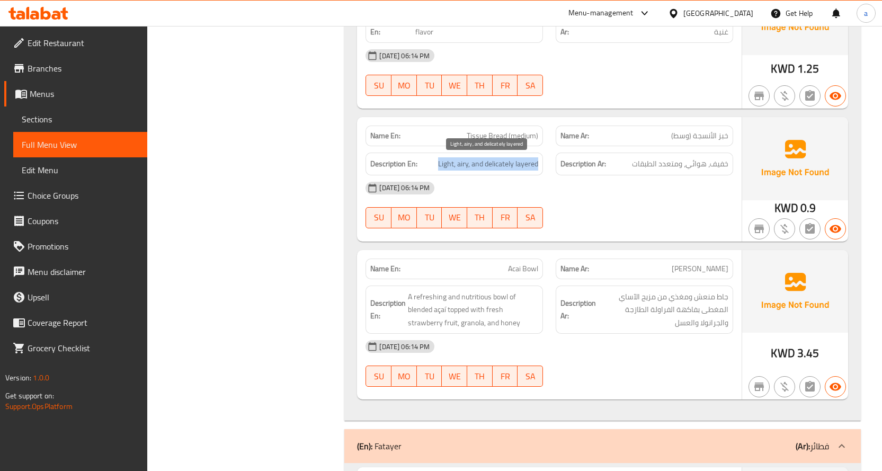
click at [512, 166] on span "Light, airy, and delicately layered" at bounding box center [488, 163] width 100 height 13
click at [492, 270] on p "Name En: Acai Bowl" at bounding box center [454, 268] width 168 height 11
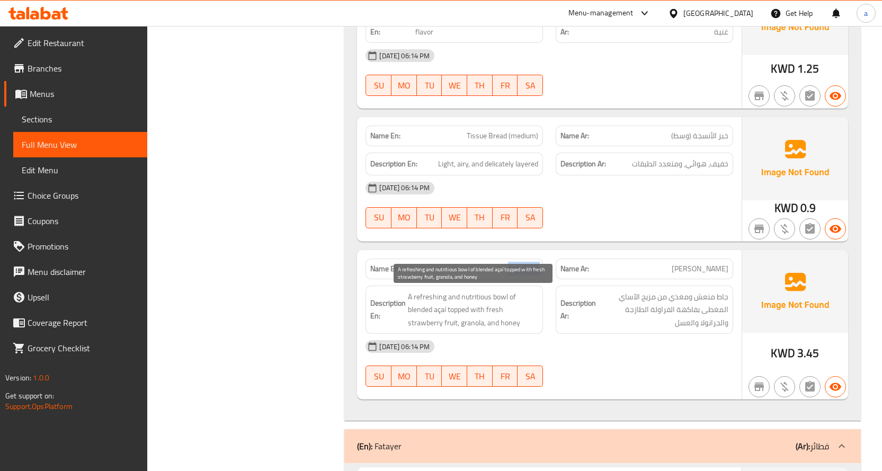
click at [437, 311] on span "A refreshing and nutritious bowl of blended açaí topped with fresh strawberry f…" at bounding box center [473, 309] width 130 height 39
copy span "açaí"
click at [502, 266] on p "Name En: Acai Bowl" at bounding box center [454, 268] width 168 height 11
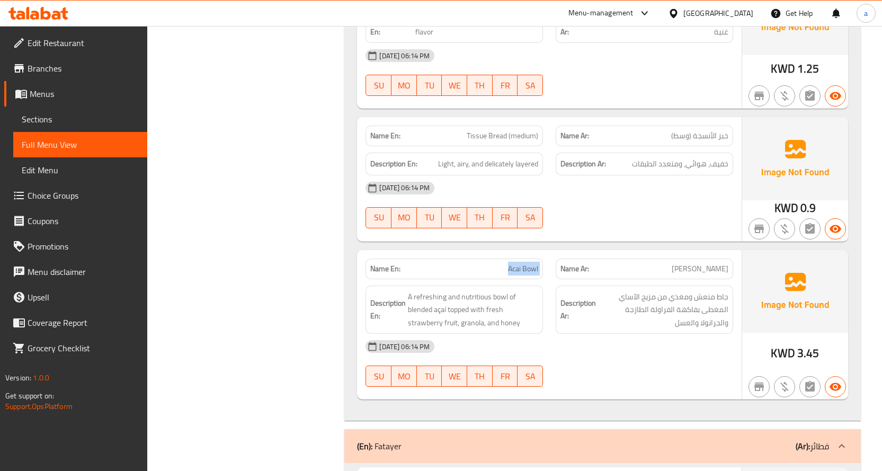
click at [502, 266] on p "Name En: Acai Bowl" at bounding box center [454, 268] width 168 height 11
copy span "Acai Bowl"
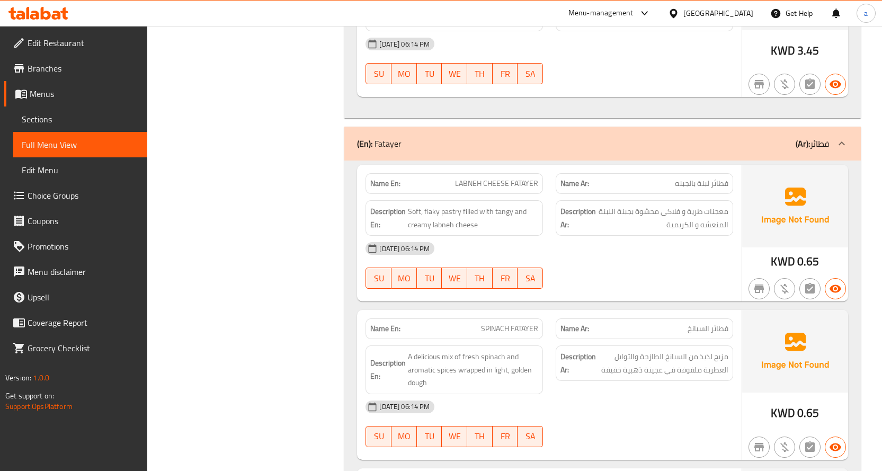
scroll to position [2966, 0]
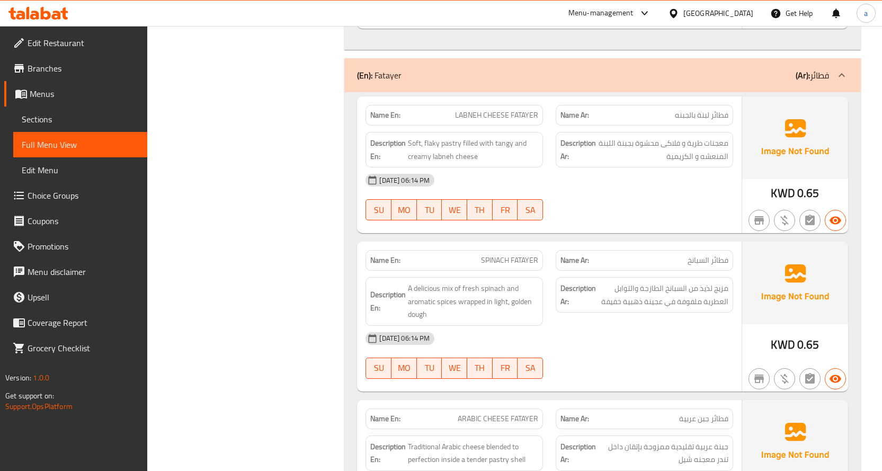
click at [489, 115] on span "LABNEH CHEESE FATAYER" at bounding box center [496, 115] width 83 height 11
click at [445, 146] on span "Soft, flaky pastry filled with tangy and creamy labneh cheese" at bounding box center [473, 150] width 130 height 26
click at [445, 148] on span "Soft, flaky pastry filled with tangy and creamy labneh cheese" at bounding box center [473, 150] width 130 height 26
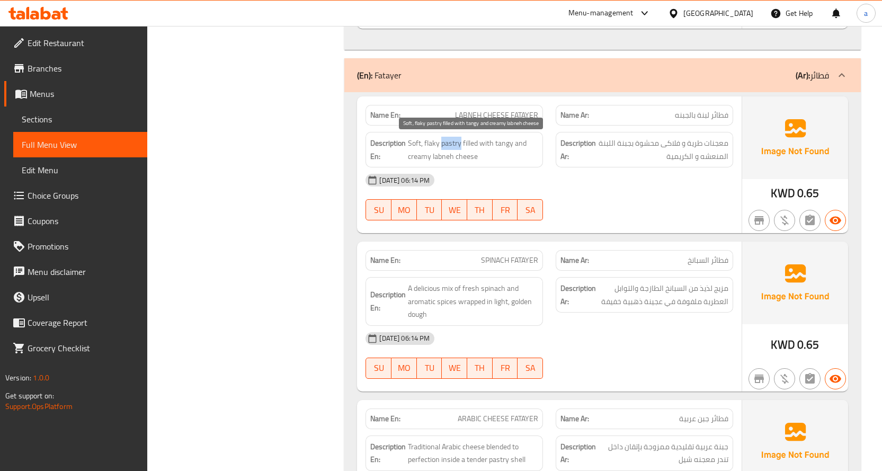
click at [447, 148] on span "Soft, flaky pastry filled with tangy and creamy labneh cheese" at bounding box center [473, 150] width 130 height 26
click at [447, 160] on span "Soft, flaky pastry filled with tangy and creamy labneh cheese" at bounding box center [473, 150] width 130 height 26
click at [467, 255] on p "Name En: SPINACH FATAYER" at bounding box center [454, 260] width 168 height 11
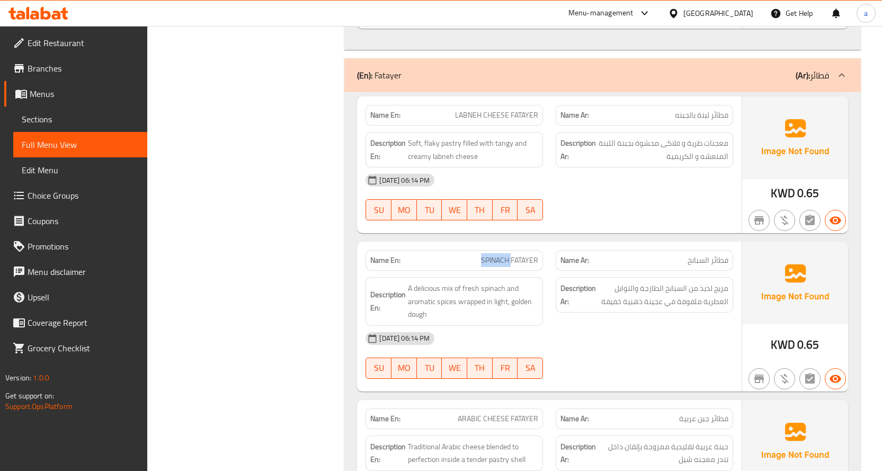
click at [467, 255] on p "Name En: SPINACH FATAYER" at bounding box center [454, 260] width 168 height 11
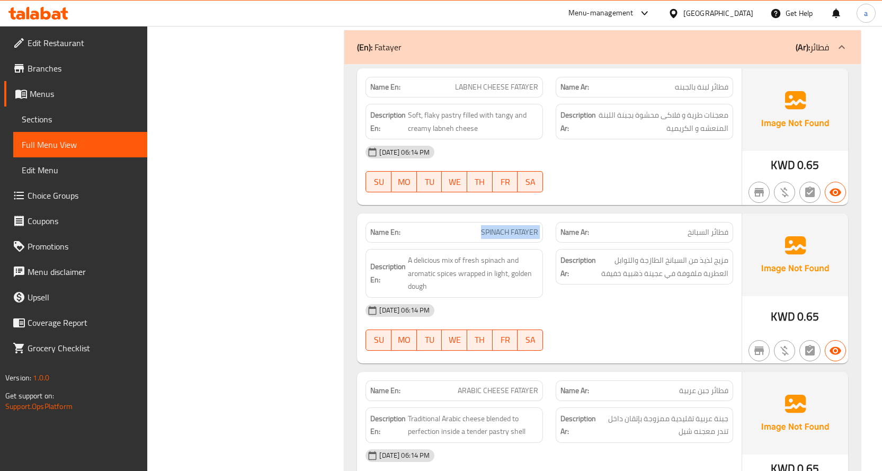
scroll to position [3019, 0]
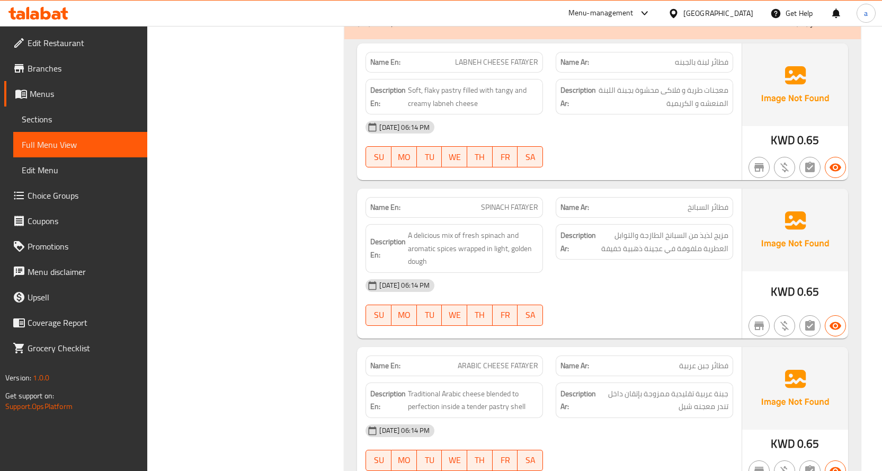
click at [466, 254] on span "A delicious mix of fresh spinach and aromatic spices wrapped in light, golden d…" at bounding box center [473, 248] width 130 height 39
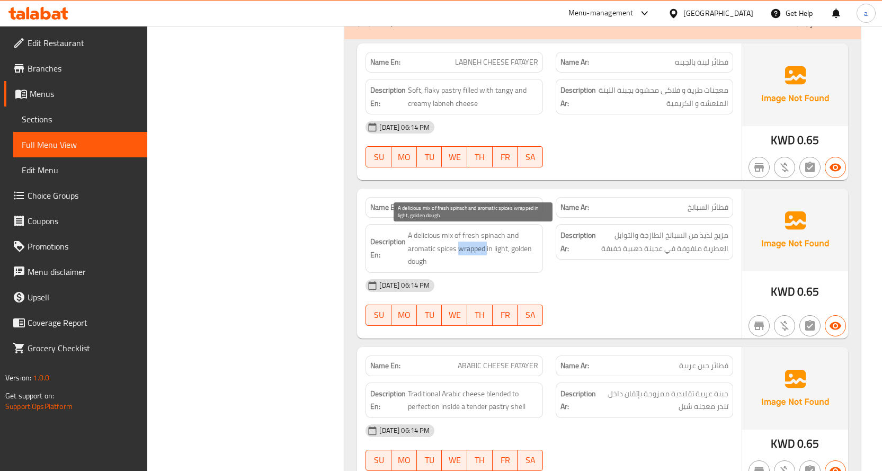
click at [466, 254] on span "A delicious mix of fresh spinach and aromatic spices wrapped in light, golden d…" at bounding box center [473, 248] width 130 height 39
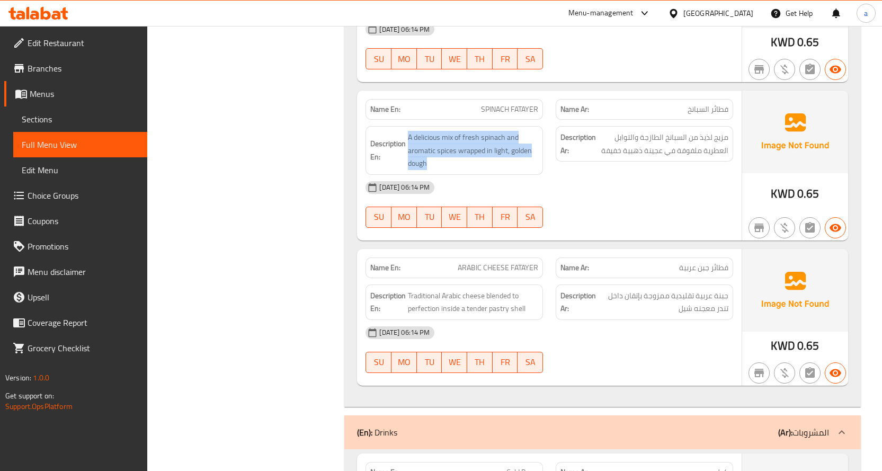
scroll to position [3125, 0]
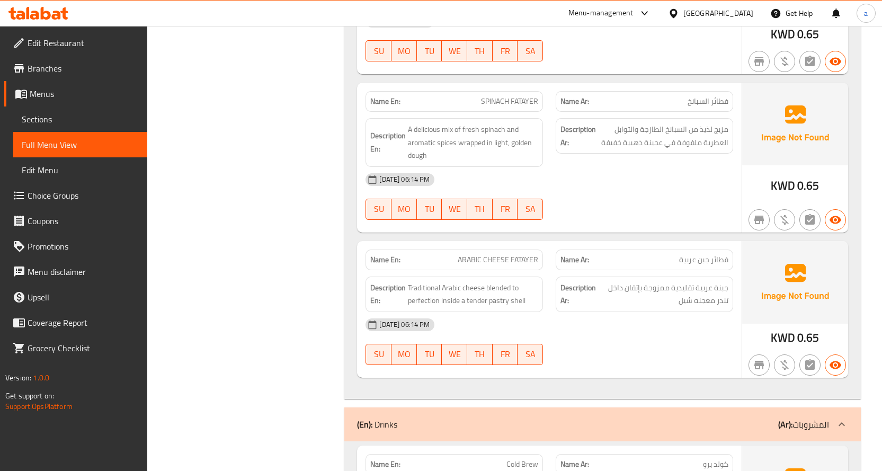
click at [474, 260] on span "ARABIC CHEESE FATAYER" at bounding box center [498, 259] width 81 height 11
click at [424, 298] on span "Traditional Arabic cheese blended to perfection inside a tender pastry shell" at bounding box center [473, 294] width 130 height 26
click at [424, 299] on span "Traditional Arabic cheese blended to perfection inside a tender pastry shell" at bounding box center [473, 294] width 130 height 26
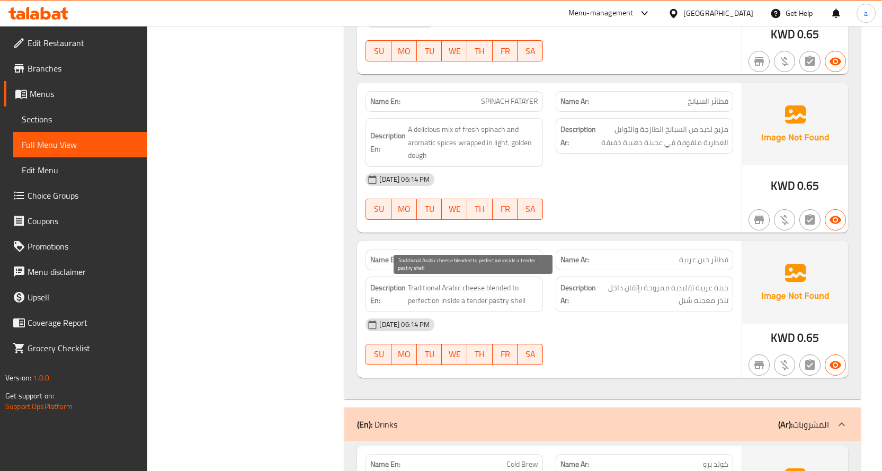
click at [503, 289] on span "Traditional Arabic cheese blended to perfection inside a tender pastry shell" at bounding box center [473, 294] width 130 height 26
drag, startPoint x: 503, startPoint y: 289, endPoint x: 419, endPoint y: 300, distance: 84.5
click at [419, 300] on span "Traditional Arabic cheese blended to perfection inside a tender pastry shell" at bounding box center [473, 294] width 130 height 26
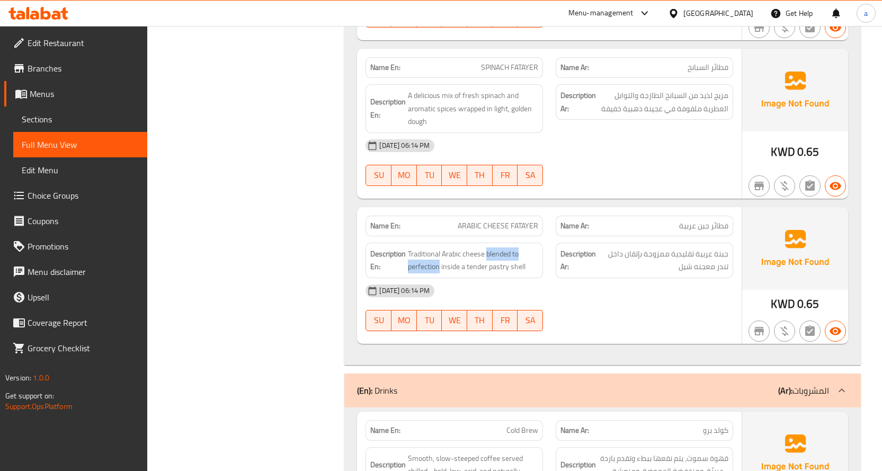
scroll to position [3178, 0]
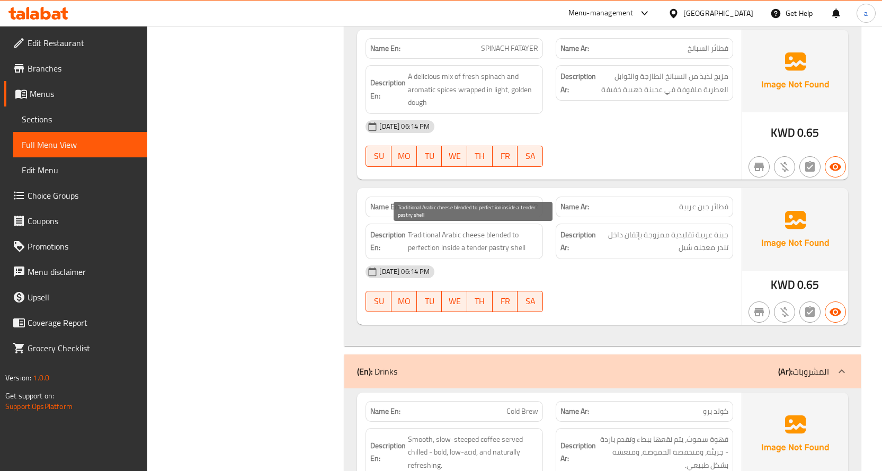
click at [447, 243] on span "Traditional Arabic cheese blended to perfection inside a tender pastry shell" at bounding box center [473, 241] width 130 height 26
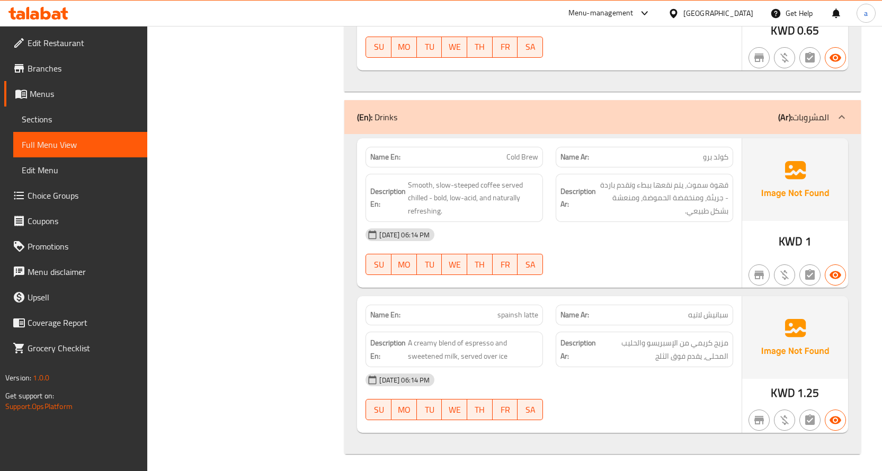
scroll to position [3437, 0]
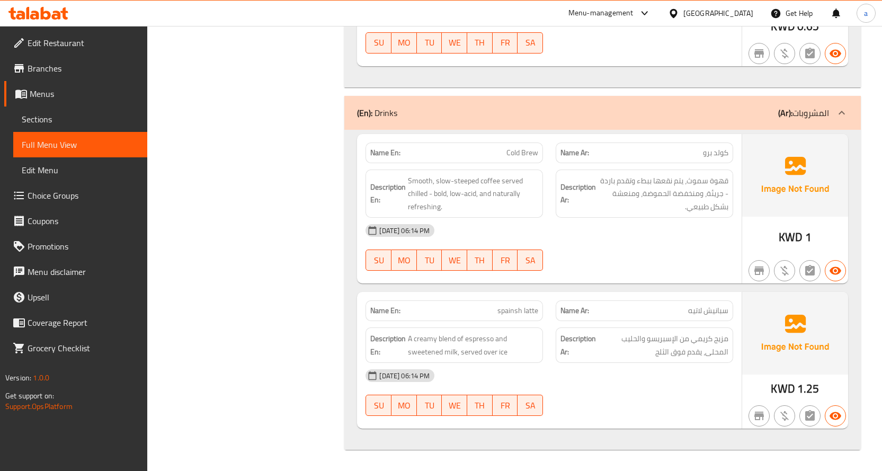
click at [474, 154] on p "Name En: Cold Brew" at bounding box center [454, 152] width 168 height 11
click at [456, 183] on span "Smooth, slow-steeped coffee served chilled - bold, low-acid, and naturally refr…" at bounding box center [473, 193] width 130 height 39
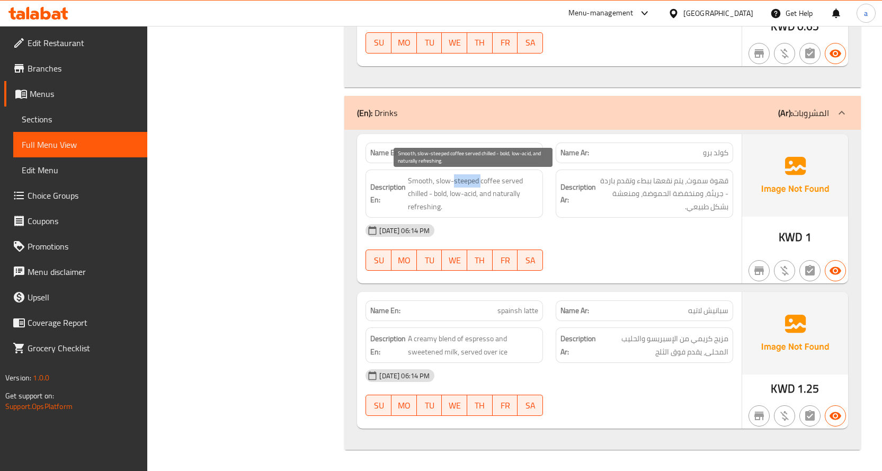
click at [456, 183] on span "Smooth, slow-steeped coffee served chilled - bold, low-acid, and naturally refr…" at bounding box center [473, 193] width 130 height 39
click at [469, 181] on span "Smooth, slow-steeped coffee served chilled - bold, low-acid, and naturally refr…" at bounding box center [473, 193] width 130 height 39
drag, startPoint x: 469, startPoint y: 181, endPoint x: 496, endPoint y: 181, distance: 27.5
click at [496, 181] on span "Smooth, slow-steeped coffee served chilled - bold, low-acid, and naturally refr…" at bounding box center [473, 193] width 130 height 39
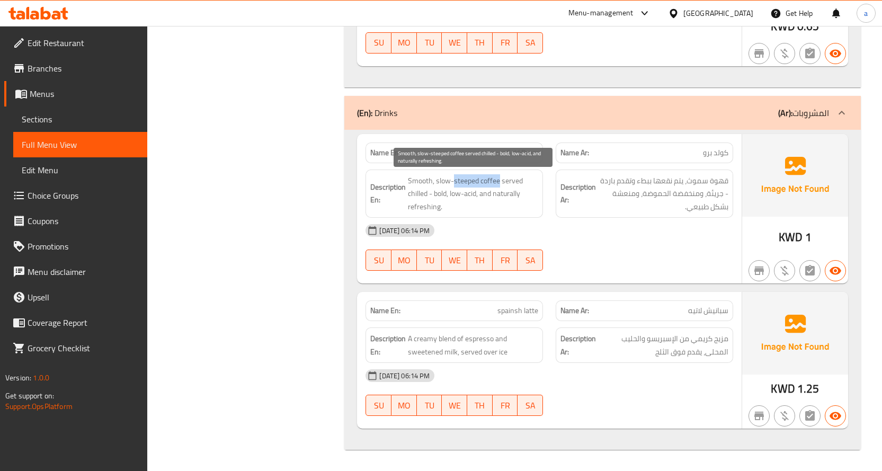
click at [494, 180] on span "Smooth, slow-steeped coffee served chilled - bold, low-acid, and naturally refr…" at bounding box center [473, 193] width 130 height 39
drag, startPoint x: 494, startPoint y: 180, endPoint x: 435, endPoint y: 178, distance: 58.3
click at [435, 178] on span "Smooth, slow-steeped coffee served chilled - bold, low-acid, and naturally refr…" at bounding box center [473, 193] width 130 height 39
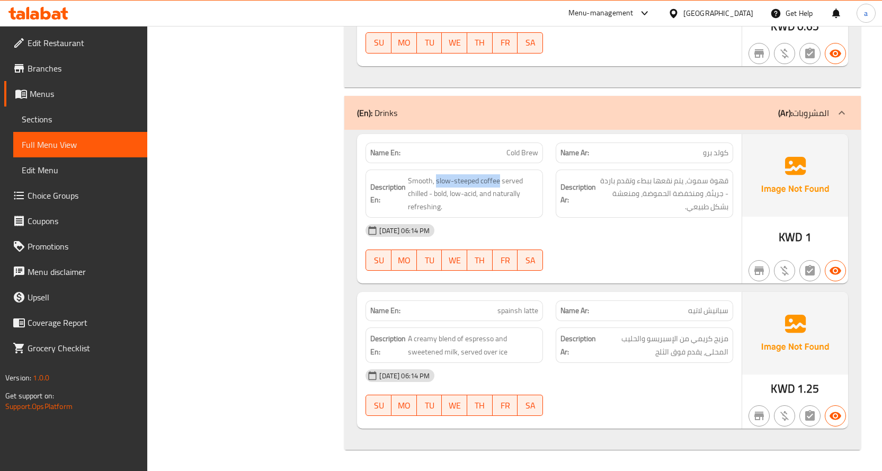
scroll to position [3278, 0]
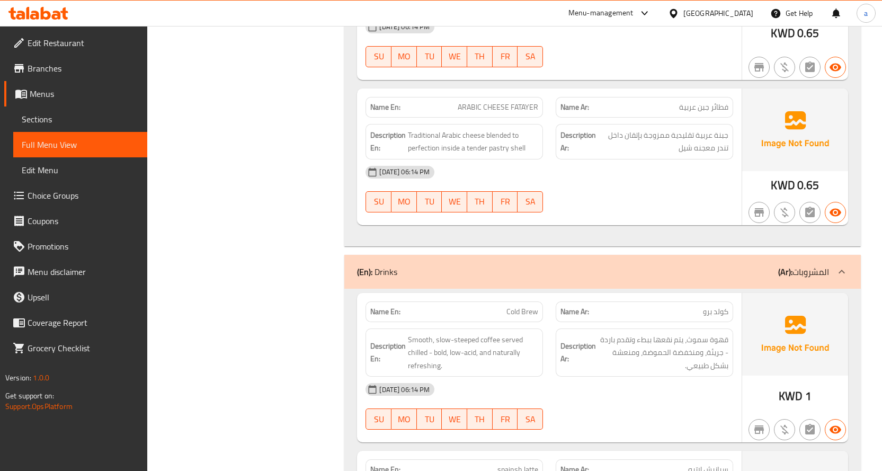
click at [455, 100] on div "Name En: ARABIC CHEESE FATAYER" at bounding box center [453, 107] width 177 height 21
copy span "ARABIC CHEESE FATAYER"
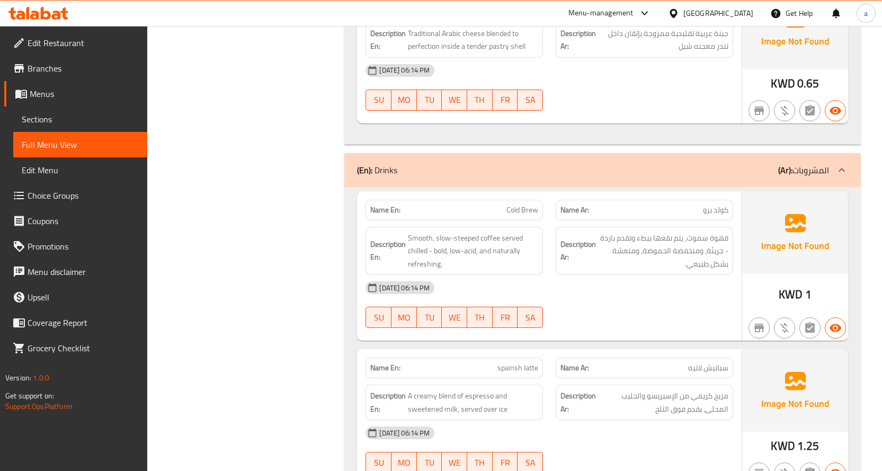
scroll to position [3384, 0]
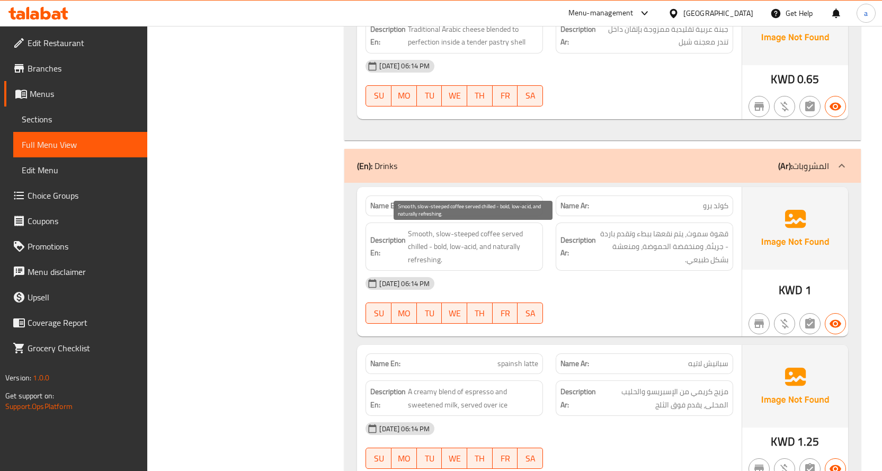
click at [411, 235] on span "Smooth, slow-steeped coffee served chilled - bold, low-acid, and naturally refr…" at bounding box center [473, 246] width 130 height 39
click at [439, 234] on span "Smooth, slow-steeped coffee served chilled - bold, low-acid, and naturally refr…" at bounding box center [473, 246] width 130 height 39
click at [443, 234] on span "Smooth, slow-steeped coffee served chilled - bold, low-acid, and naturally refr…" at bounding box center [473, 246] width 130 height 39
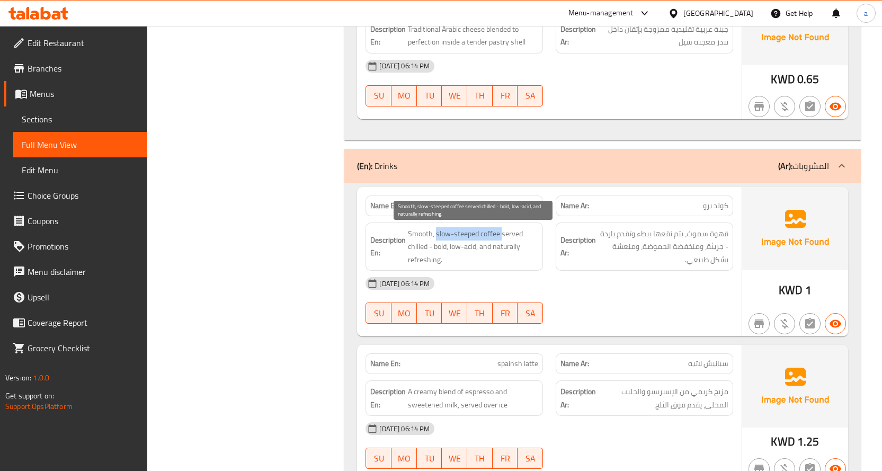
copy span "slow-steeped coffee"
drag, startPoint x: 443, startPoint y: 234, endPoint x: 500, endPoint y: 233, distance: 56.7
click at [500, 233] on span "Smooth, slow-steeped coffee served chilled - bold, low-acid, and naturally refr…" at bounding box center [473, 246] width 130 height 39
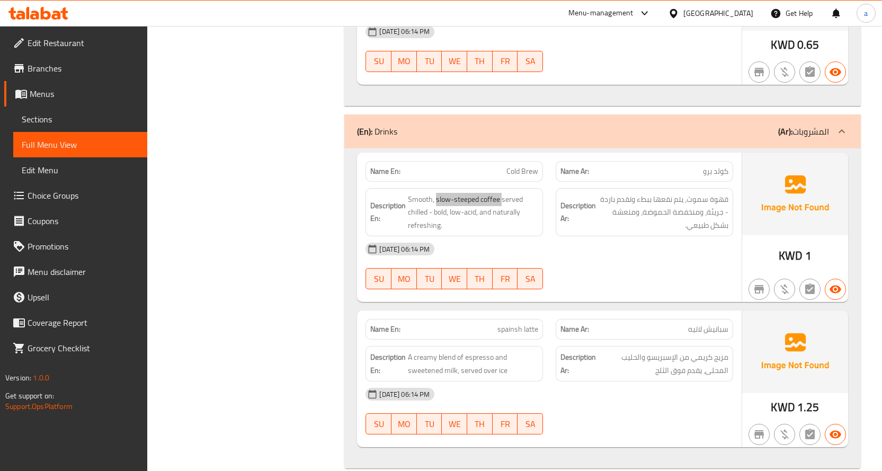
scroll to position [3437, 0]
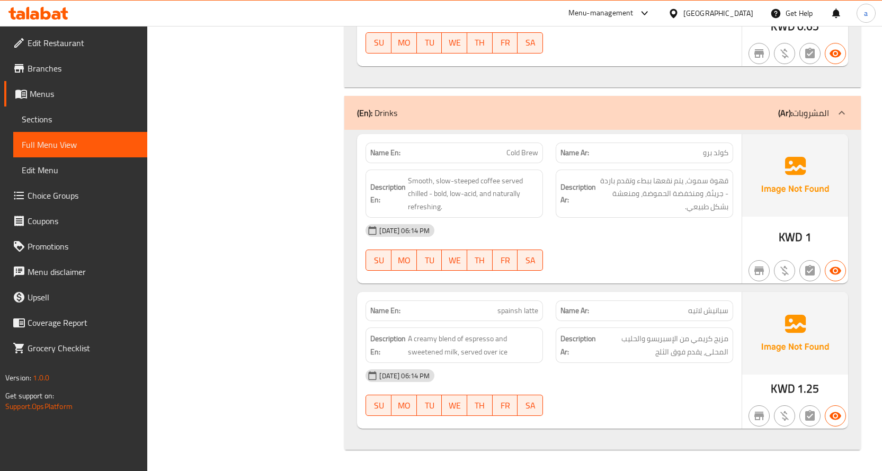
click at [497, 317] on div "Name En: spainsh latte" at bounding box center [453, 310] width 177 height 21
click at [712, 182] on span "قهوة سموث، يتم نقعها ببطء وتقدم باردة - جريئة، ومنخفضة الحموضة، ومنعشة بشكل طبي…" at bounding box center [663, 193] width 130 height 39
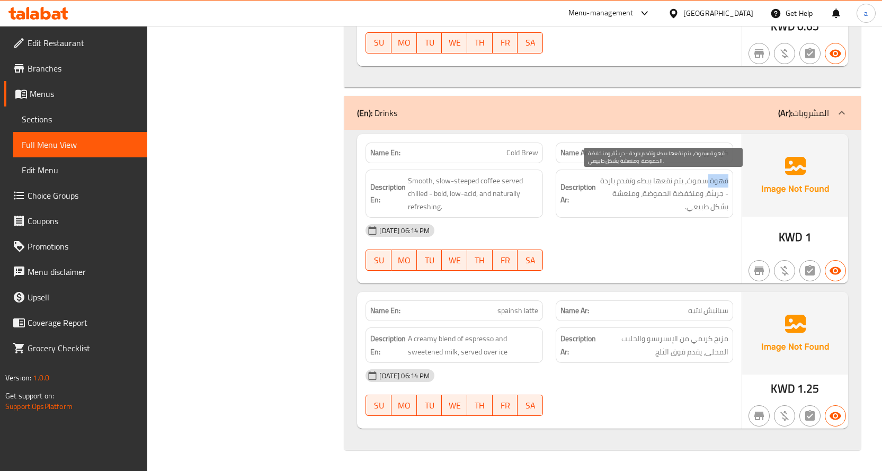
click at [712, 182] on span "قهوة سموث، يتم نقعها ببطء وتقدم باردة - جريئة، ومنخفضة الحموضة، ومنعشة بشكل طبي…" at bounding box center [663, 193] width 130 height 39
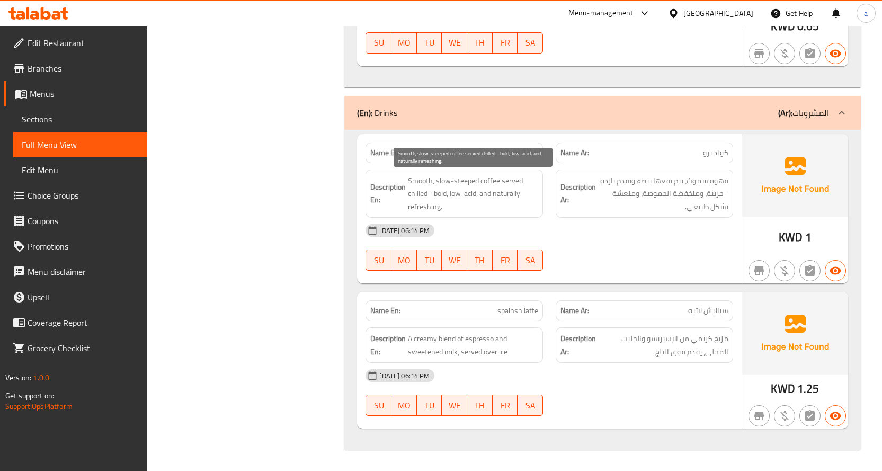
click at [484, 182] on span "Smooth, slow-steeped coffee served chilled - bold, low-acid, and naturally refr…" at bounding box center [473, 193] width 130 height 39
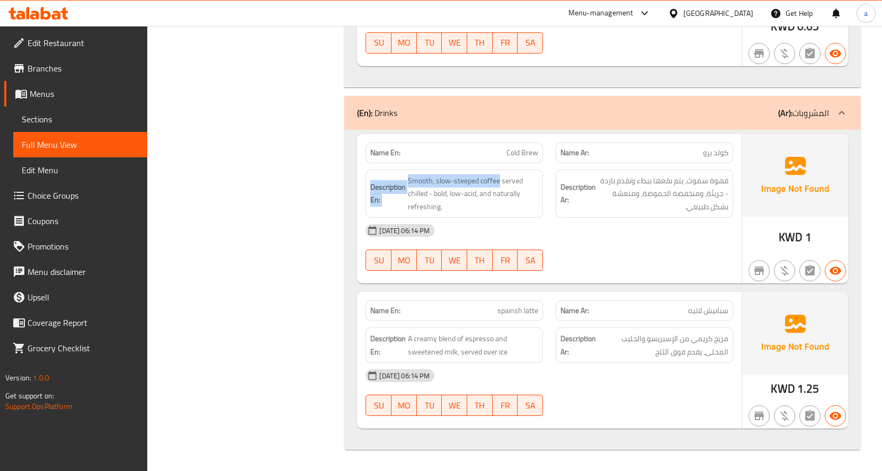
drag, startPoint x: 484, startPoint y: 182, endPoint x: 368, endPoint y: 181, distance: 115.5
click at [368, 181] on div "Description En: Smooth, slow-steeped coffee served chilled - bold, low-acid, an…" at bounding box center [453, 194] width 177 height 49
click at [422, 254] on span "TU" at bounding box center [429, 260] width 17 height 15
click at [472, 313] on p "Name En: spainsh latte" at bounding box center [454, 310] width 168 height 11
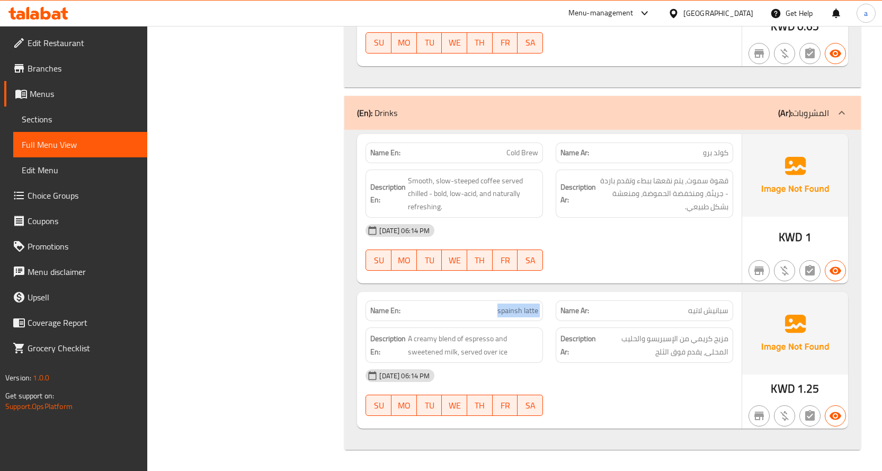
click at [472, 313] on p "Name En: spainsh latte" at bounding box center [454, 310] width 168 height 11
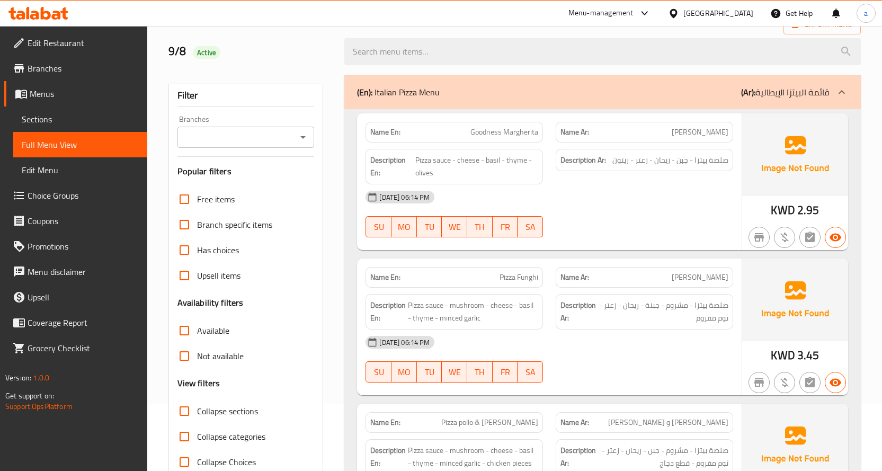
scroll to position [0, 0]
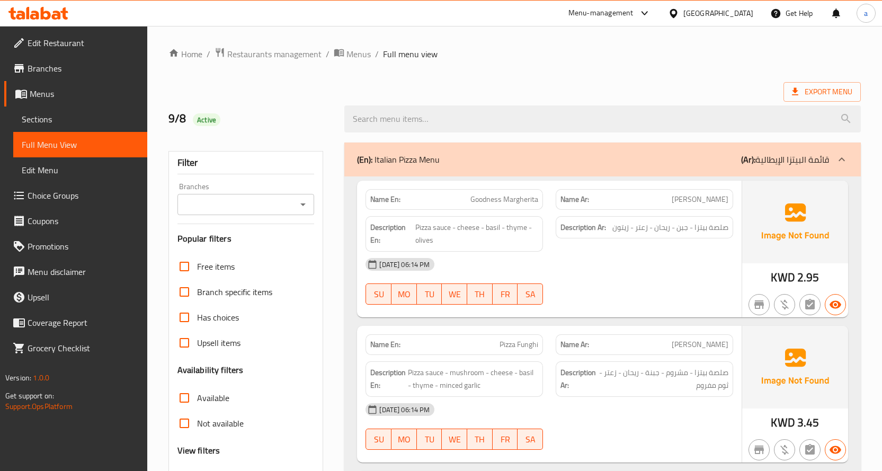
click at [103, 166] on span "Edit Menu" at bounding box center [80, 170] width 117 height 13
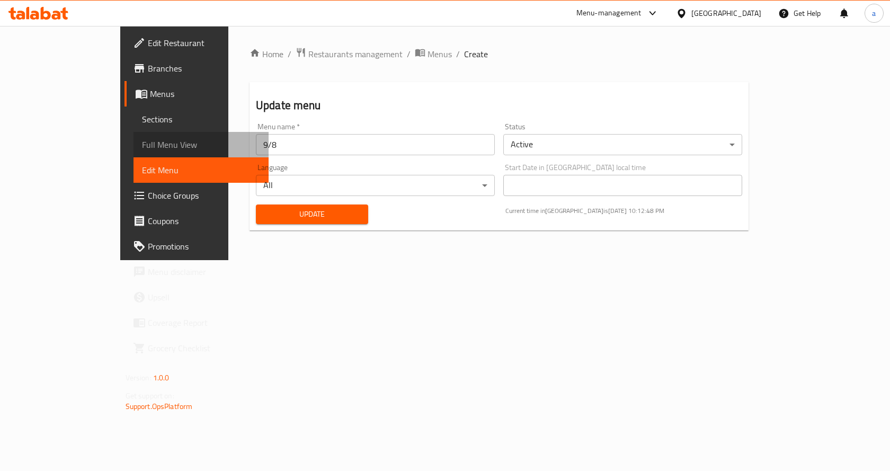
click at [142, 149] on span "Full Menu View" at bounding box center [201, 144] width 119 height 13
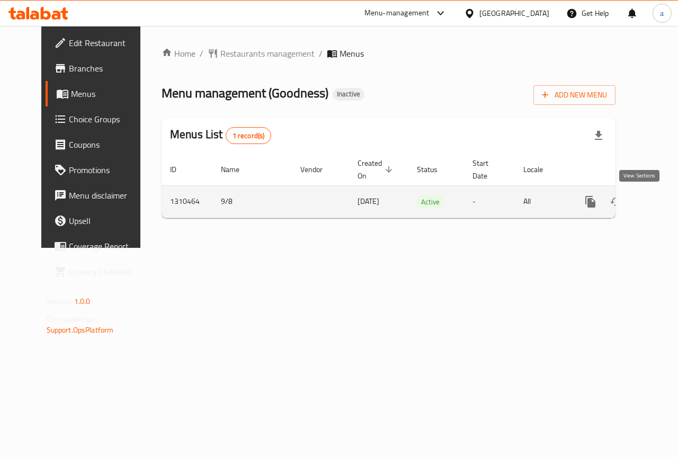
click at [661, 197] on icon "enhanced table" at bounding box center [667, 201] width 13 height 13
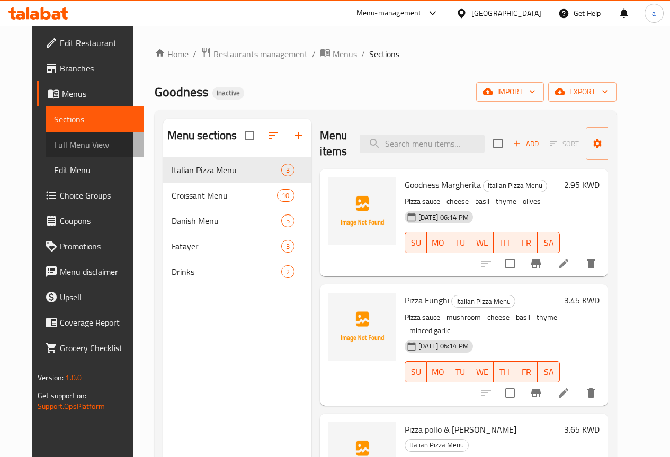
click at [96, 133] on link "Full Menu View" at bounding box center [95, 144] width 99 height 25
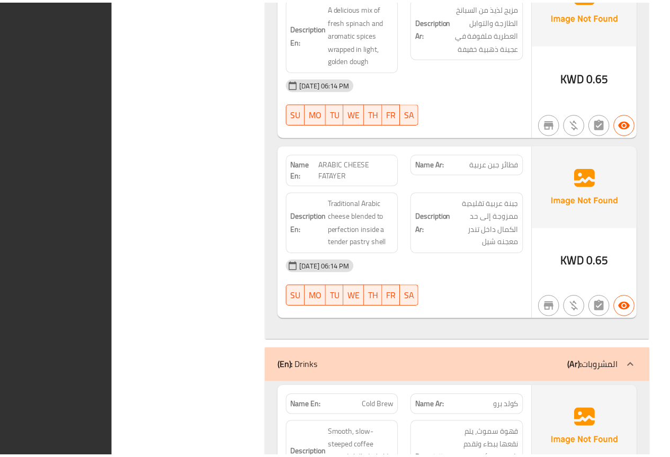
scroll to position [4165, 0]
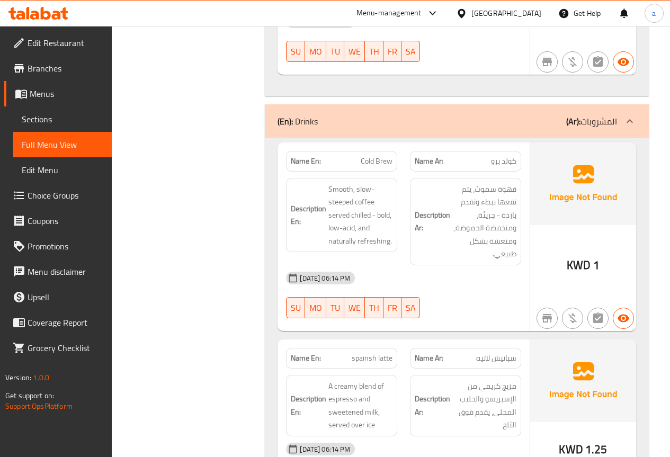
click at [67, 77] on link "Branches" at bounding box center [58, 68] width 108 height 25
